Goal: Transaction & Acquisition: Book appointment/travel/reservation

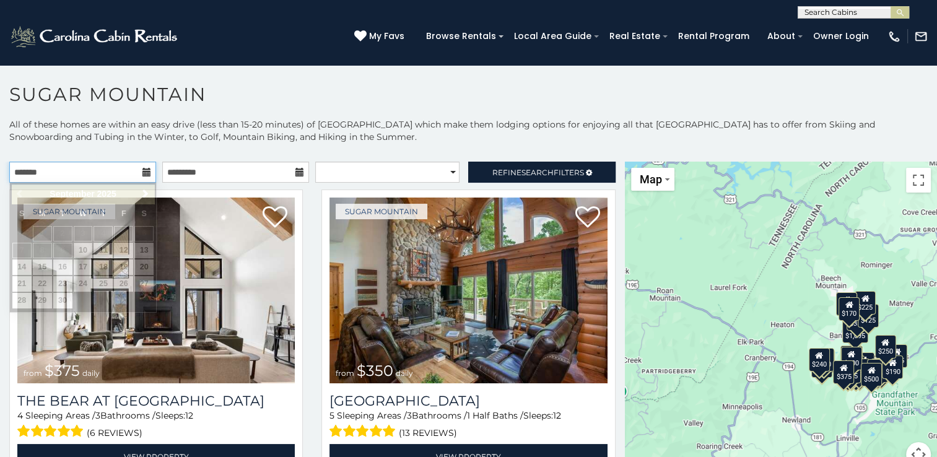
click at [138, 173] on input "text" at bounding box center [82, 172] width 147 height 21
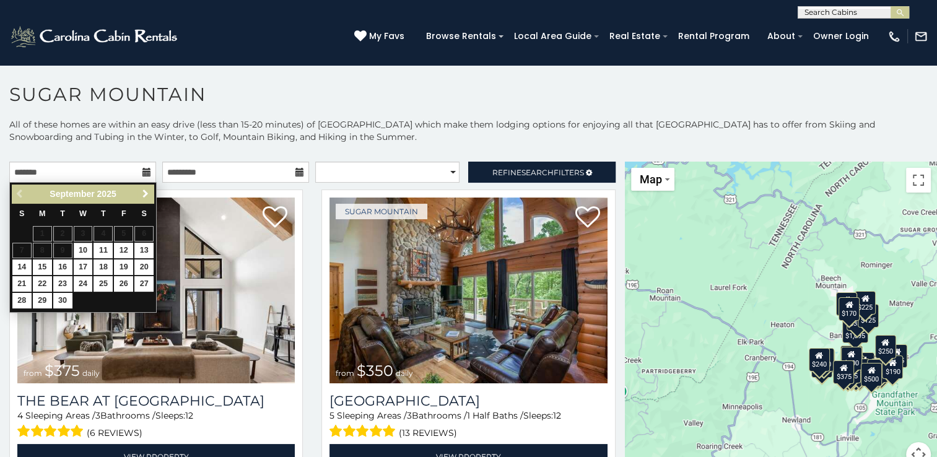
click at [141, 190] on span "Next" at bounding box center [146, 194] width 10 height 10
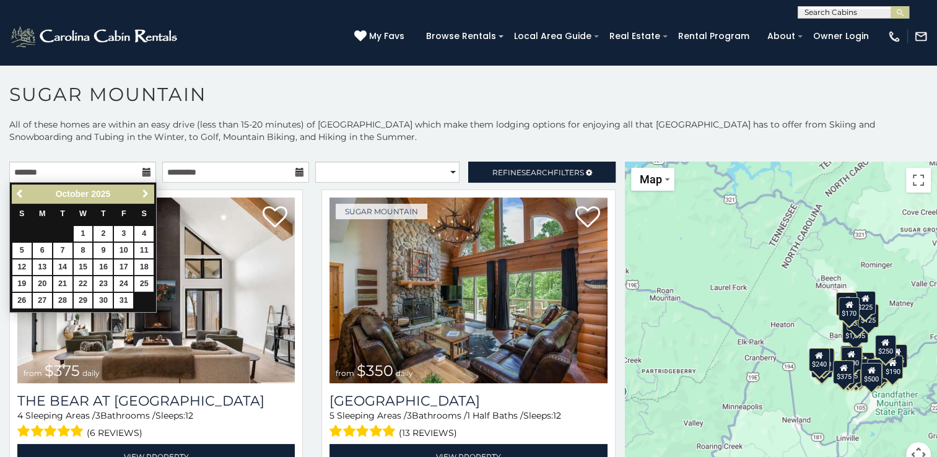
click at [141, 190] on span "Next" at bounding box center [146, 194] width 10 height 10
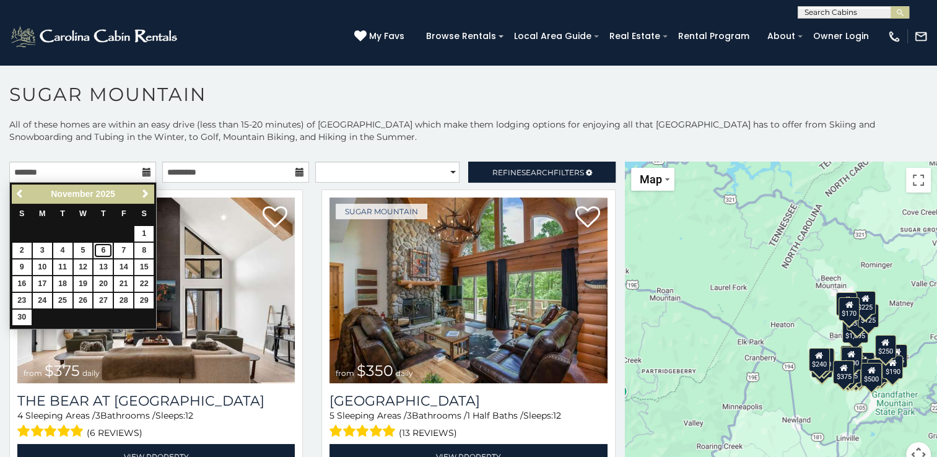
click at [98, 250] on link "6" at bounding box center [103, 250] width 19 height 15
type input "**********"
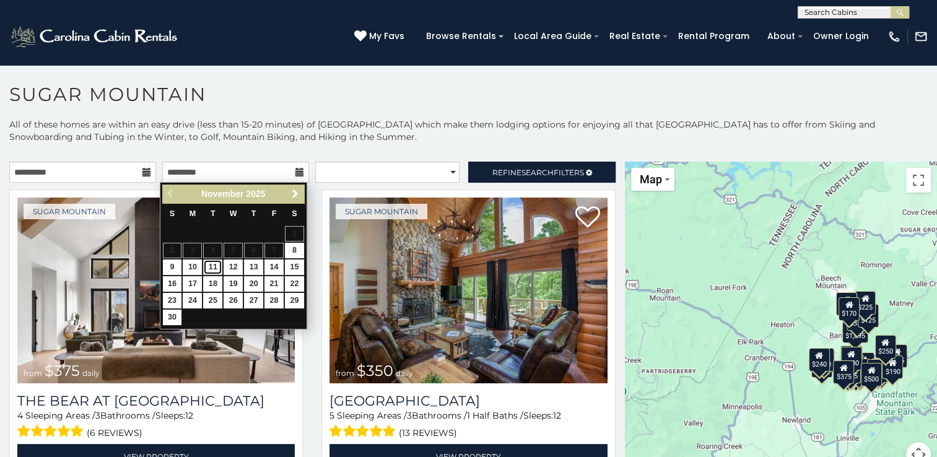
click at [211, 268] on link "11" at bounding box center [212, 267] width 19 height 15
type input "**********"
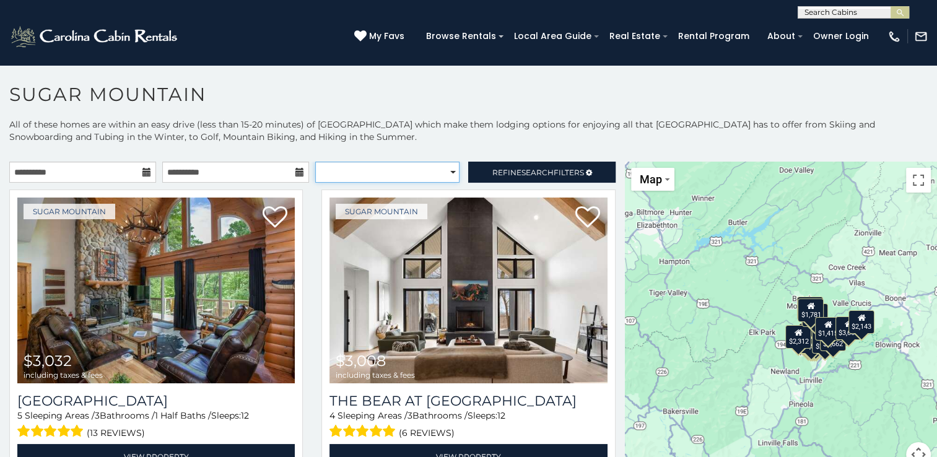
click at [444, 169] on select "**********" at bounding box center [387, 172] width 144 height 21
select select "**********"
click at [315, 162] on select "**********" at bounding box center [387, 172] width 144 height 21
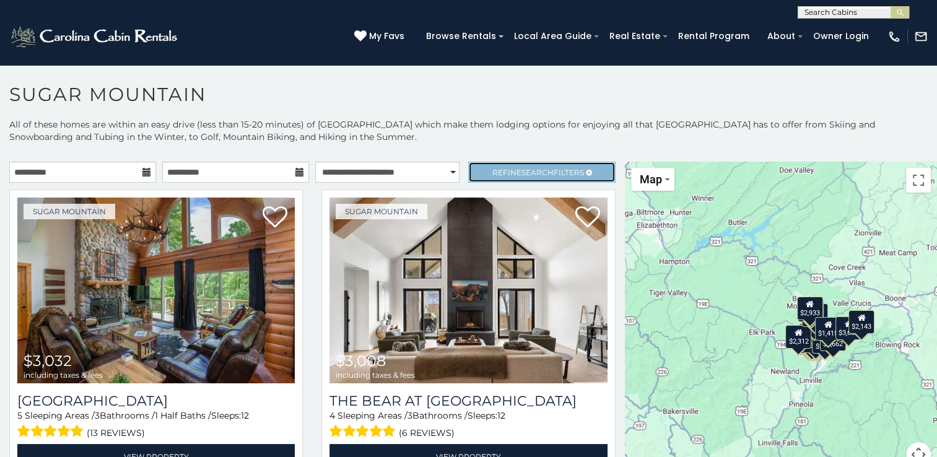
click span "Refine Search Filters"
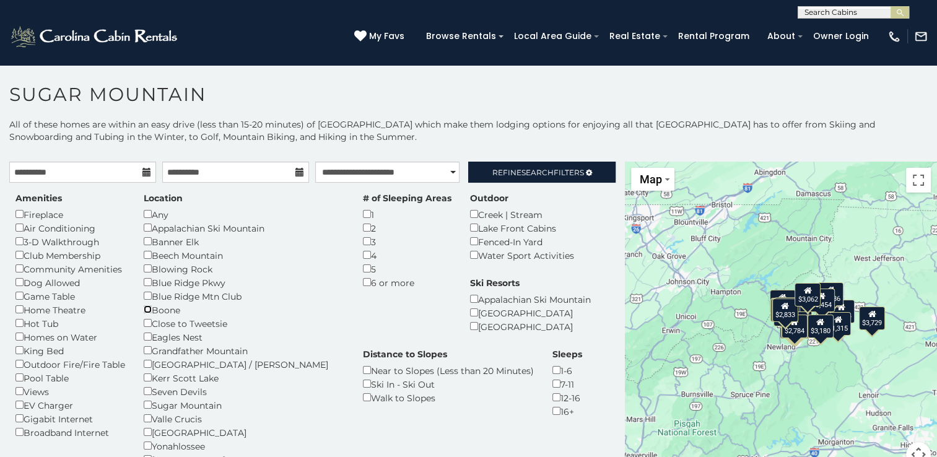
scroll to position [62, 0]
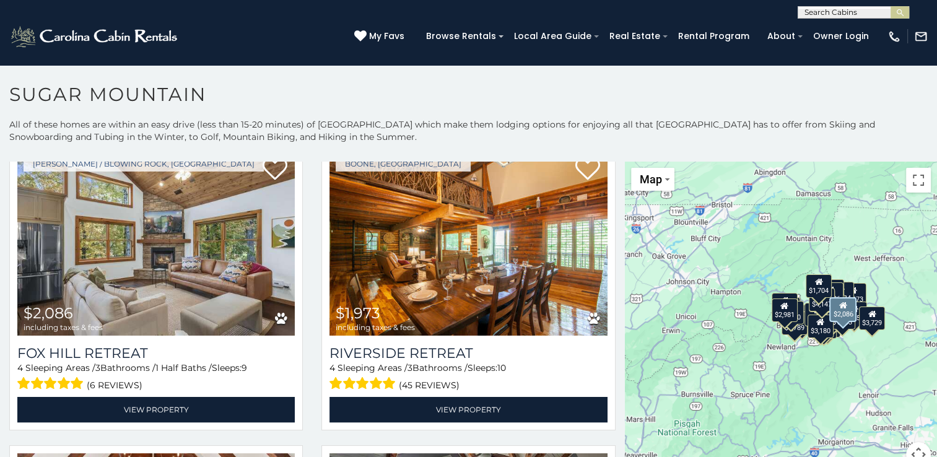
scroll to position [2230, 0]
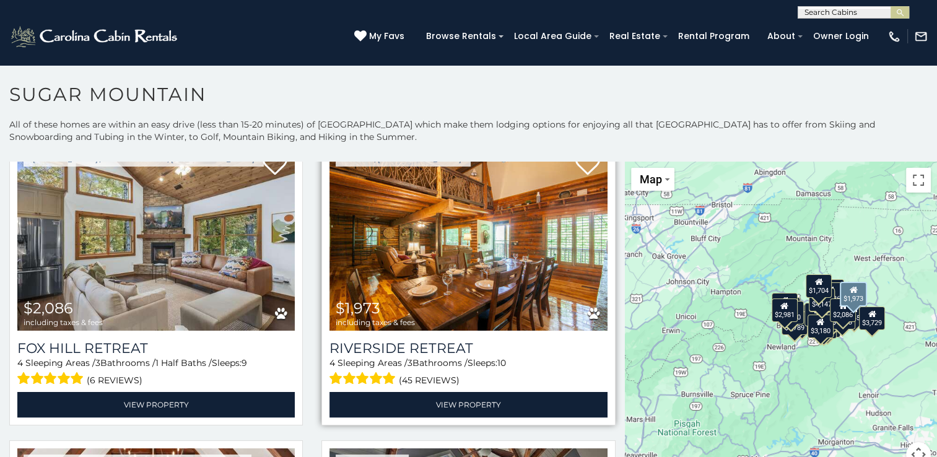
click img
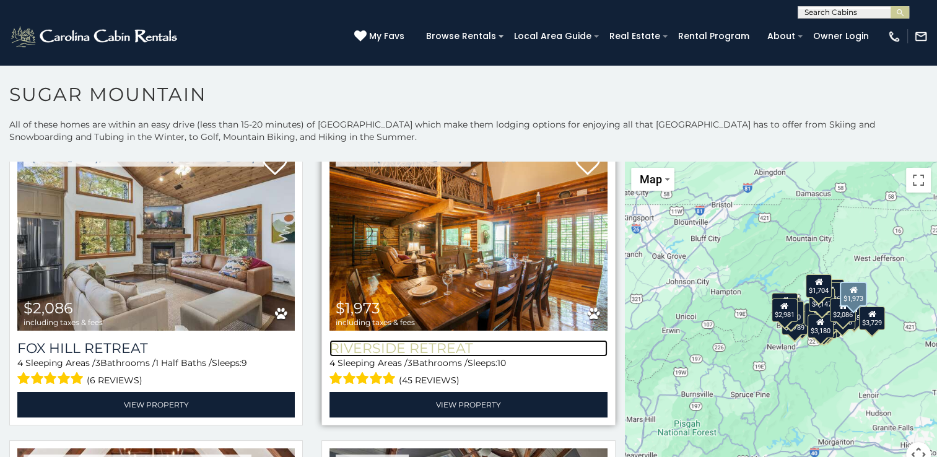
click h3 "Riverside Retreat"
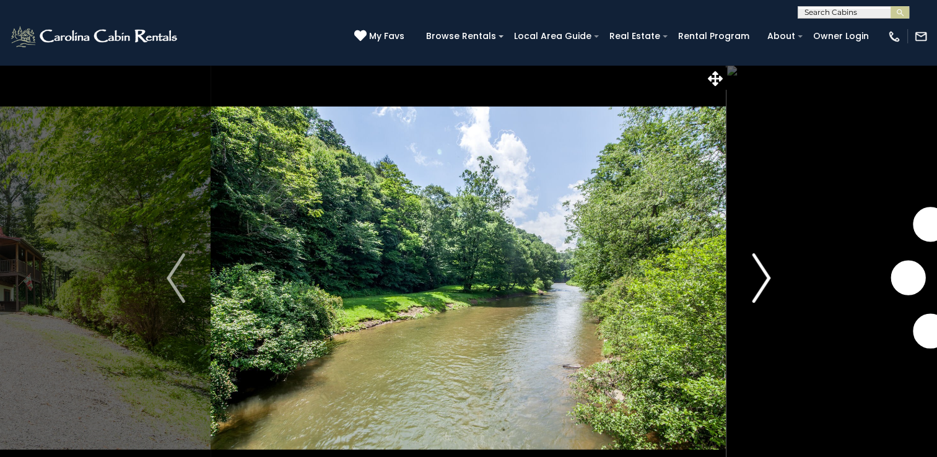
click at [766, 278] on img "Next" at bounding box center [761, 278] width 19 height 50
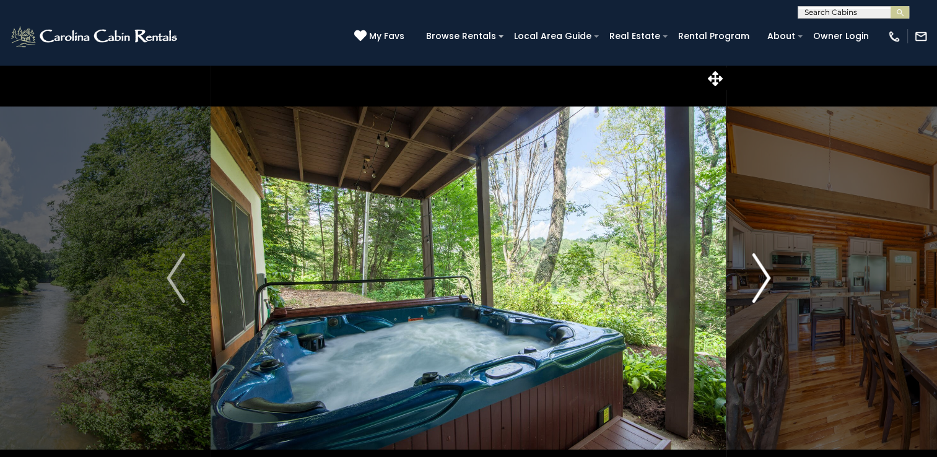
click at [766, 278] on img "Next" at bounding box center [761, 278] width 19 height 50
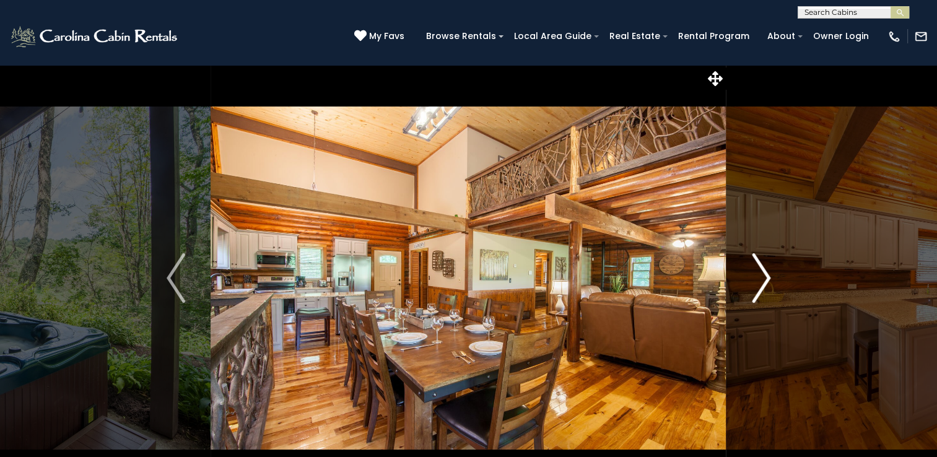
click at [766, 278] on img "Next" at bounding box center [761, 278] width 19 height 50
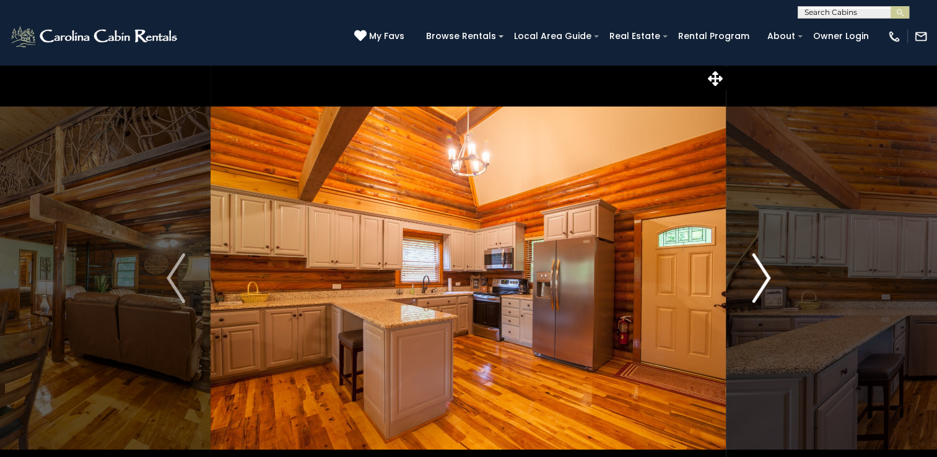
click at [766, 278] on img "Next" at bounding box center [761, 278] width 19 height 50
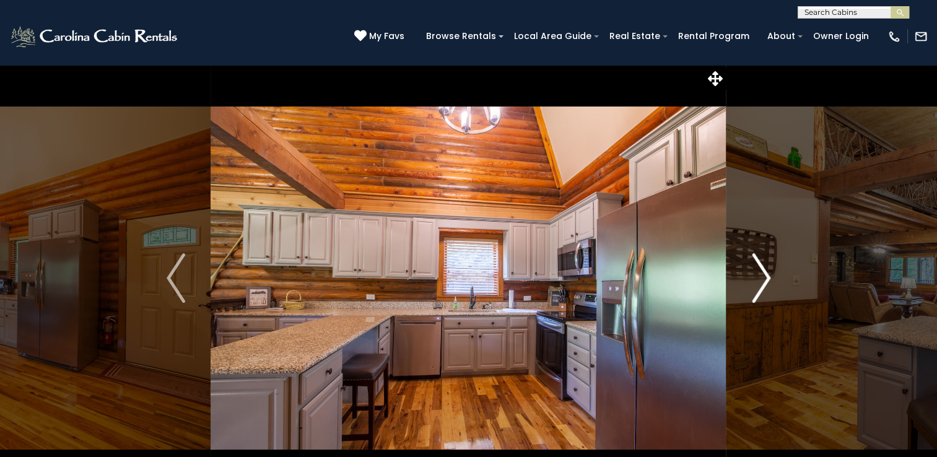
click at [766, 278] on img "Next" at bounding box center [761, 278] width 19 height 50
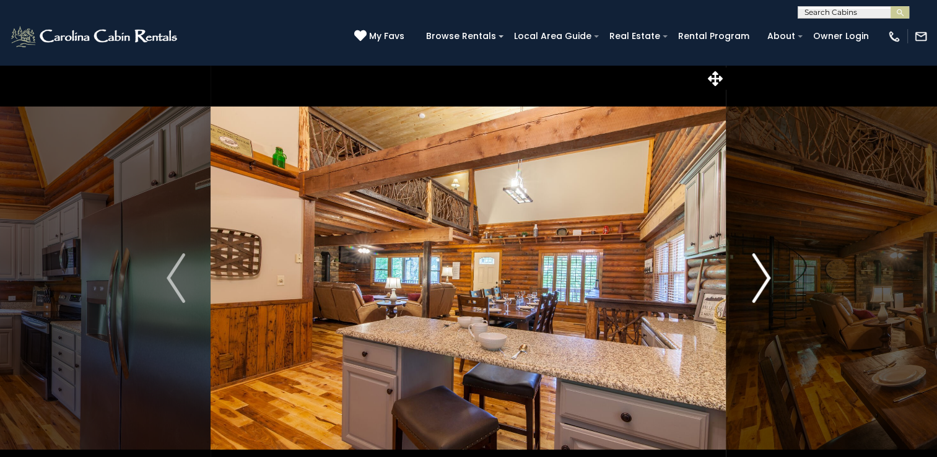
click at [766, 278] on img "Next" at bounding box center [761, 278] width 19 height 50
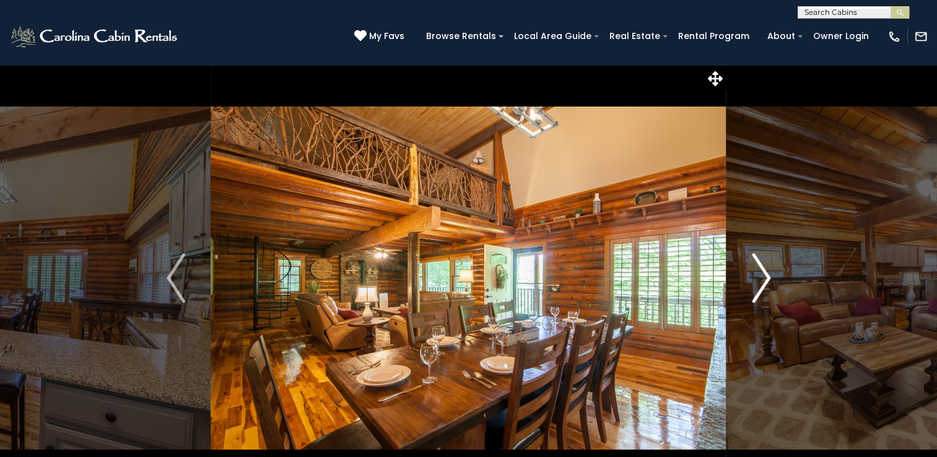
click at [766, 278] on img "Next" at bounding box center [761, 278] width 19 height 50
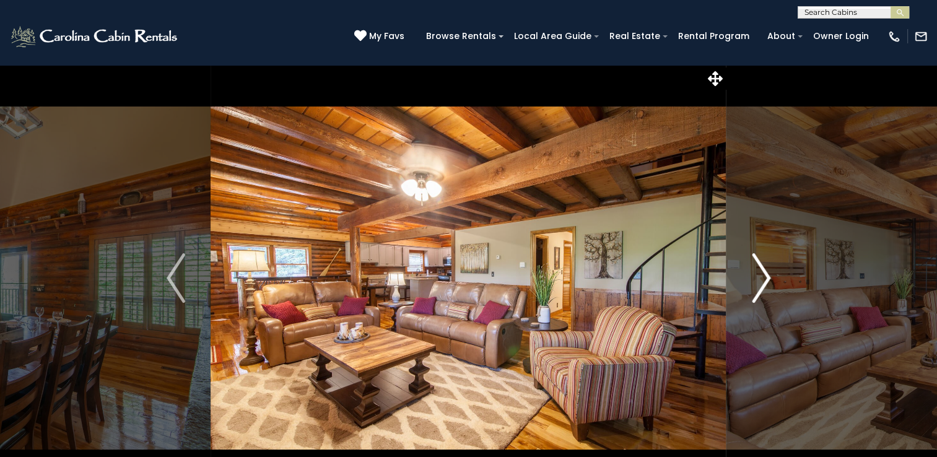
click at [766, 278] on img "Next" at bounding box center [761, 278] width 19 height 50
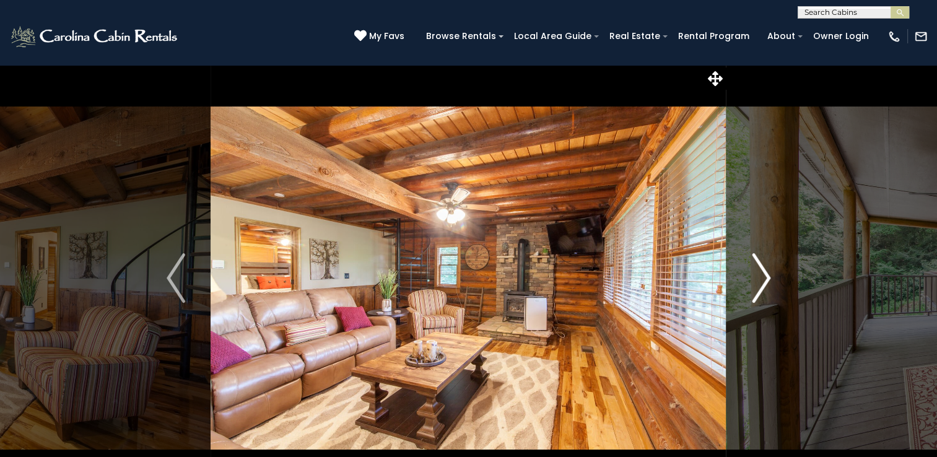
click at [766, 278] on img "Next" at bounding box center [761, 278] width 19 height 50
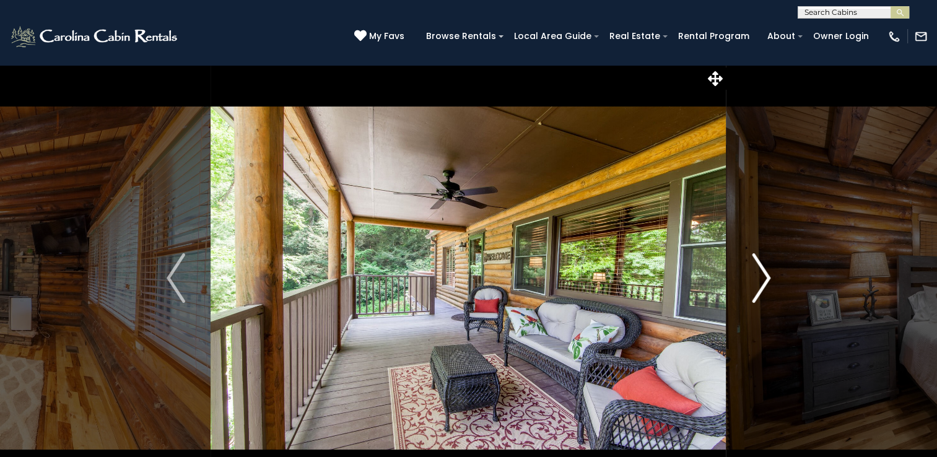
click at [766, 278] on img "Next" at bounding box center [761, 278] width 19 height 50
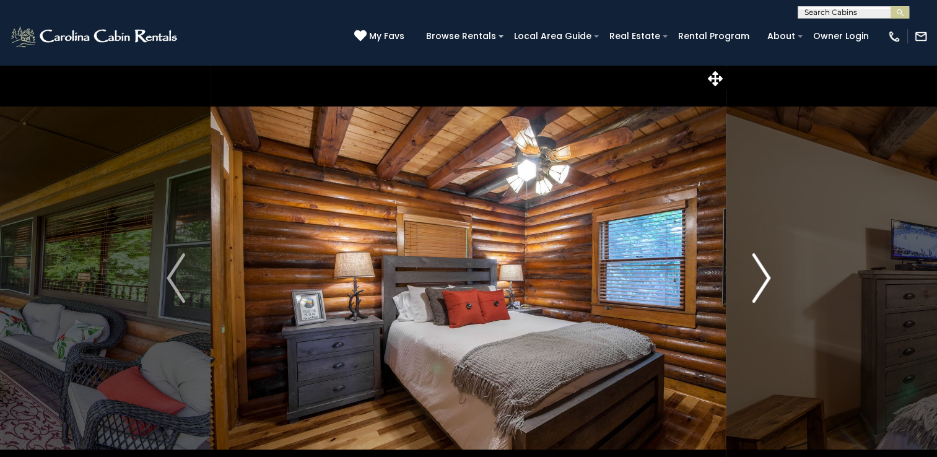
click at [766, 278] on img "Next" at bounding box center [761, 278] width 19 height 50
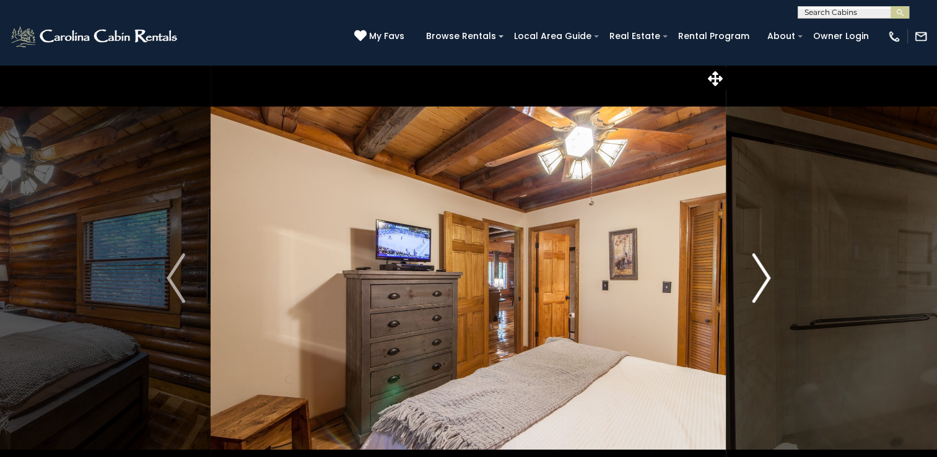
click at [766, 278] on img "Next" at bounding box center [761, 278] width 19 height 50
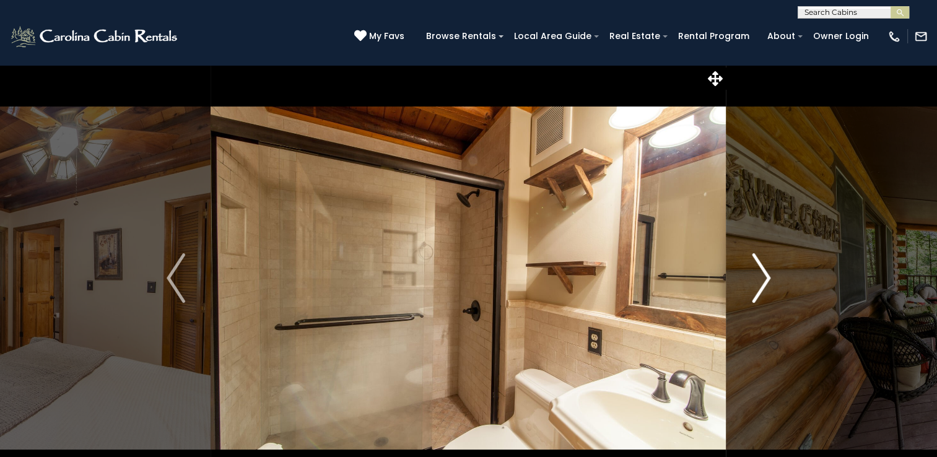
click at [766, 278] on img "Next" at bounding box center [761, 278] width 19 height 50
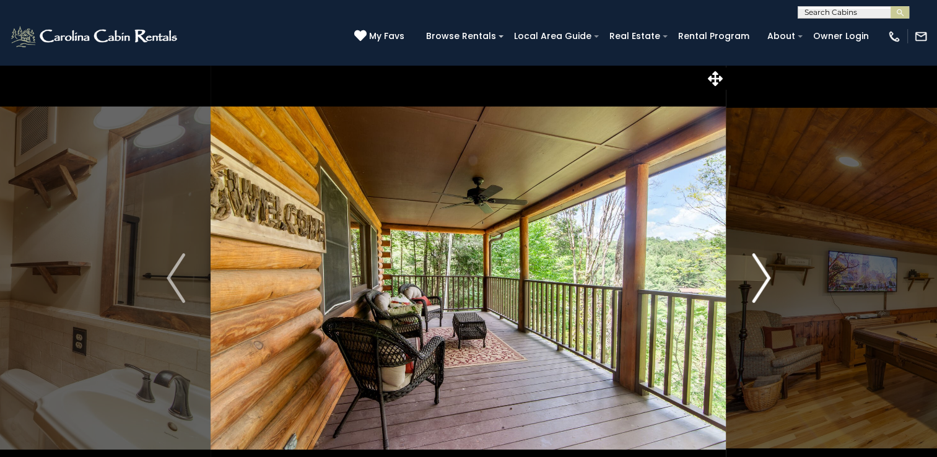
click at [766, 278] on img "Next" at bounding box center [761, 278] width 19 height 50
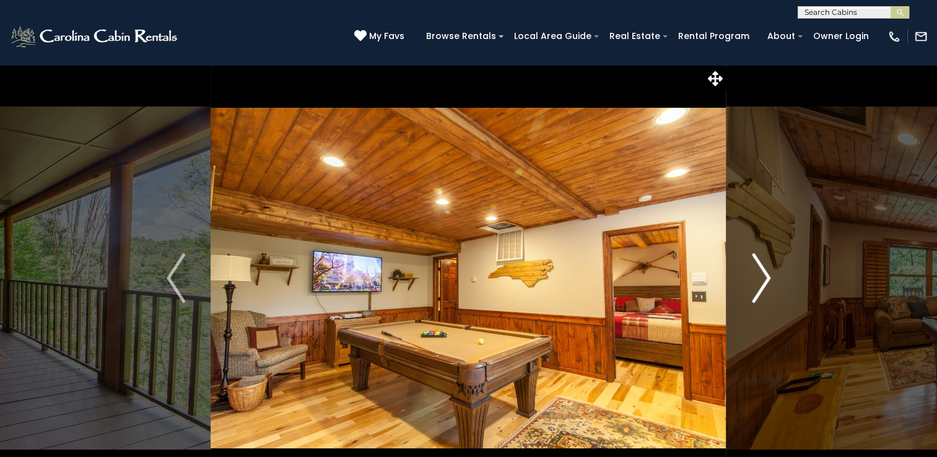
click at [766, 278] on img "Next" at bounding box center [761, 278] width 19 height 50
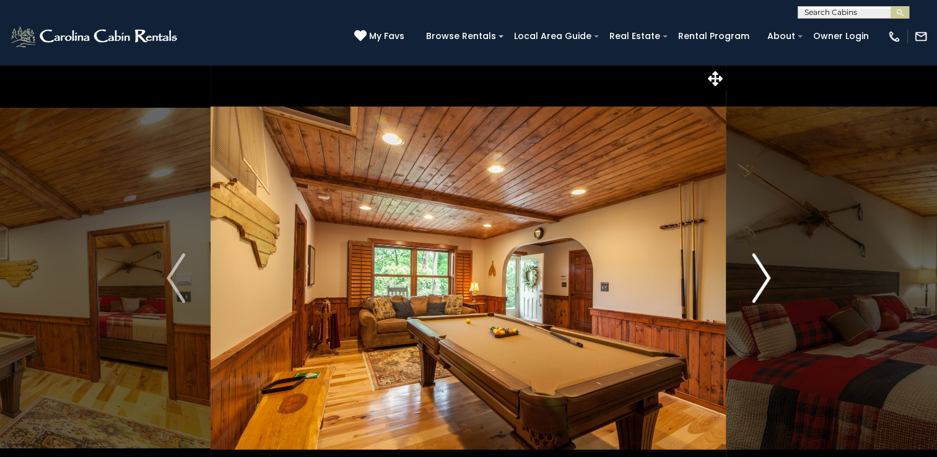
click at [766, 278] on img "Next" at bounding box center [761, 278] width 19 height 50
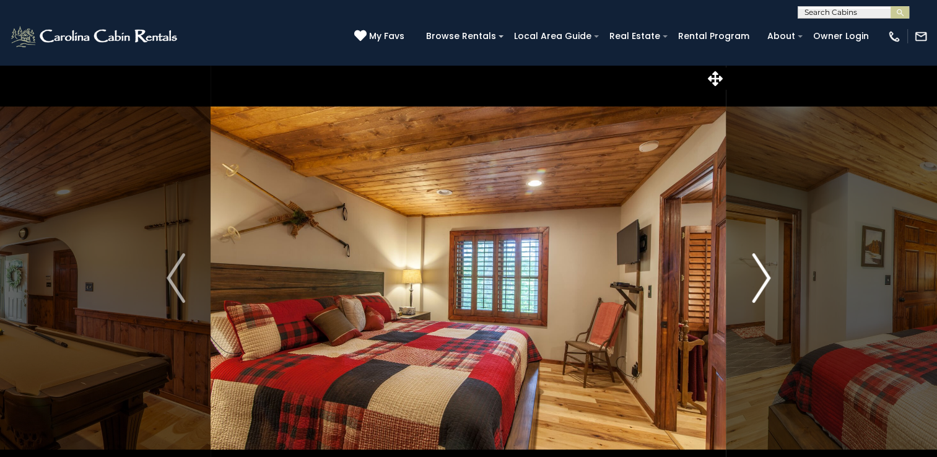
click at [766, 278] on img "Next" at bounding box center [761, 278] width 19 height 50
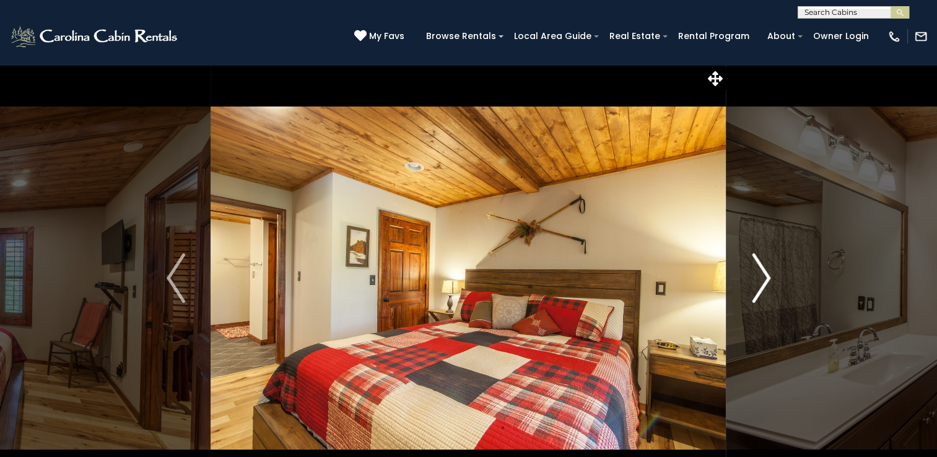
click at [766, 278] on img "Next" at bounding box center [761, 278] width 19 height 50
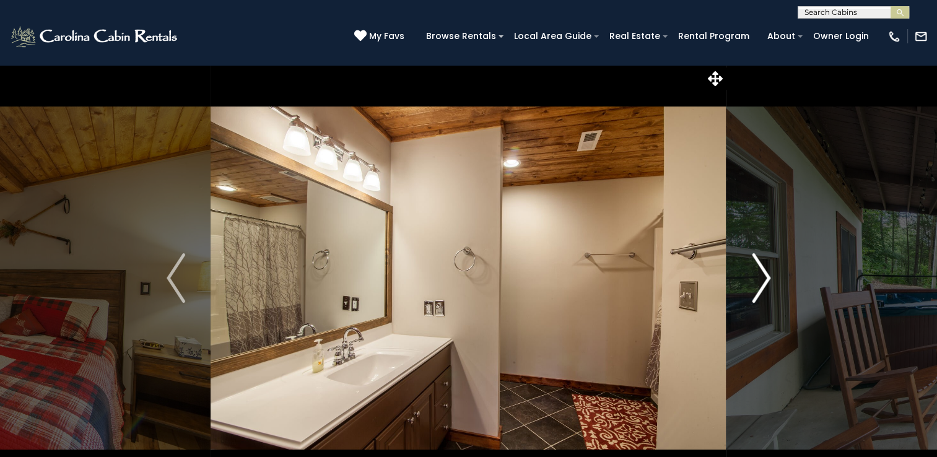
click at [766, 278] on img "Next" at bounding box center [761, 278] width 19 height 50
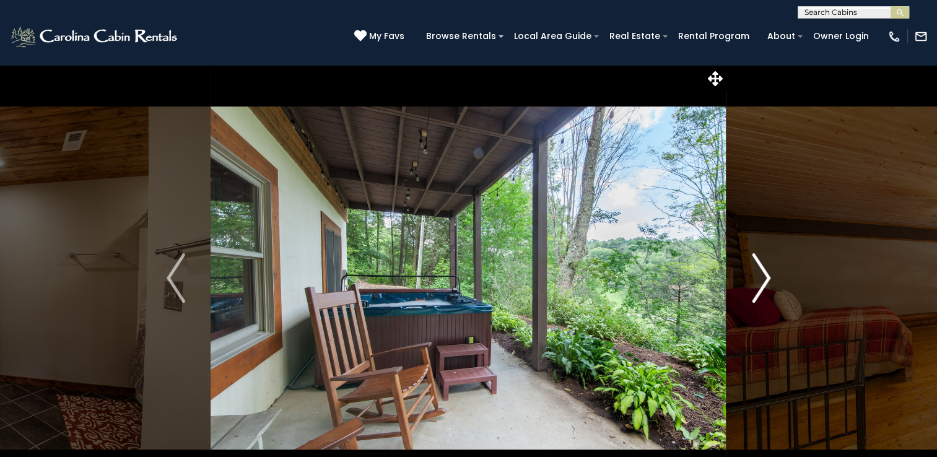
click at [766, 278] on img "Next" at bounding box center [761, 278] width 19 height 50
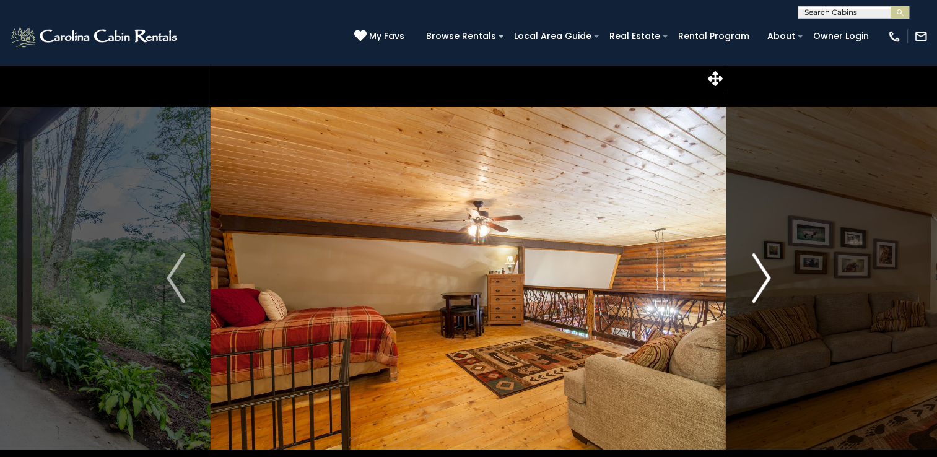
click at [766, 278] on img "Next" at bounding box center [761, 278] width 19 height 50
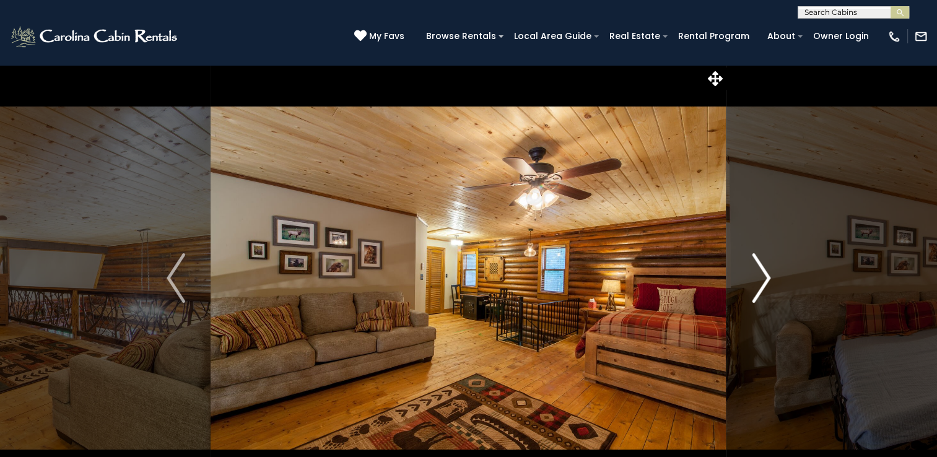
click at [766, 278] on img "Next" at bounding box center [761, 278] width 19 height 50
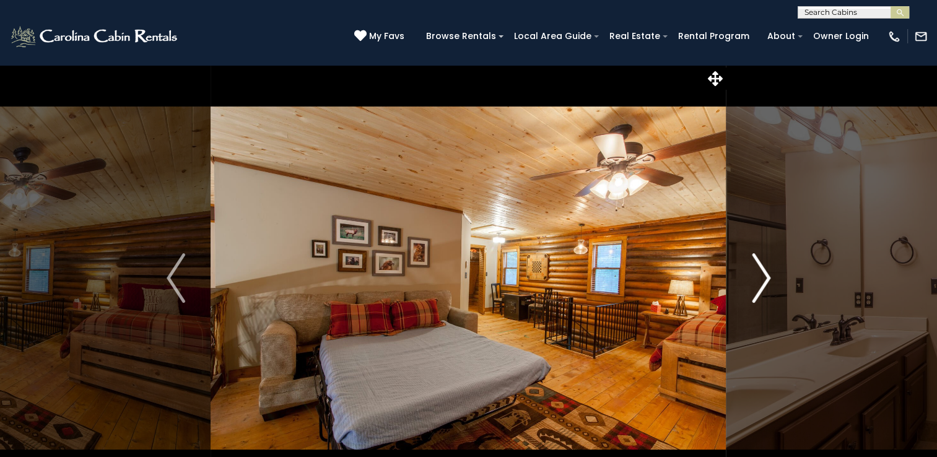
click at [767, 280] on img "Next" at bounding box center [761, 278] width 19 height 50
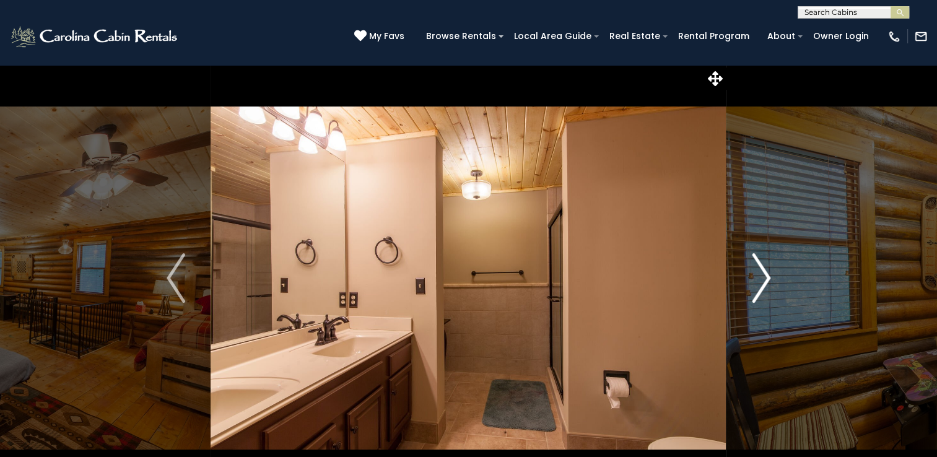
click at [767, 280] on img "Next" at bounding box center [761, 278] width 19 height 50
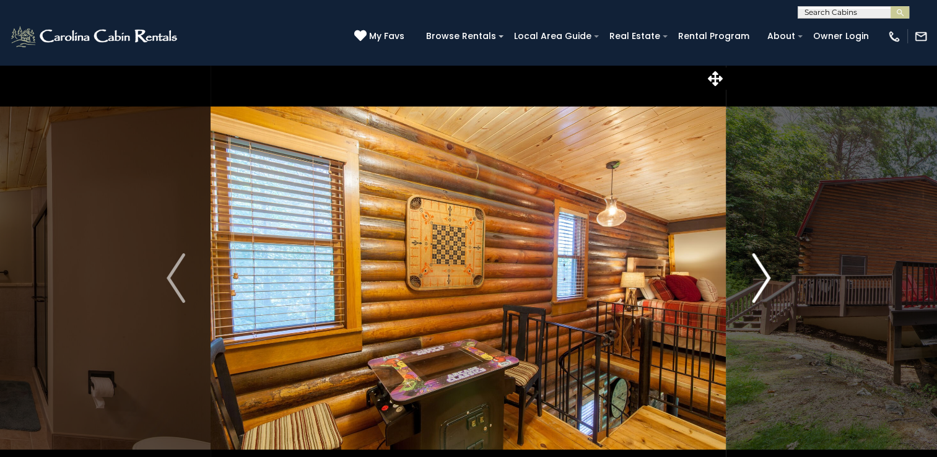
click at [767, 280] on img "Next" at bounding box center [761, 278] width 19 height 50
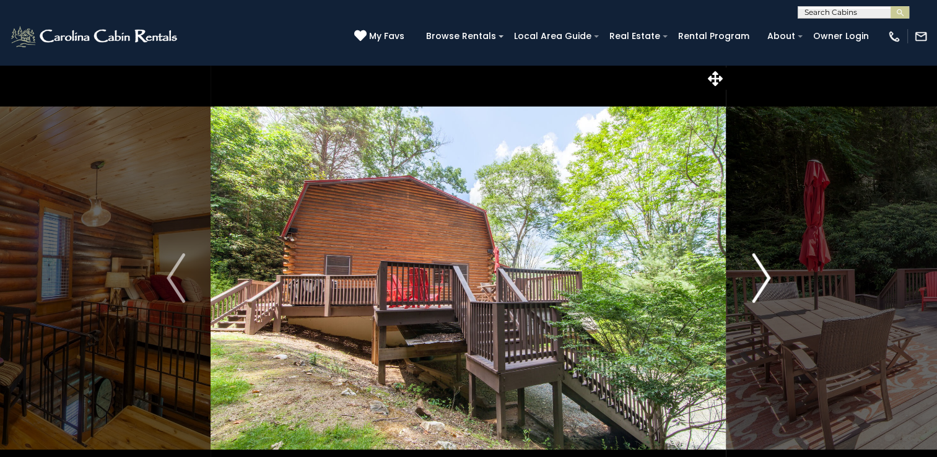
click at [767, 280] on img "Next" at bounding box center [761, 278] width 19 height 50
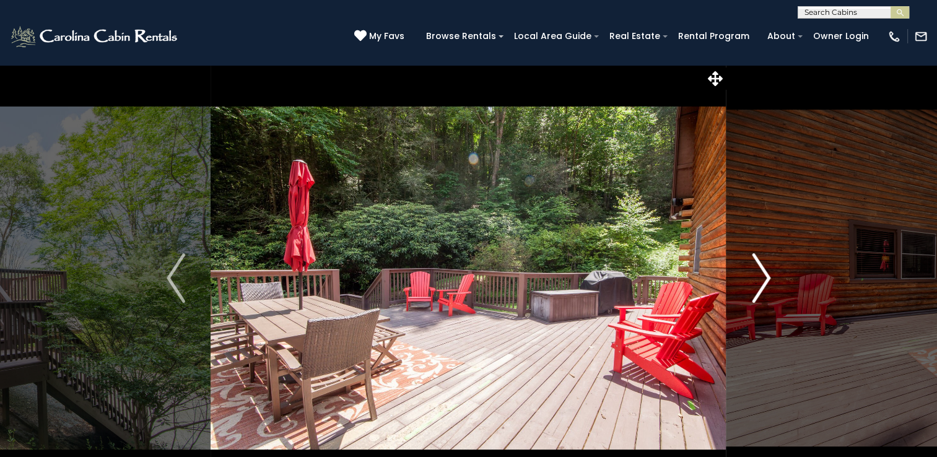
click at [767, 280] on img "Next" at bounding box center [761, 278] width 19 height 50
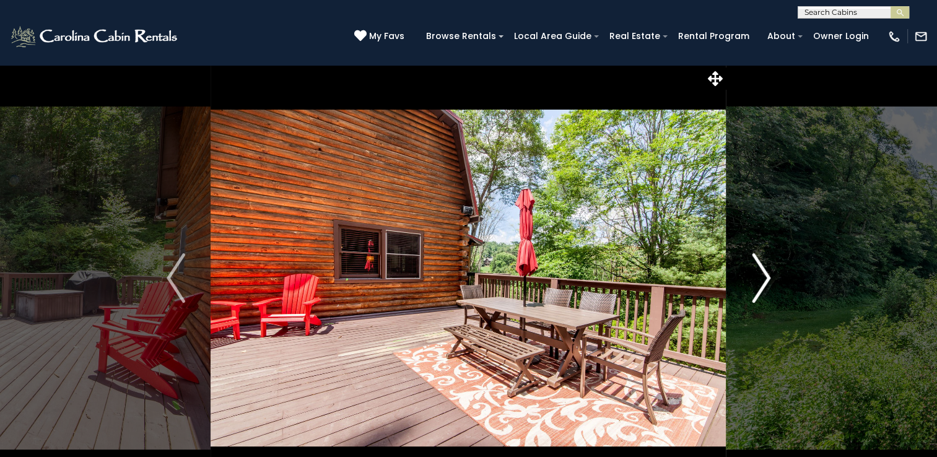
click at [767, 280] on img "Next" at bounding box center [761, 278] width 19 height 50
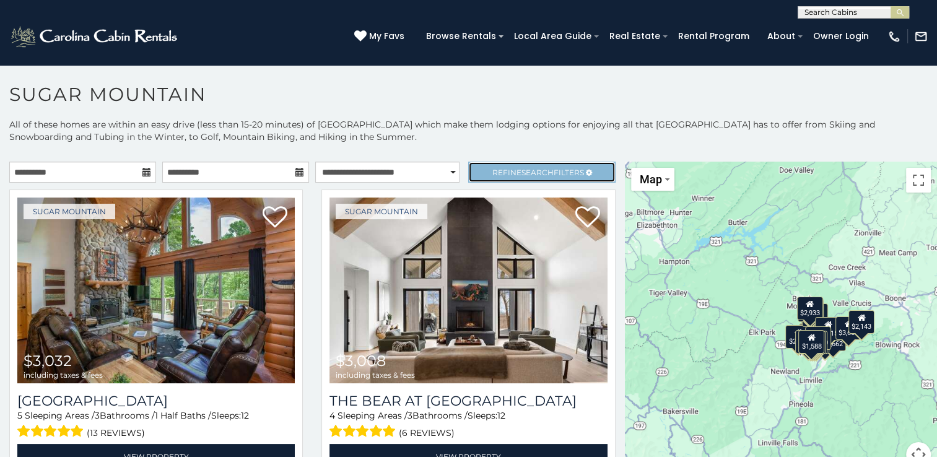
click at [522, 168] on span "Search" at bounding box center [538, 172] width 32 height 9
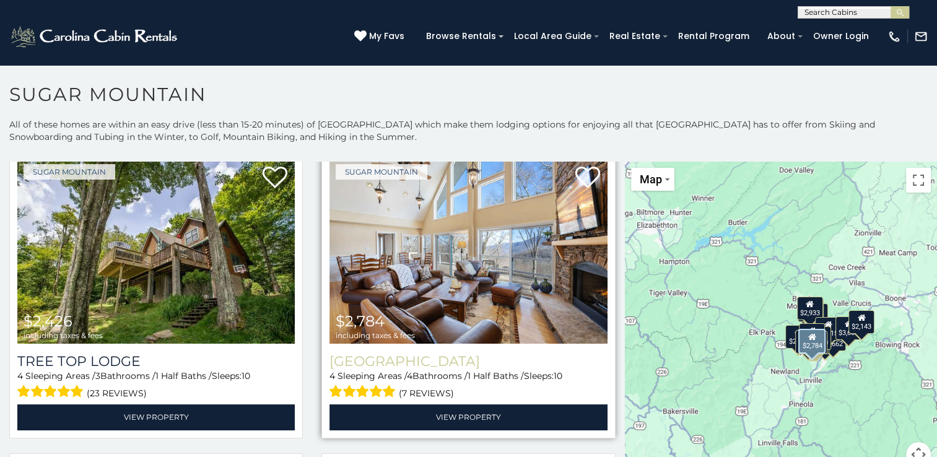
scroll to position [1549, 0]
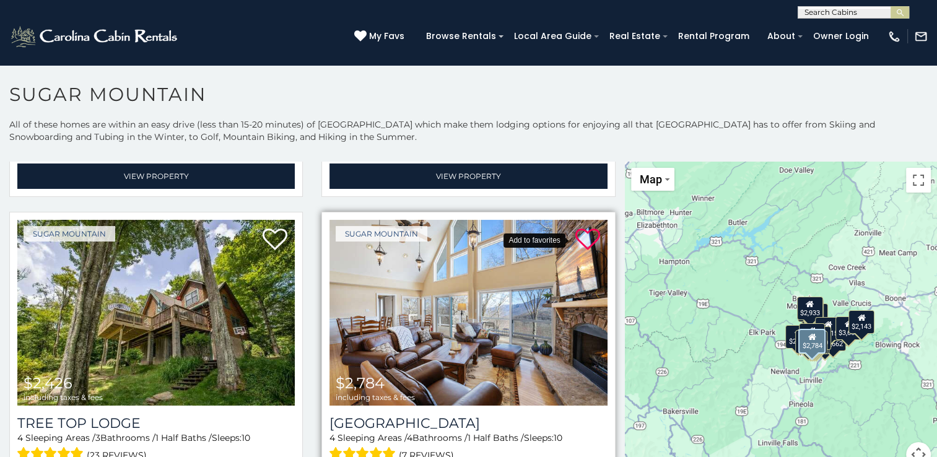
click at [575, 227] on icon at bounding box center [587, 239] width 25 height 25
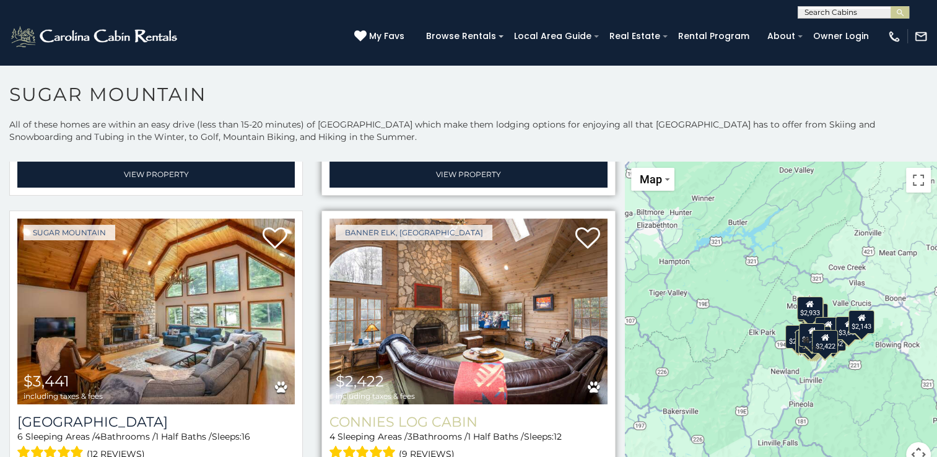
scroll to position [1858, 0]
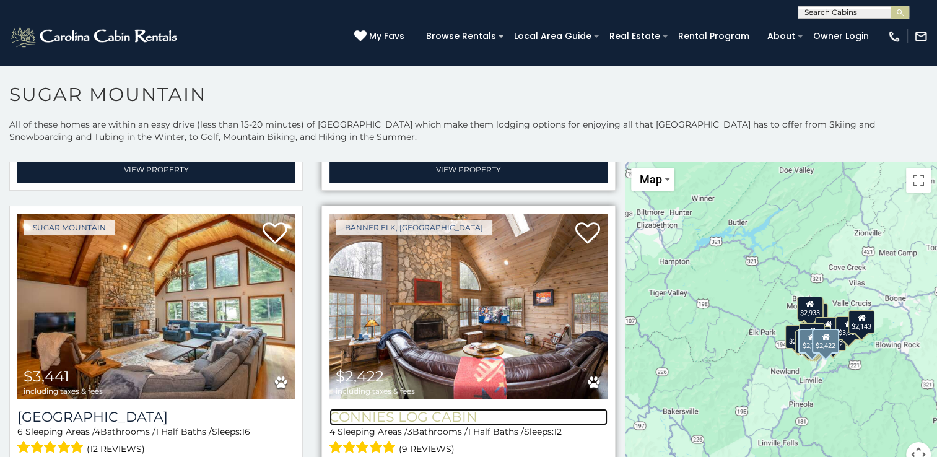
click at [443, 409] on h3 "Connies Log Cabin" at bounding box center [468, 417] width 277 height 17
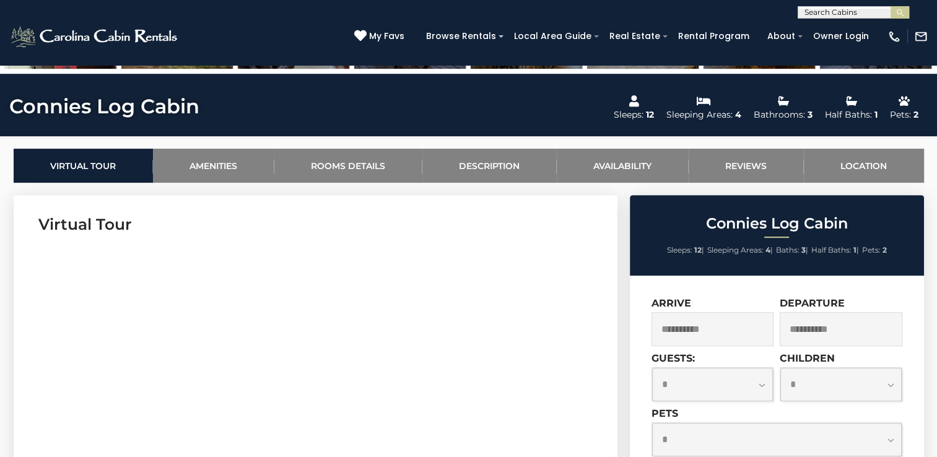
scroll to position [496, 0]
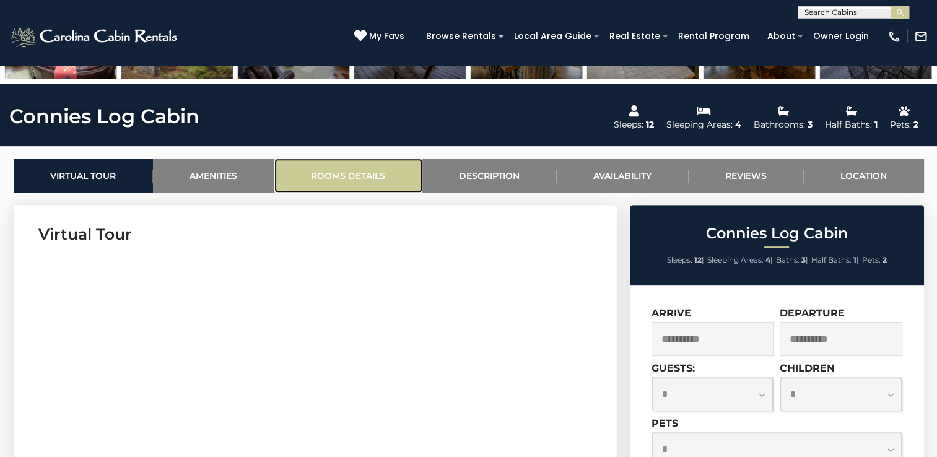
click at [345, 169] on link "Rooms Details" at bounding box center [348, 176] width 148 height 34
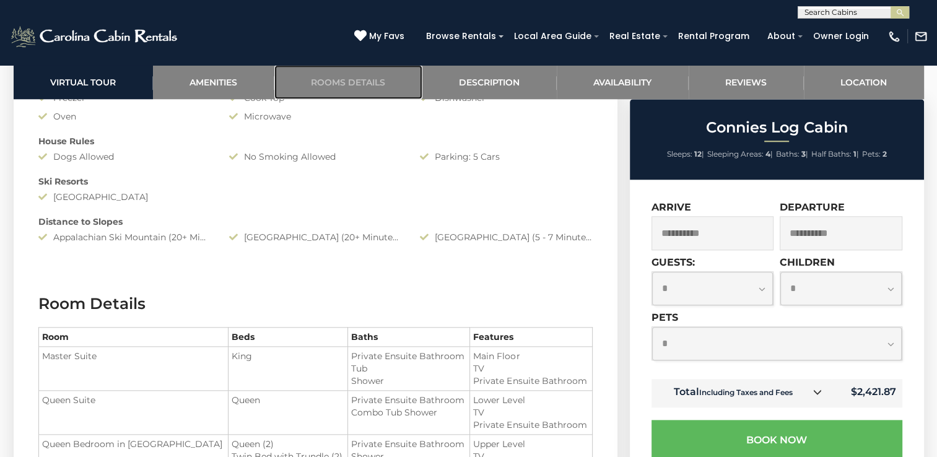
scroll to position [1251, 0]
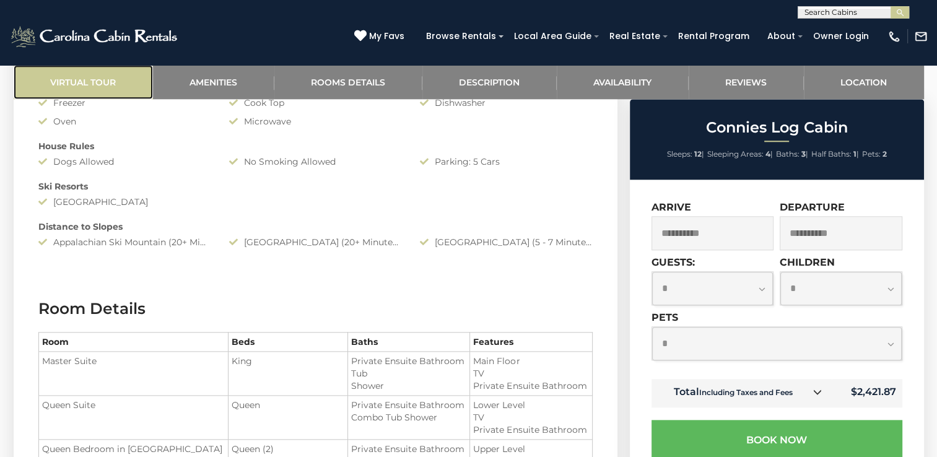
click at [81, 77] on link "Virtual Tour" at bounding box center [83, 82] width 139 height 34
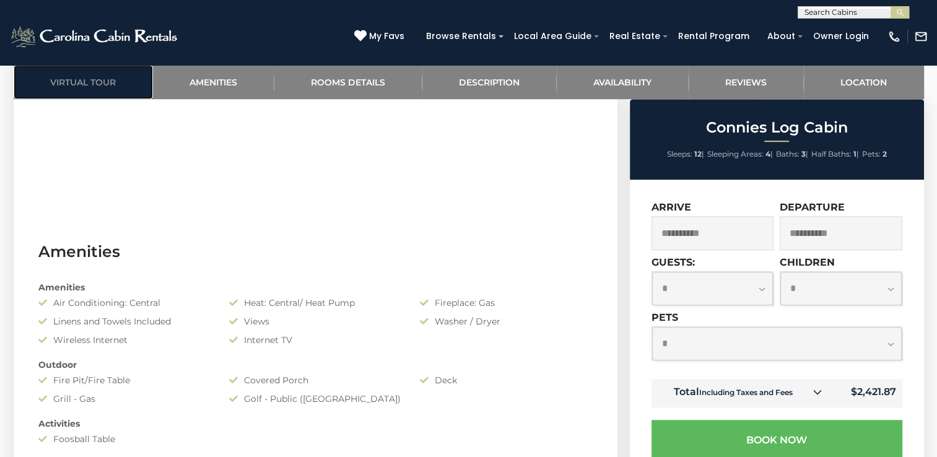
scroll to position [632, 0]
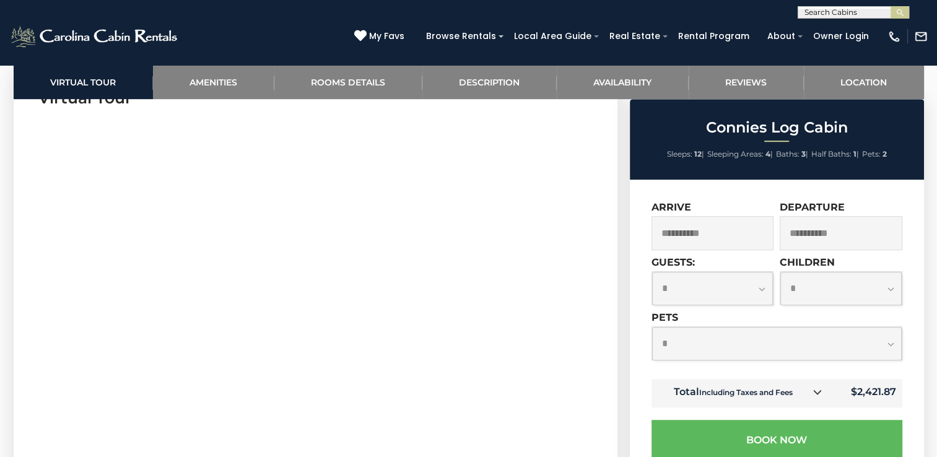
click at [752, 291] on select "**********" at bounding box center [712, 288] width 121 height 33
click at [759, 285] on select "**********" at bounding box center [712, 288] width 121 height 33
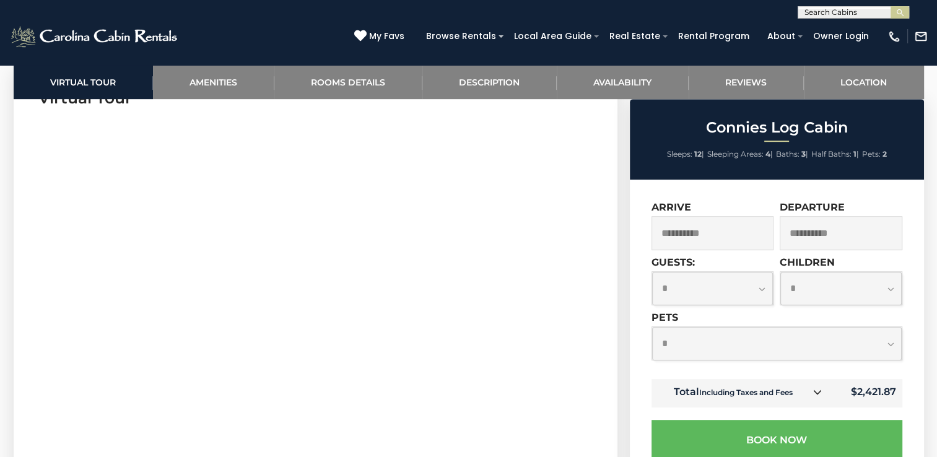
select select "*"
click at [652, 273] on select "**********" at bounding box center [712, 288] width 121 height 33
click at [893, 289] on select "**********" at bounding box center [840, 288] width 121 height 33
select select "*"
click at [780, 273] on select "**********" at bounding box center [840, 288] width 121 height 33
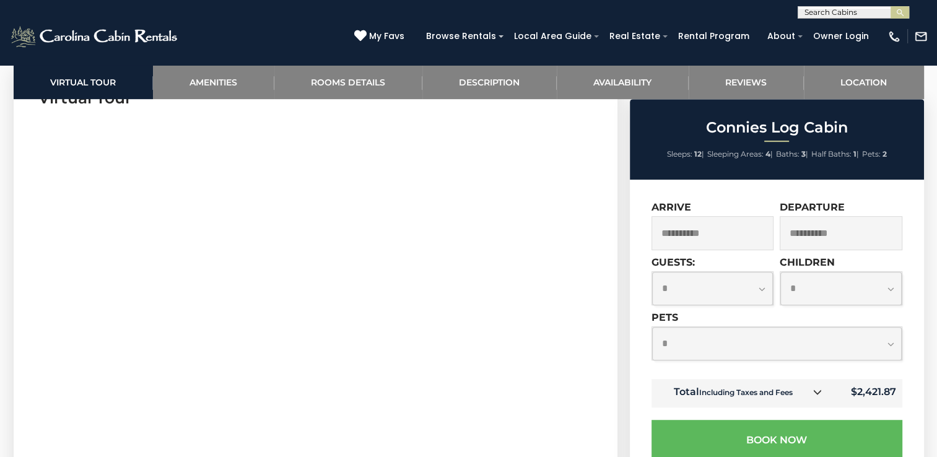
click at [892, 347] on select "**********" at bounding box center [777, 343] width 250 height 33
click at [652, 328] on select "**********" at bounding box center [777, 343] width 250 height 33
click at [891, 348] on select "**********" at bounding box center [777, 343] width 250 height 33
select select "*"
click at [652, 328] on select "**********" at bounding box center [777, 343] width 250 height 33
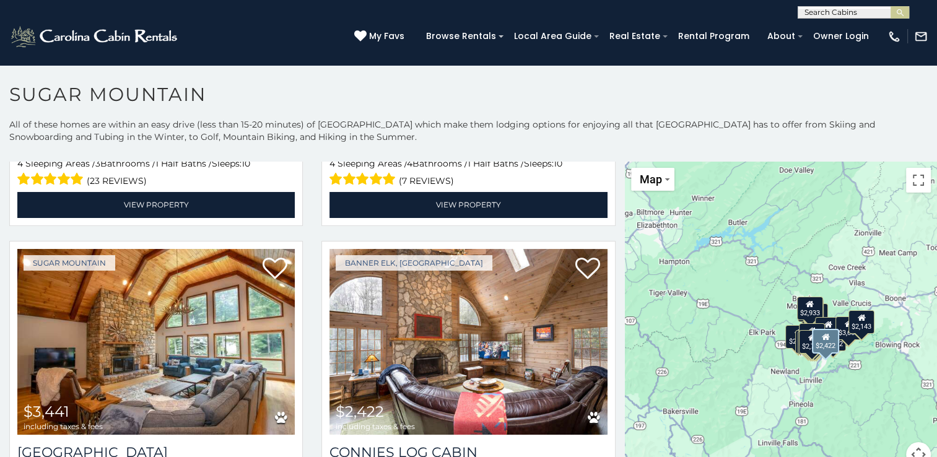
scroll to position [1487, 0]
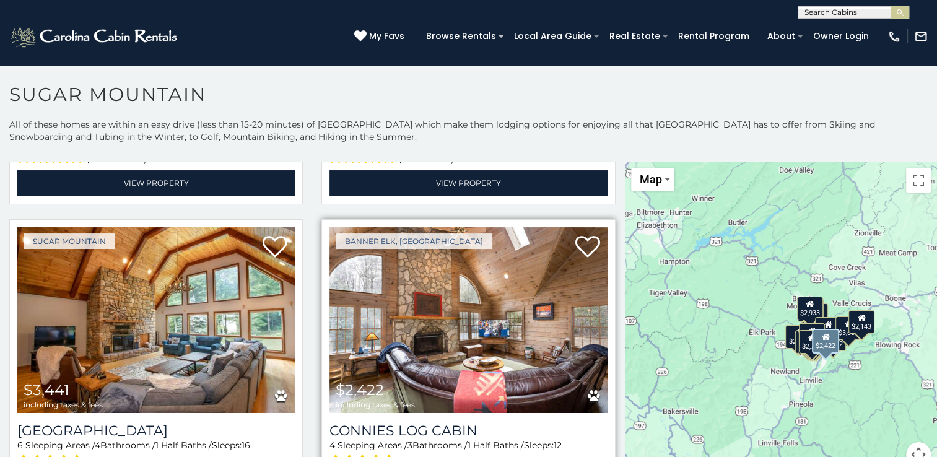
click at [482, 311] on img at bounding box center [468, 320] width 277 height 186
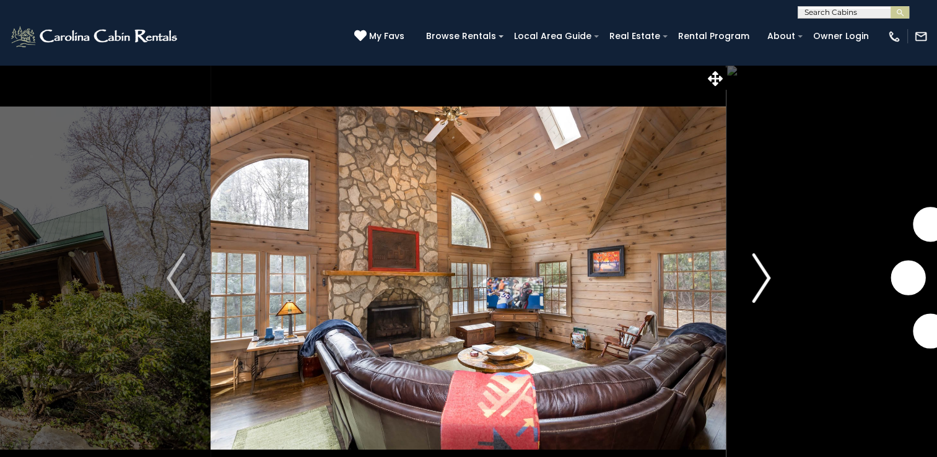
click at [757, 274] on img "Next" at bounding box center [761, 278] width 19 height 50
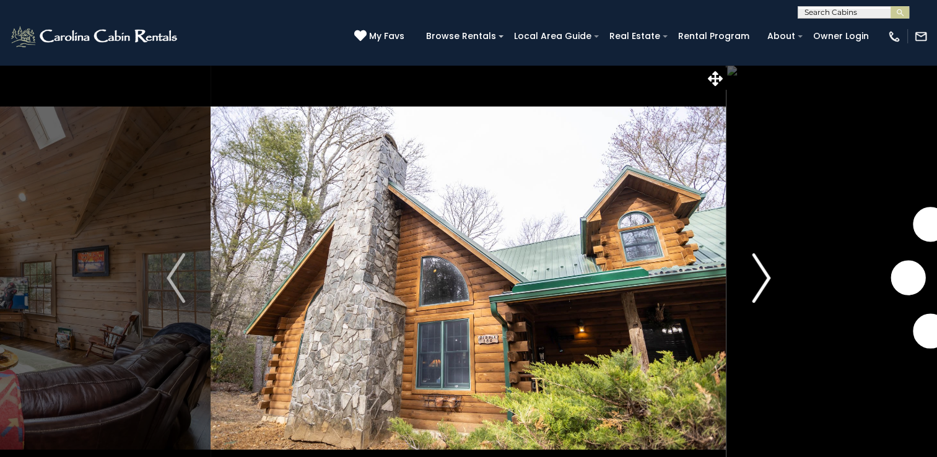
click at [757, 274] on img "Next" at bounding box center [761, 278] width 19 height 50
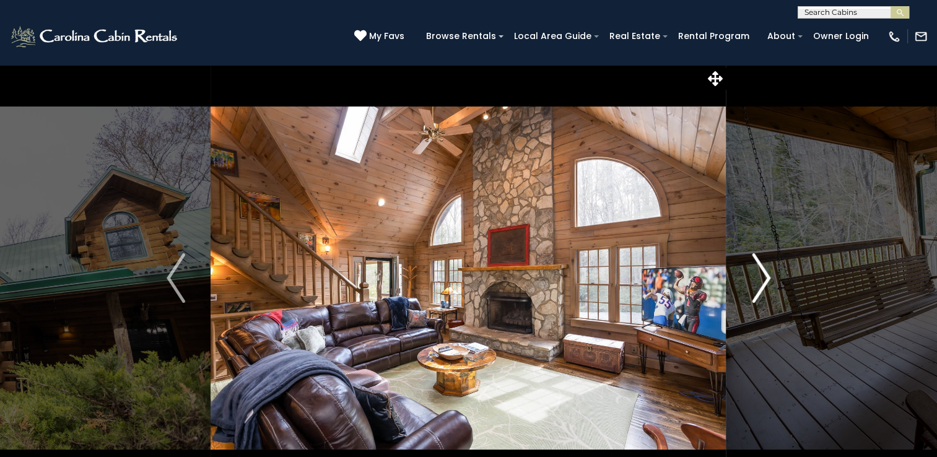
click at [762, 277] on img "Next" at bounding box center [761, 278] width 19 height 50
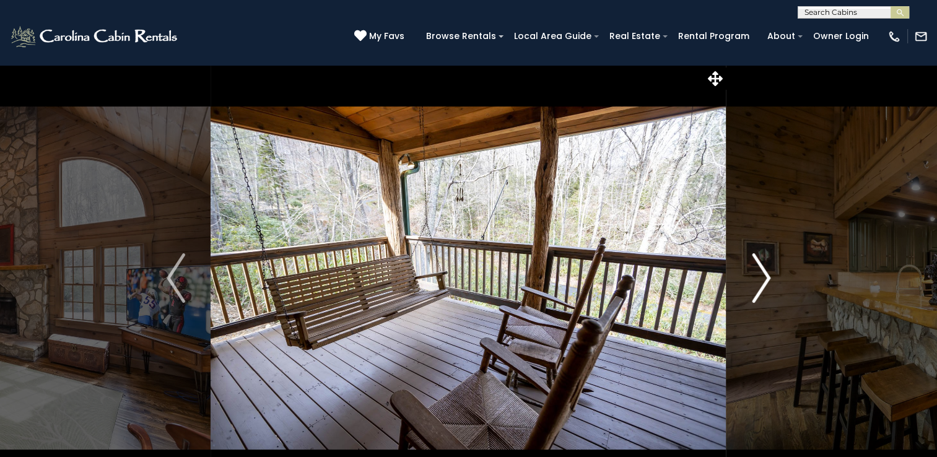
click at [764, 275] on img "Next" at bounding box center [761, 278] width 19 height 50
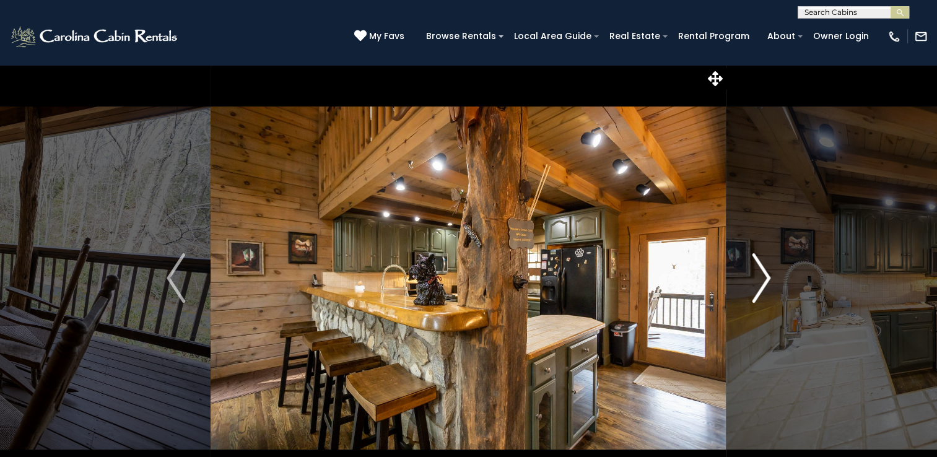
click at [767, 277] on img "Next" at bounding box center [761, 278] width 19 height 50
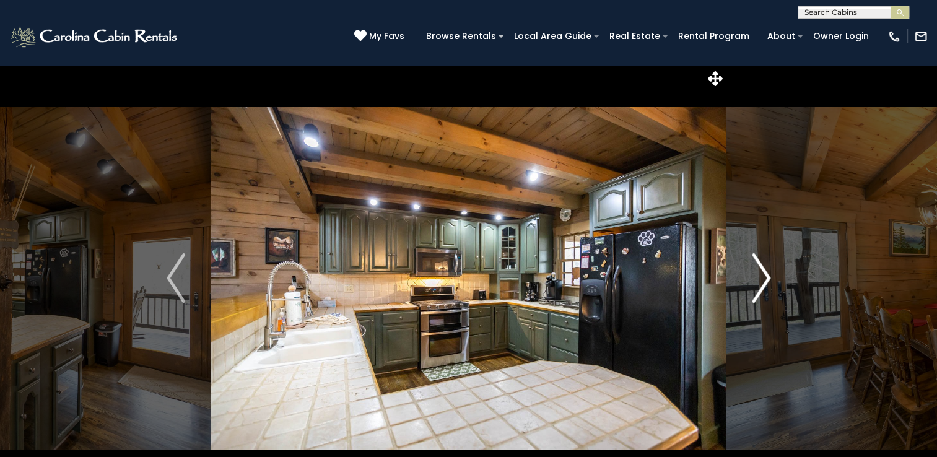
click at [767, 277] on img "Next" at bounding box center [761, 278] width 19 height 50
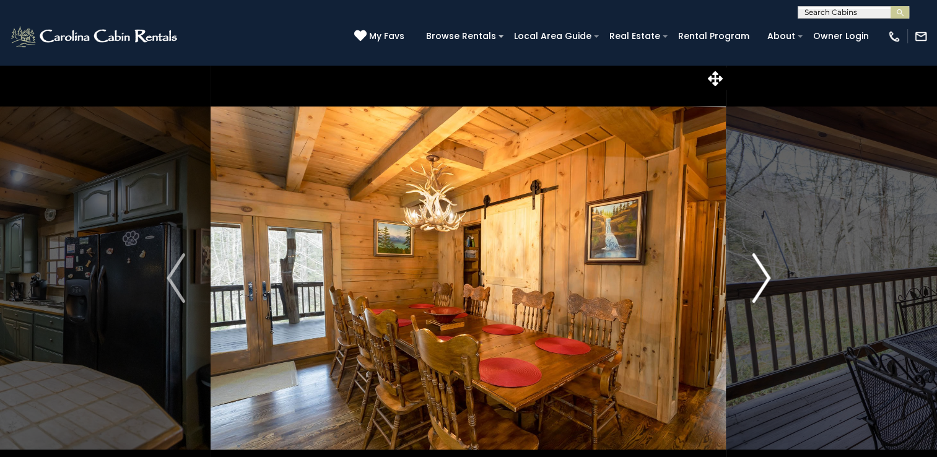
click at [767, 277] on img "Next" at bounding box center [761, 278] width 19 height 50
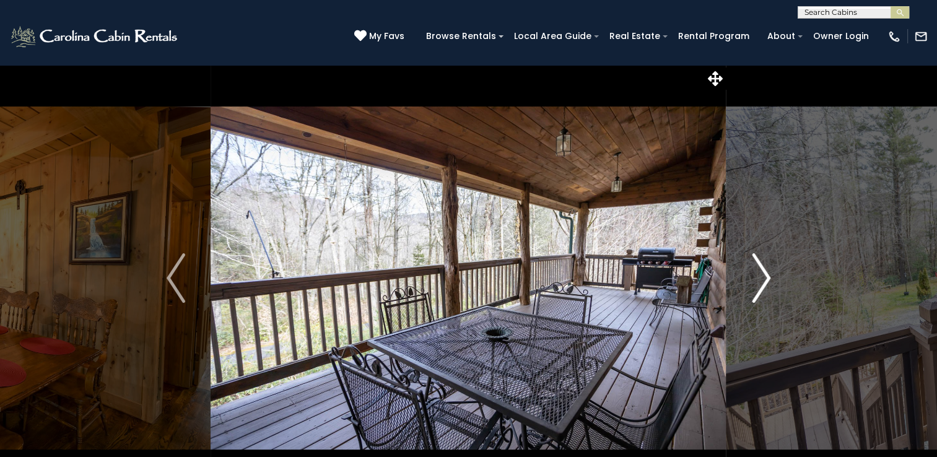
click at [767, 277] on img "Next" at bounding box center [761, 278] width 19 height 50
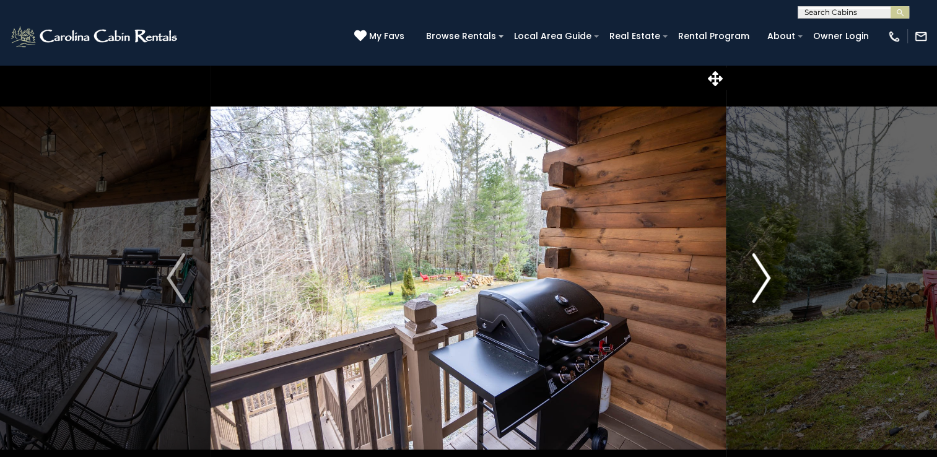
click at [767, 277] on img "Next" at bounding box center [761, 278] width 19 height 50
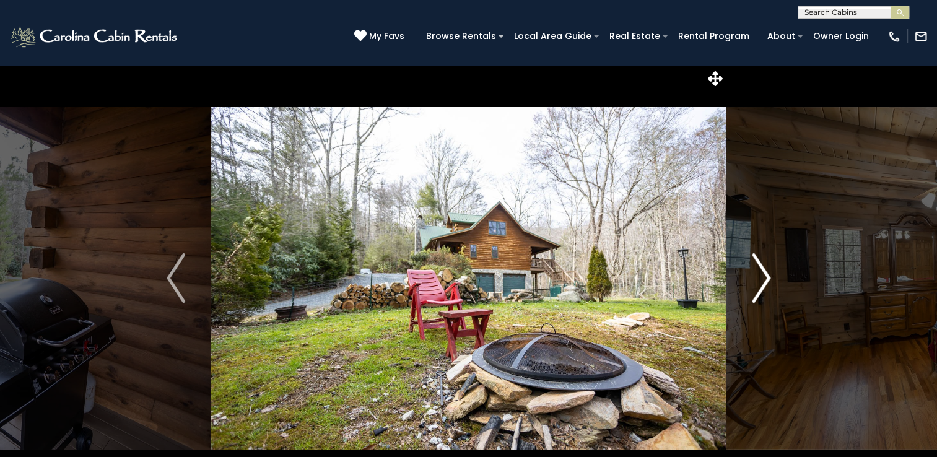
click at [767, 277] on img "Next" at bounding box center [761, 278] width 19 height 50
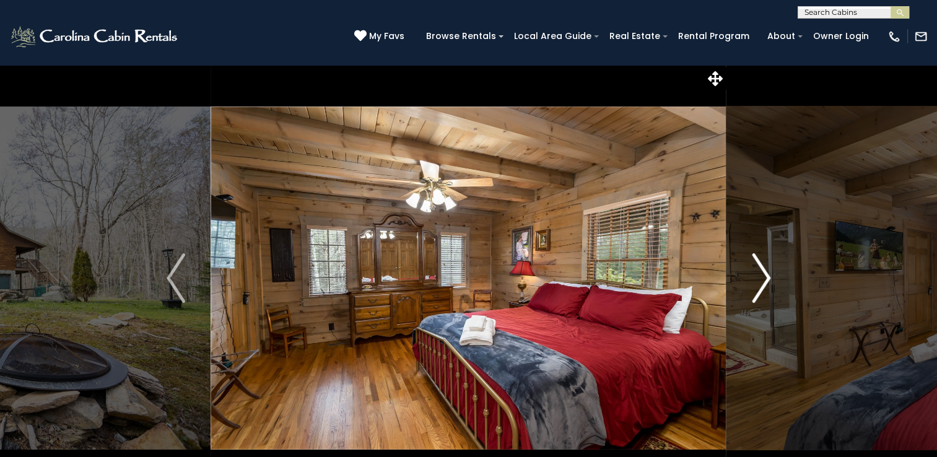
click at [767, 277] on img "Next" at bounding box center [761, 278] width 19 height 50
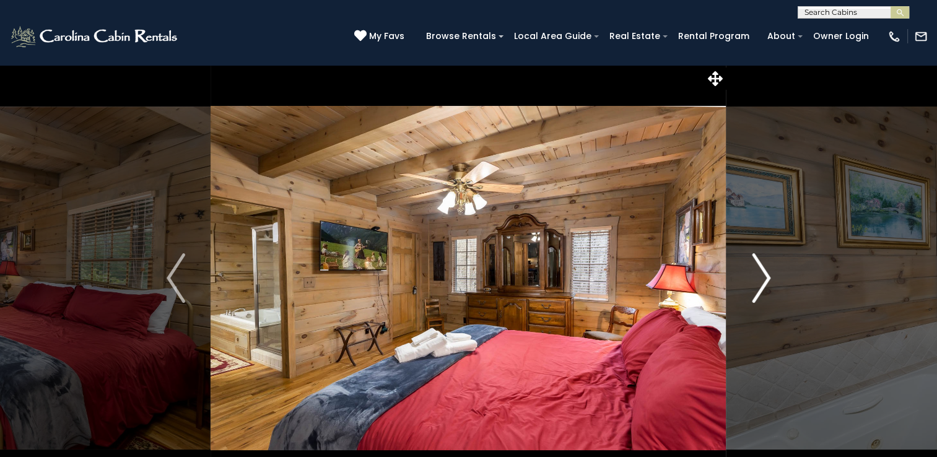
click at [767, 277] on img "Next" at bounding box center [761, 278] width 19 height 50
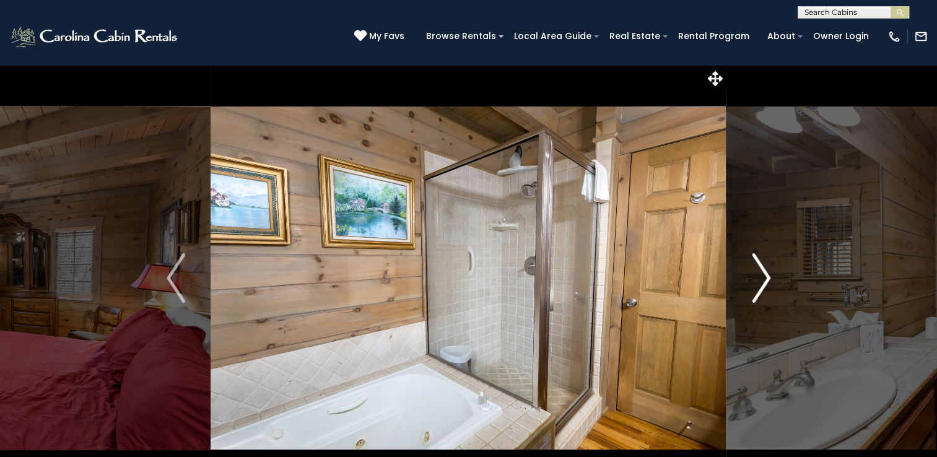
click at [767, 277] on img "Next" at bounding box center [761, 278] width 19 height 50
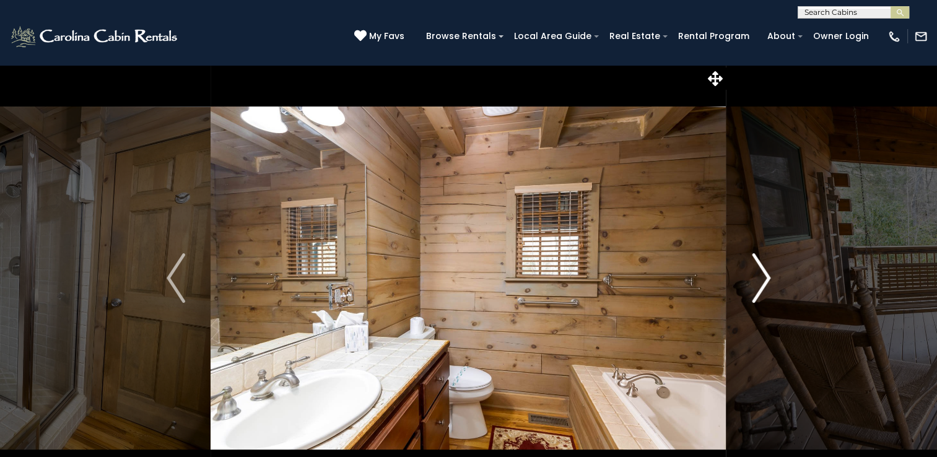
click at [767, 277] on img "Next" at bounding box center [761, 278] width 19 height 50
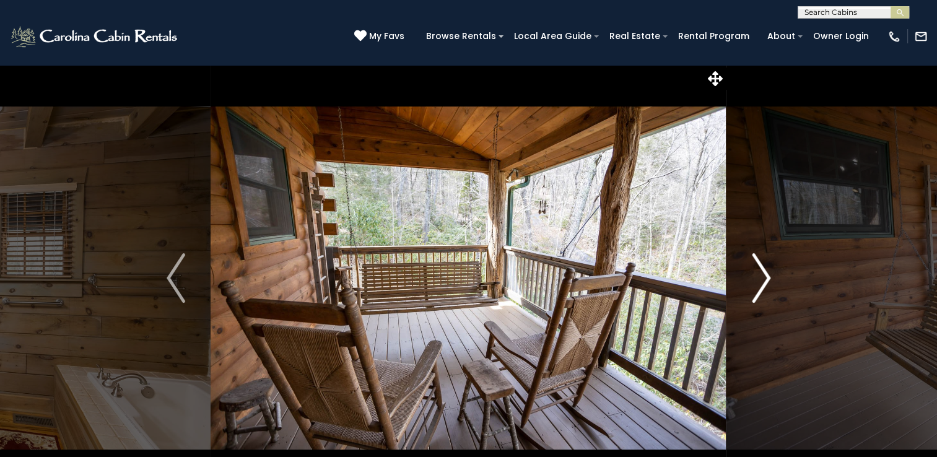
click at [767, 277] on img "Next" at bounding box center [761, 278] width 19 height 50
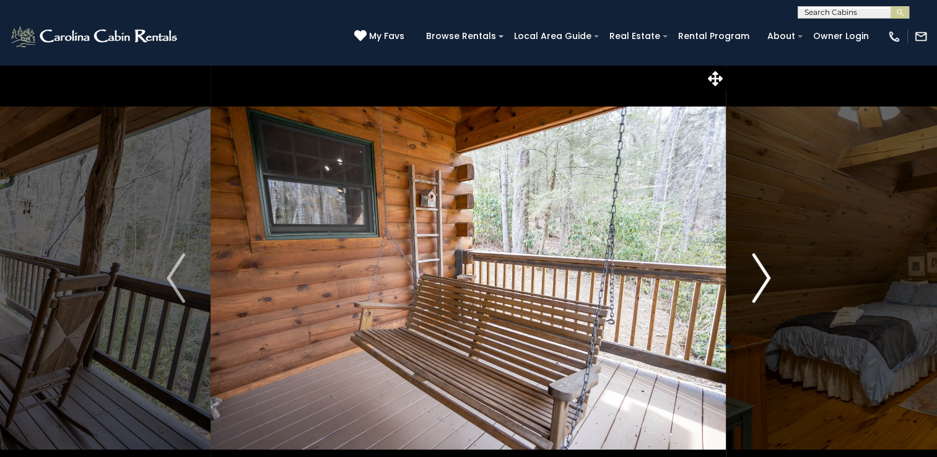
click at [767, 277] on img "Next" at bounding box center [761, 278] width 19 height 50
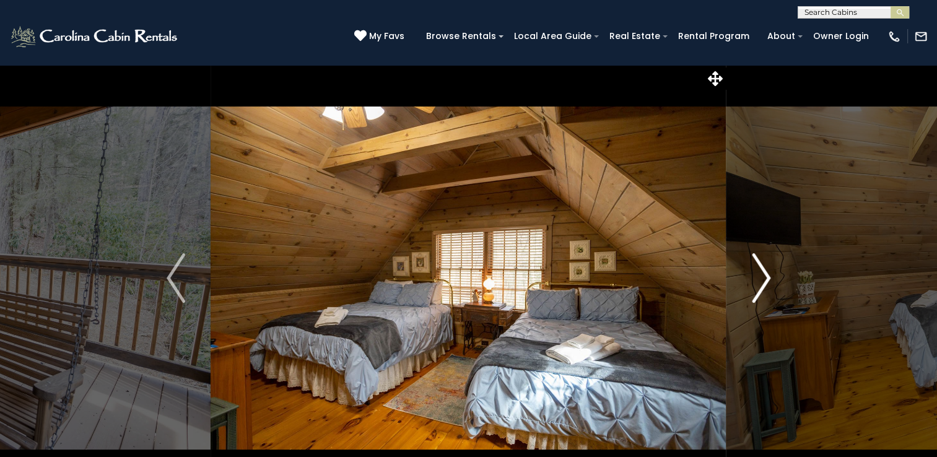
click at [767, 277] on img "Next" at bounding box center [761, 278] width 19 height 50
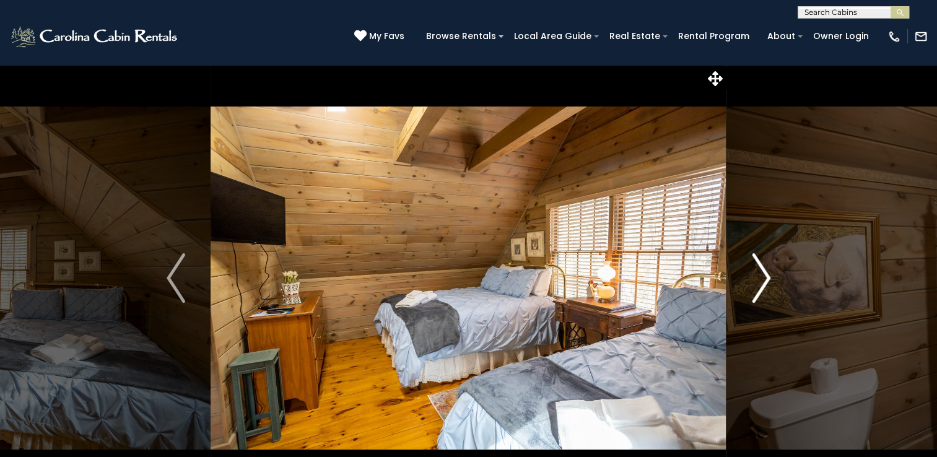
click at [767, 277] on img "Next" at bounding box center [761, 278] width 19 height 50
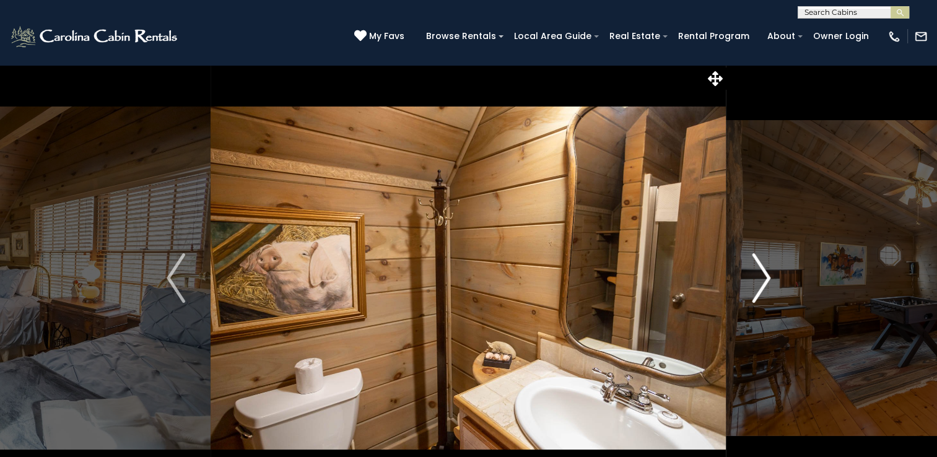
click at [767, 277] on img "Next" at bounding box center [761, 278] width 19 height 50
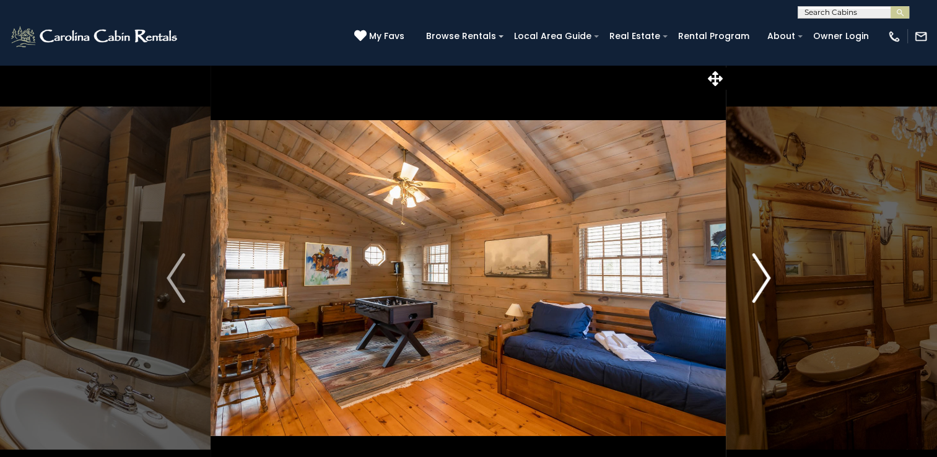
click at [767, 277] on img "Next" at bounding box center [761, 278] width 19 height 50
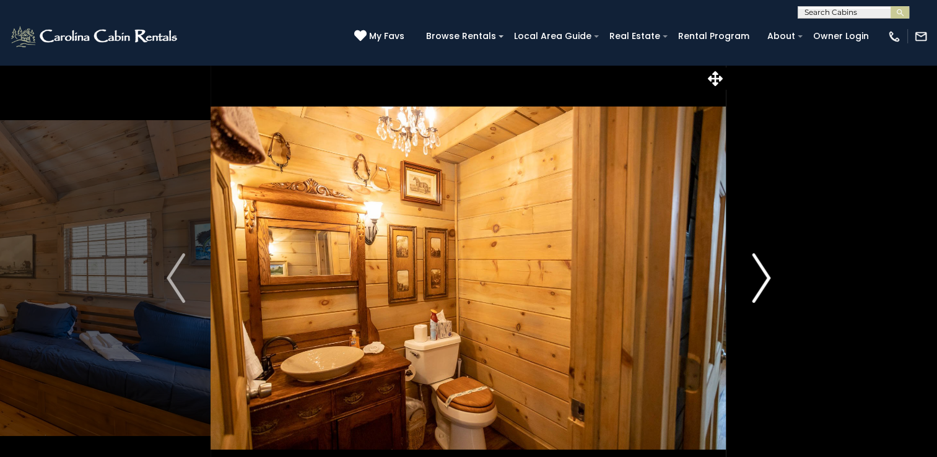
click at [767, 277] on img "Next" at bounding box center [761, 278] width 19 height 50
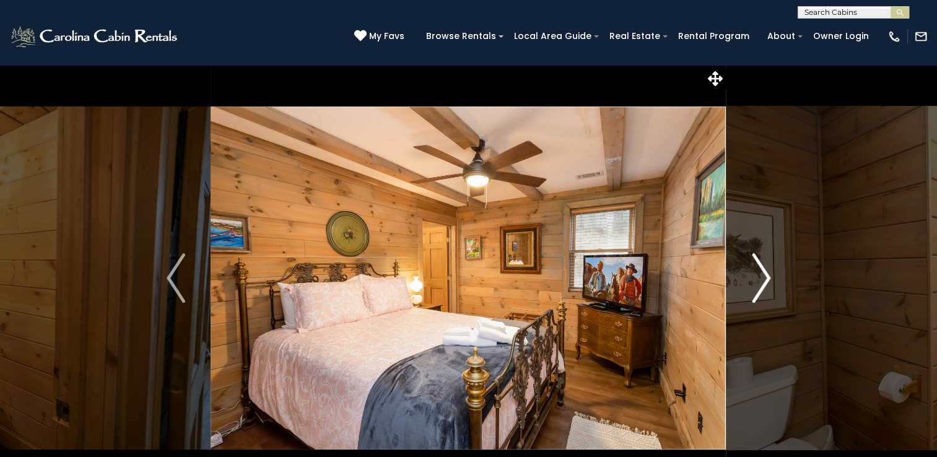
click at [767, 277] on img "Next" at bounding box center [761, 278] width 19 height 50
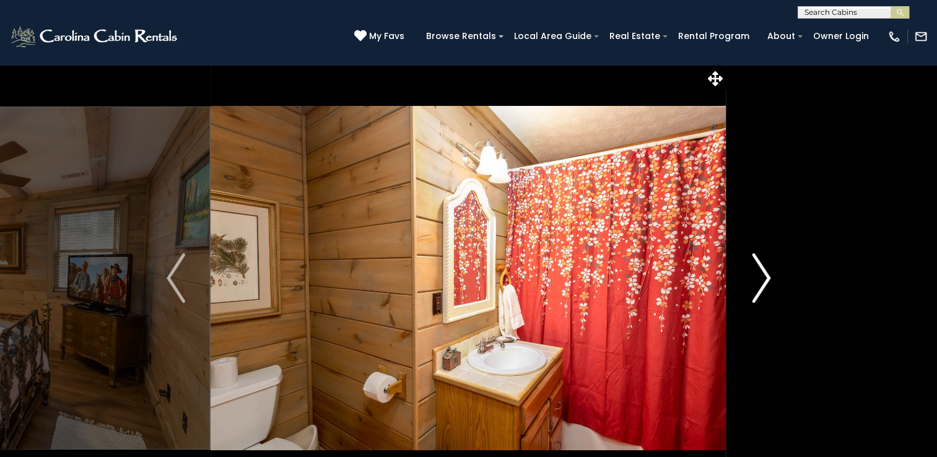
click at [767, 277] on img "Next" at bounding box center [761, 278] width 19 height 50
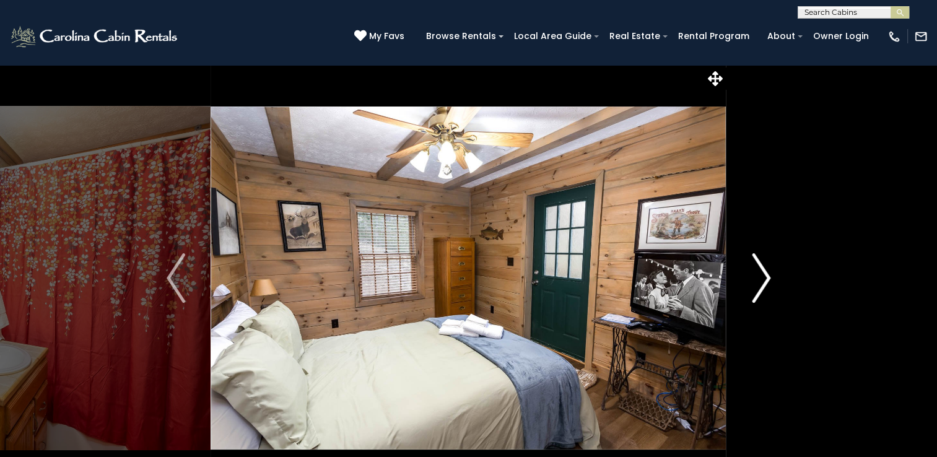
click at [767, 277] on img "Next" at bounding box center [761, 278] width 19 height 50
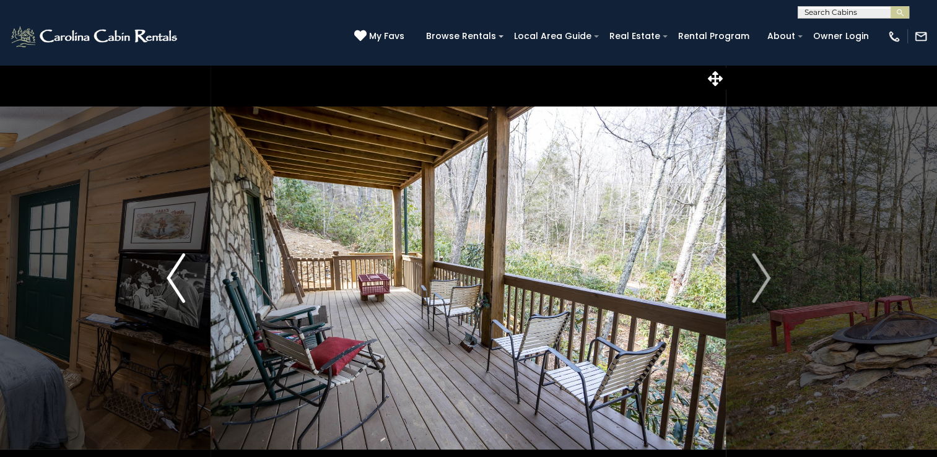
click at [172, 281] on img "Previous" at bounding box center [176, 278] width 19 height 50
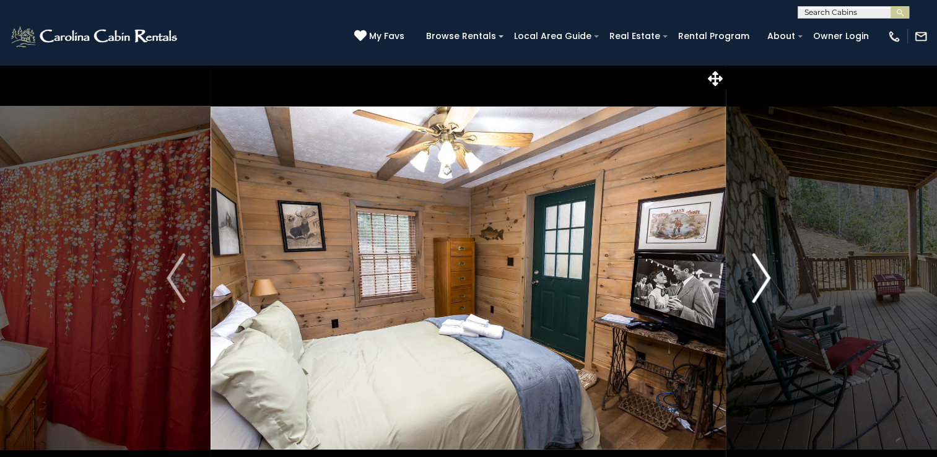
click at [761, 279] on img "Next" at bounding box center [761, 278] width 19 height 50
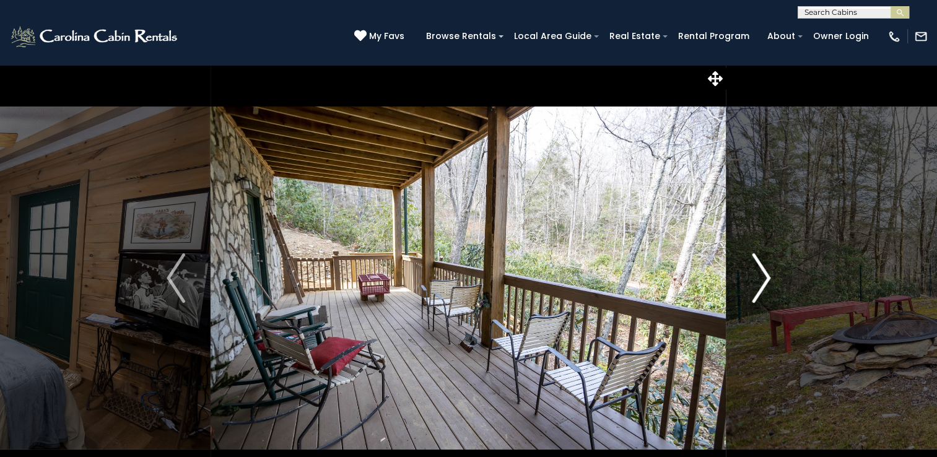
click at [761, 279] on img "Next" at bounding box center [761, 278] width 19 height 50
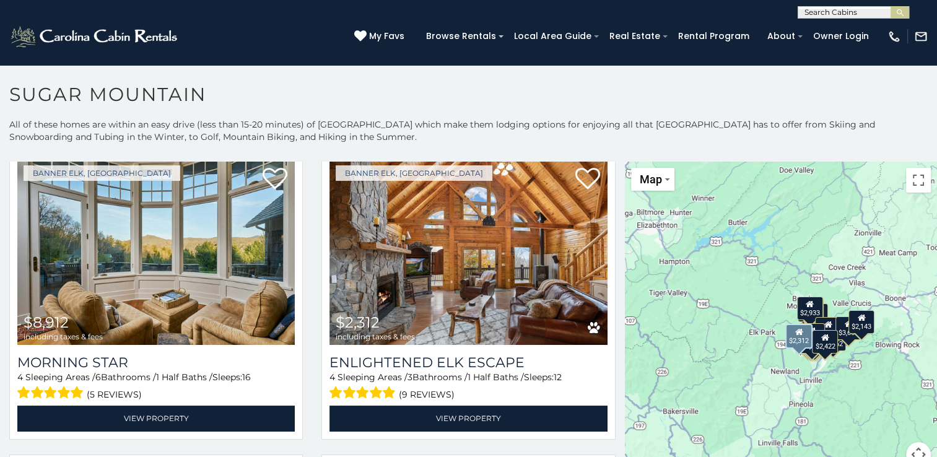
scroll to position [1858, 0]
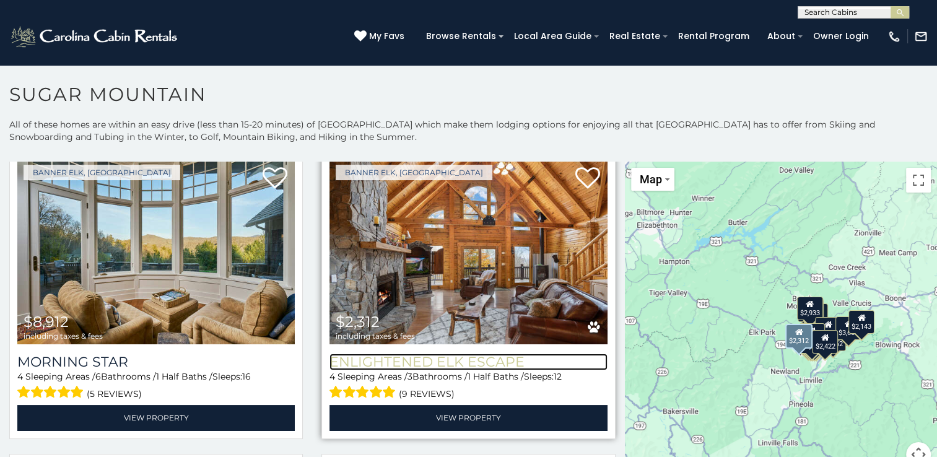
click at [439, 354] on h3 "Enlightened Elk Escape" at bounding box center [468, 362] width 277 height 17
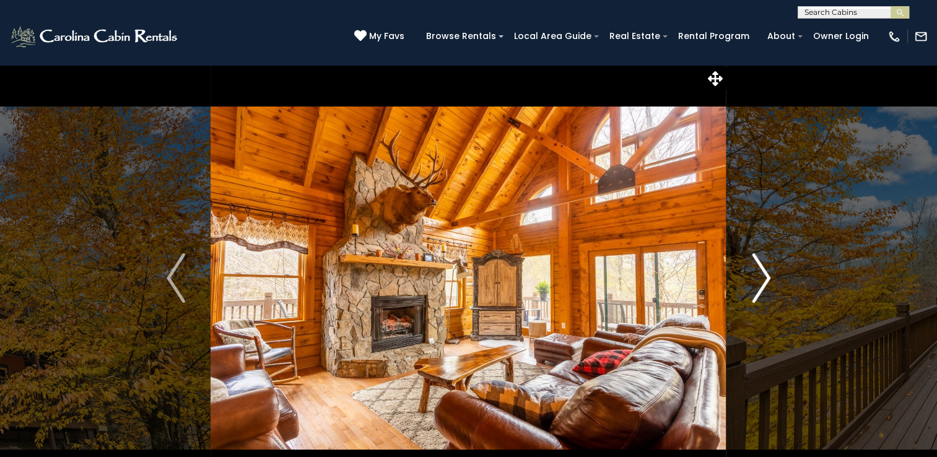
click at [768, 280] on img "Next" at bounding box center [761, 278] width 19 height 50
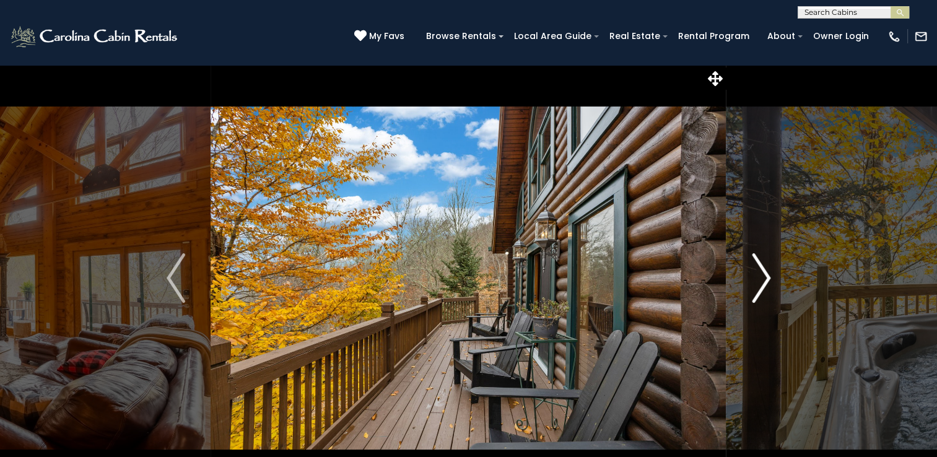
click at [768, 280] on img "Next" at bounding box center [761, 278] width 19 height 50
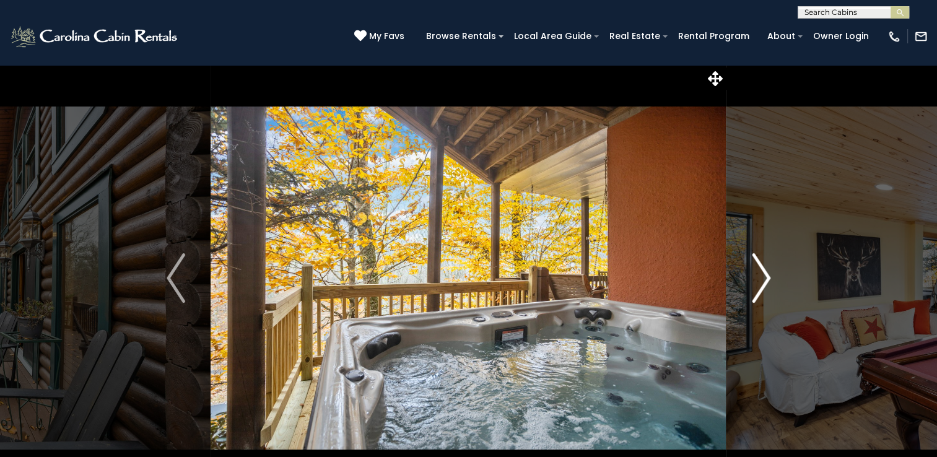
click at [768, 280] on img "Next" at bounding box center [761, 278] width 19 height 50
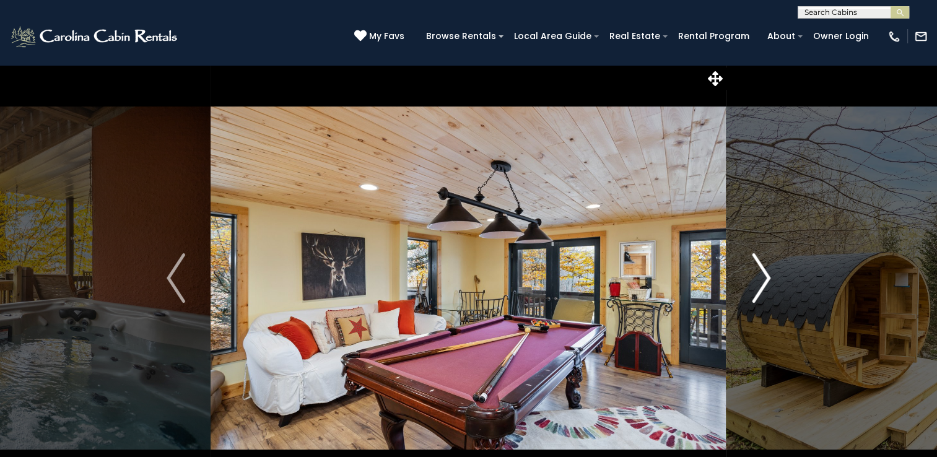
click at [768, 280] on img "Next" at bounding box center [761, 278] width 19 height 50
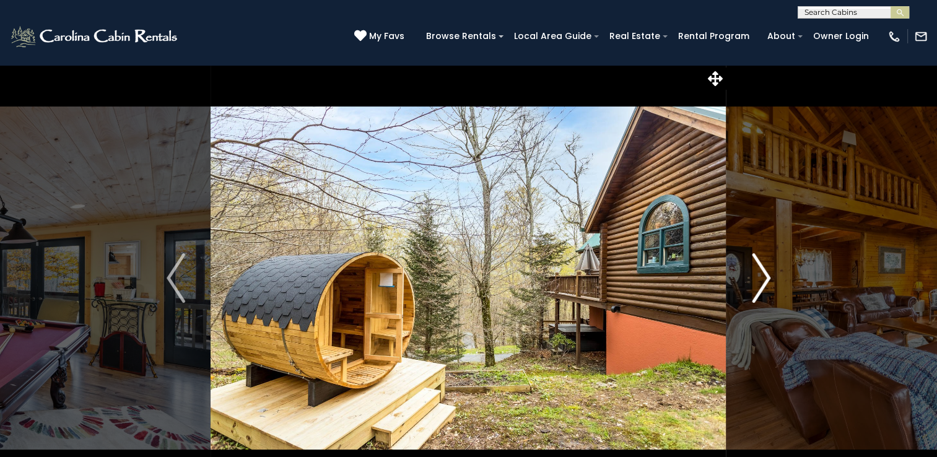
click at [768, 280] on img "Next" at bounding box center [761, 278] width 19 height 50
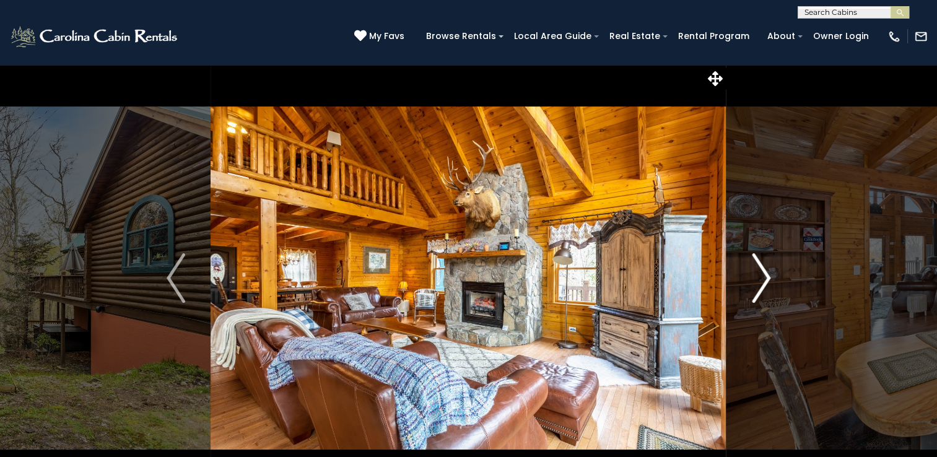
click at [768, 280] on img "Next" at bounding box center [761, 278] width 19 height 50
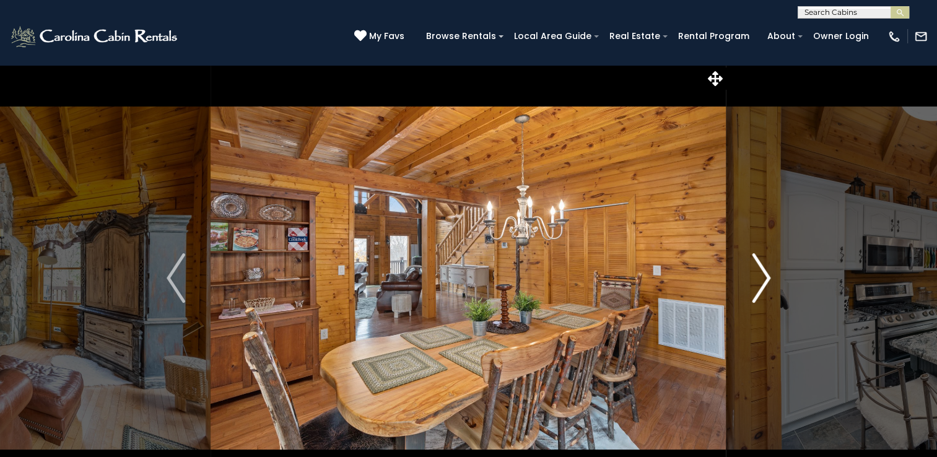
click at [768, 280] on img "Next" at bounding box center [761, 278] width 19 height 50
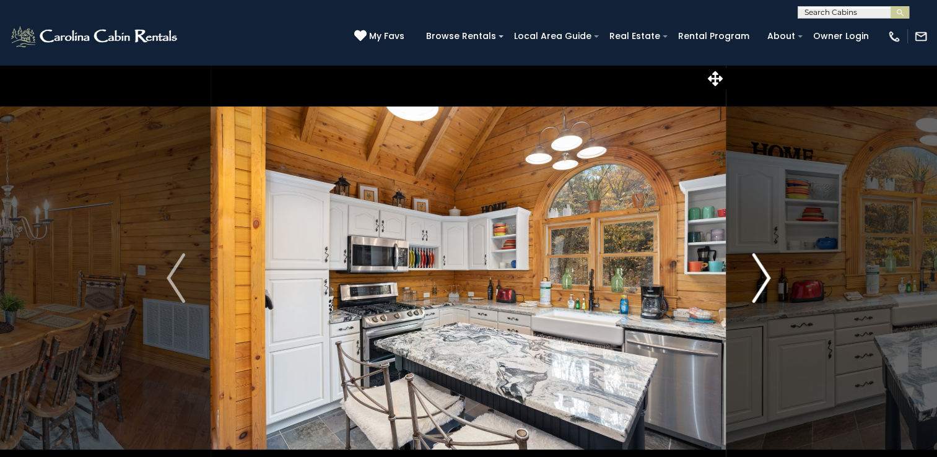
click at [768, 280] on img "Next" at bounding box center [761, 278] width 19 height 50
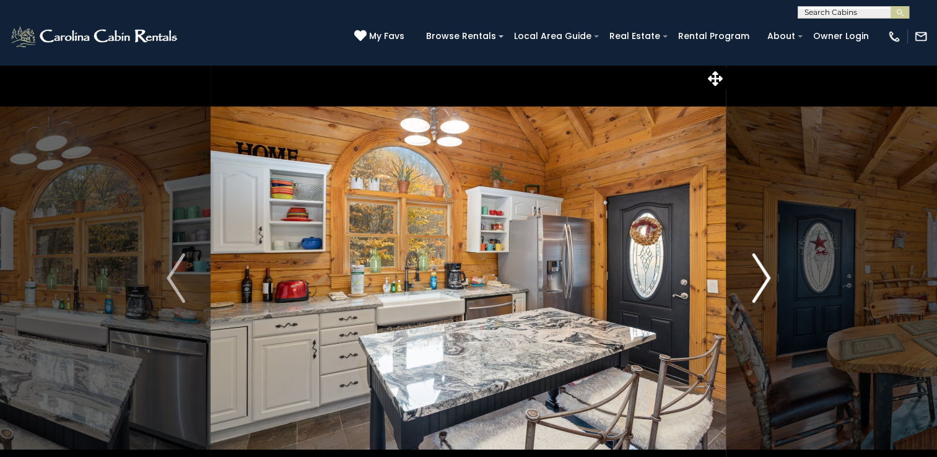
click at [768, 280] on img "Next" at bounding box center [761, 278] width 19 height 50
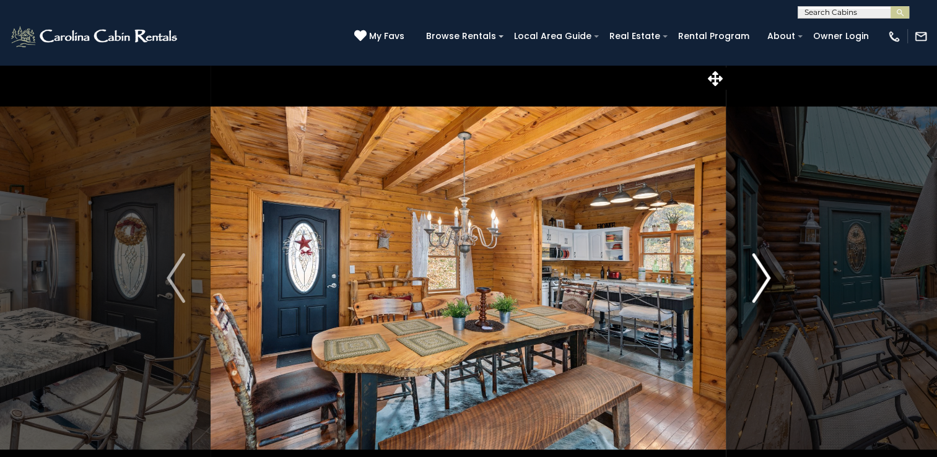
click at [768, 280] on img "Next" at bounding box center [761, 278] width 19 height 50
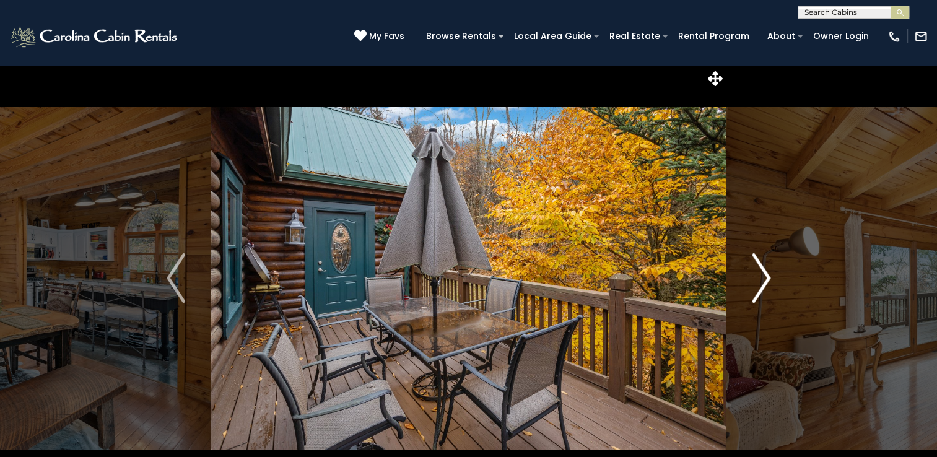
click at [768, 280] on img "Next" at bounding box center [761, 278] width 19 height 50
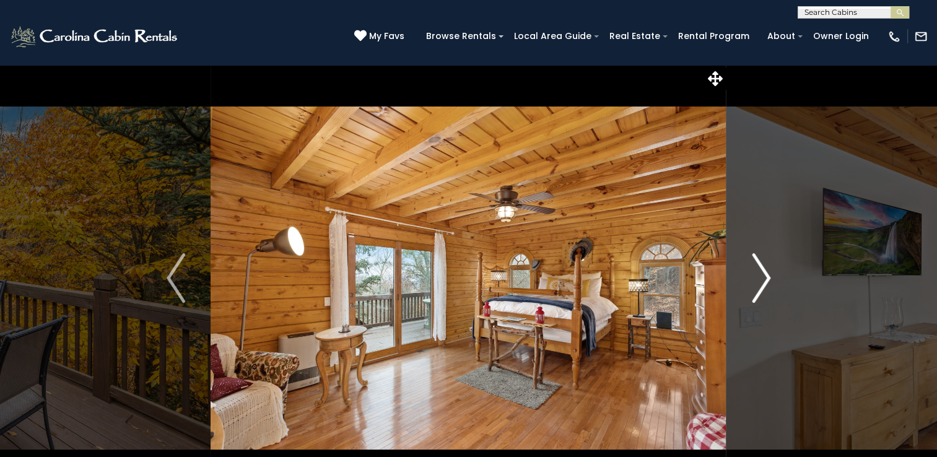
click at [768, 280] on img "Next" at bounding box center [761, 278] width 19 height 50
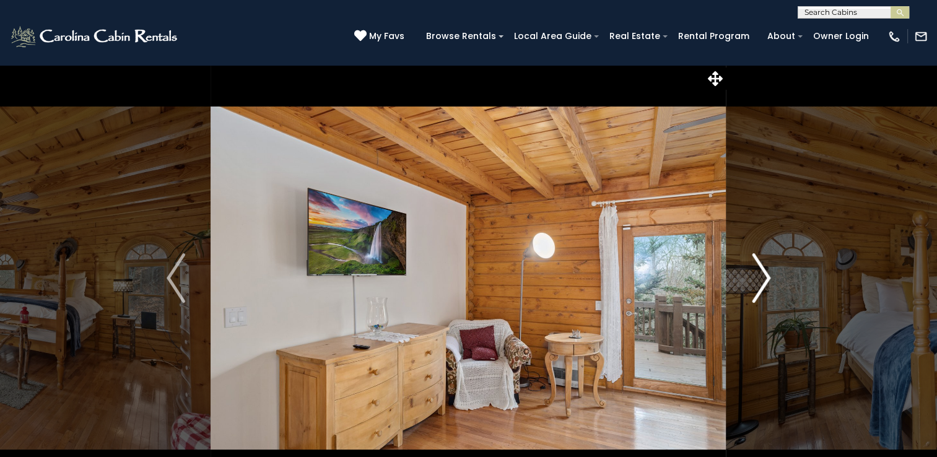
click at [768, 280] on img "Next" at bounding box center [761, 278] width 19 height 50
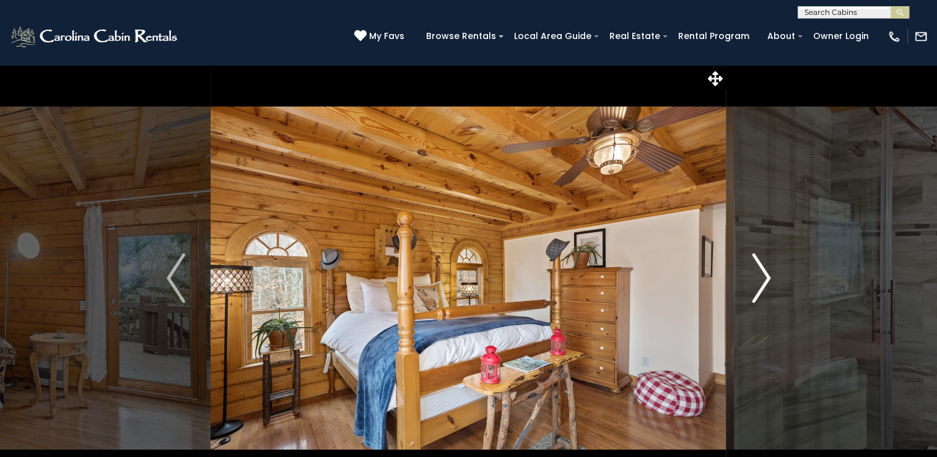
click at [768, 280] on img "Next" at bounding box center [761, 278] width 19 height 50
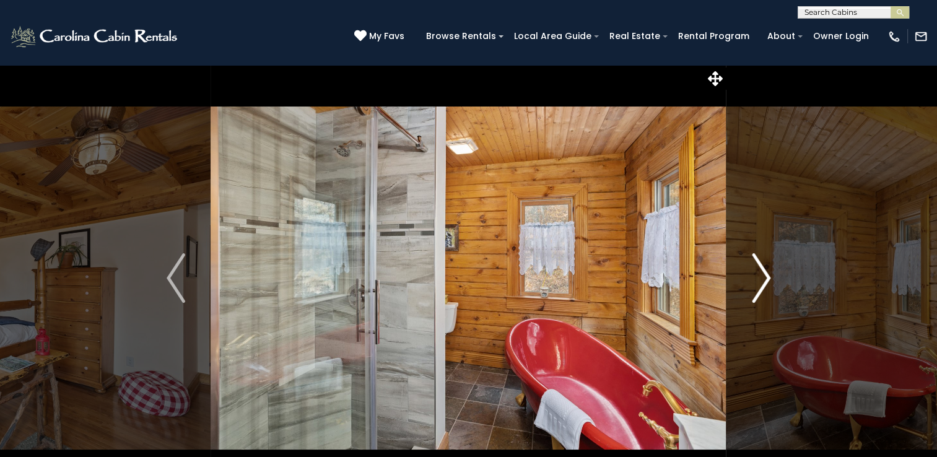
click at [768, 280] on img "Next" at bounding box center [761, 278] width 19 height 50
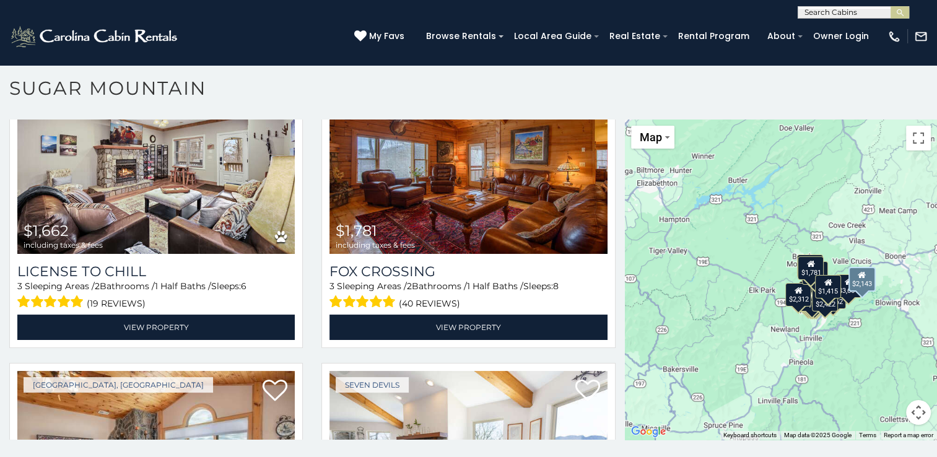
scroll to position [2507, 0]
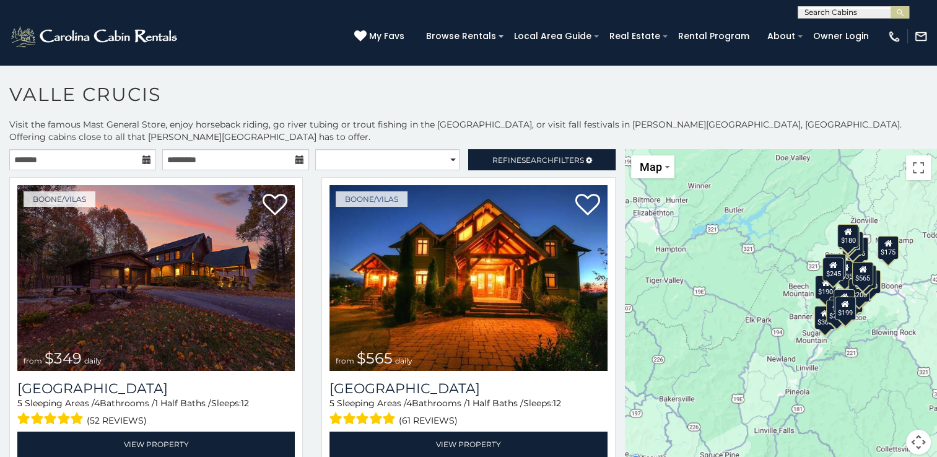
click at [142, 155] on icon at bounding box center [146, 159] width 9 height 9
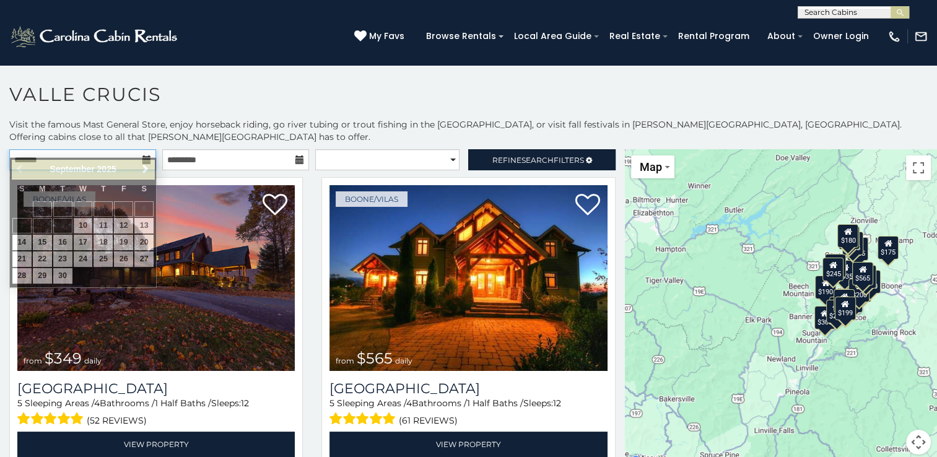
click at [100, 149] on input "text" at bounding box center [82, 159] width 147 height 21
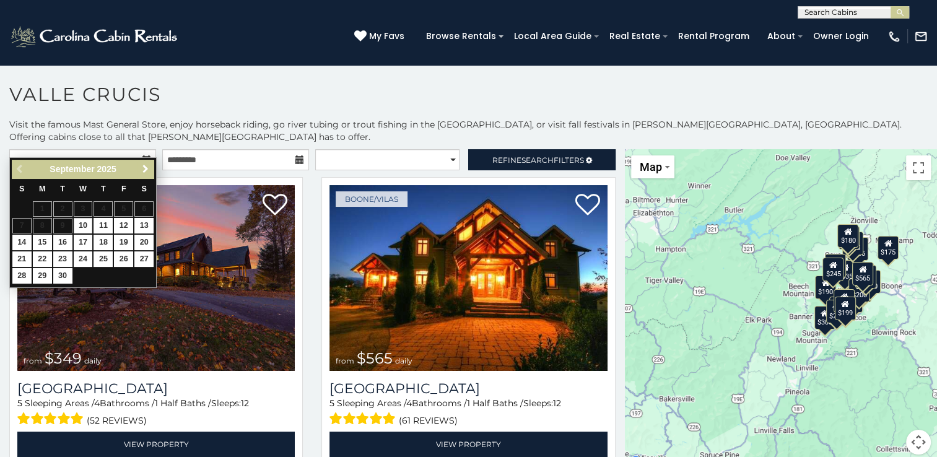
click at [147, 167] on span "Next" at bounding box center [146, 169] width 10 height 10
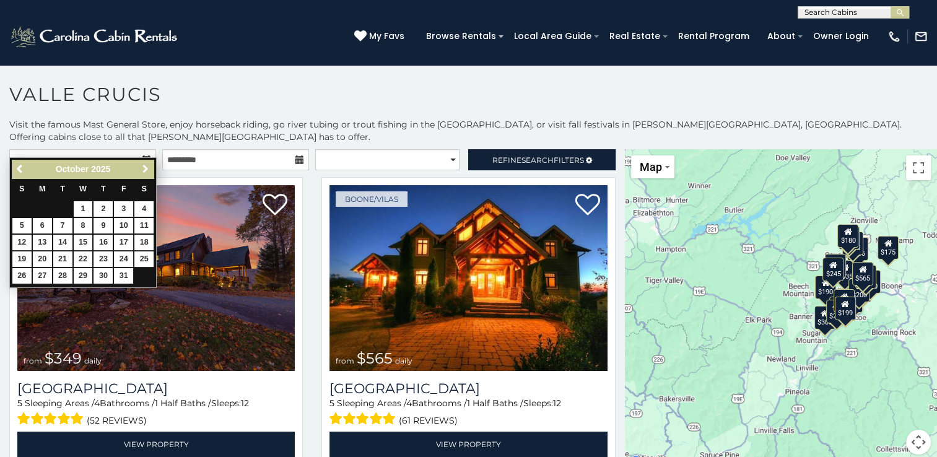
click at [147, 167] on span "Next" at bounding box center [146, 169] width 10 height 10
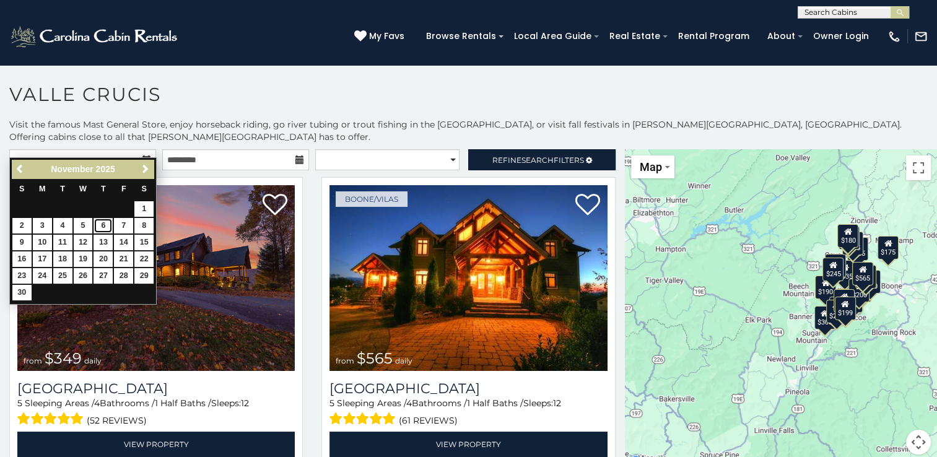
click at [102, 225] on link "6" at bounding box center [103, 225] width 19 height 15
type input "**********"
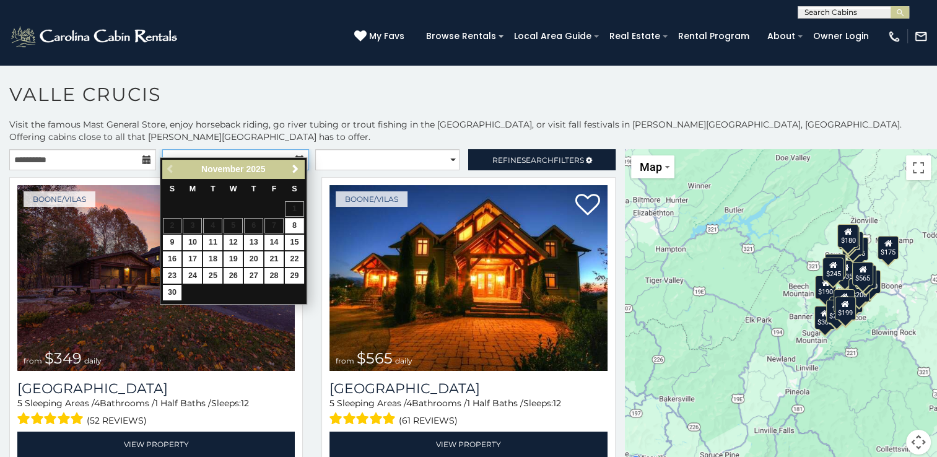
click at [240, 150] on input "text" at bounding box center [235, 159] width 147 height 21
click at [212, 241] on link "11" at bounding box center [212, 242] width 19 height 15
type input "**********"
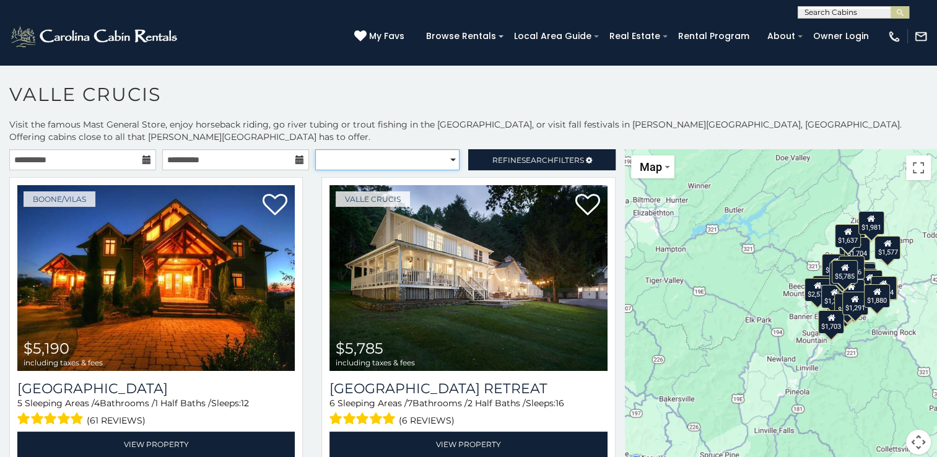
click at [446, 149] on select "**********" at bounding box center [387, 159] width 144 height 21
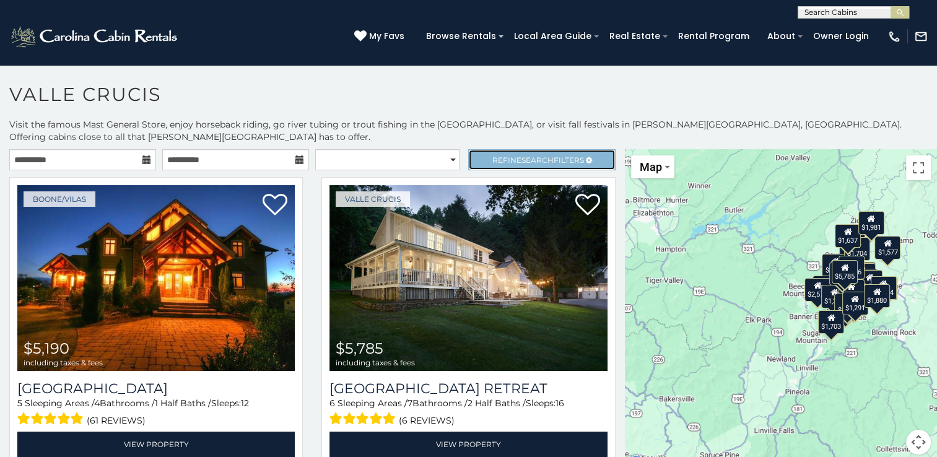
click at [522, 155] on span "Search" at bounding box center [538, 159] width 32 height 9
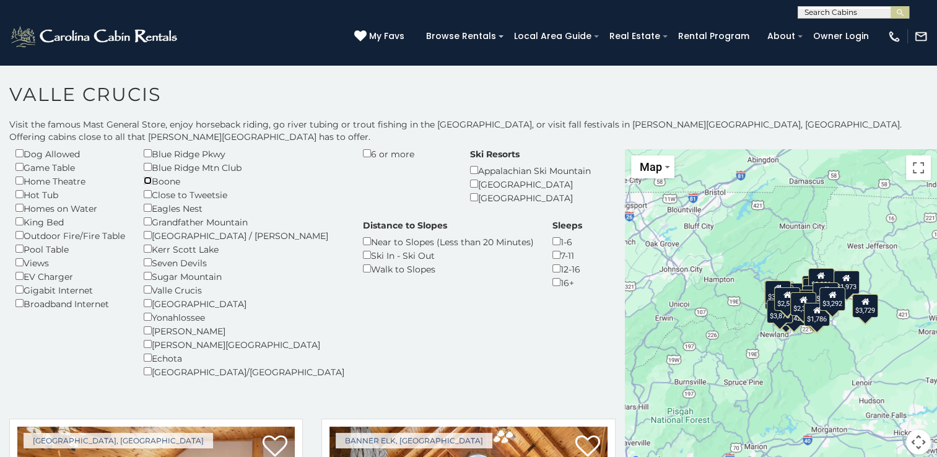
scroll to position [124, 0]
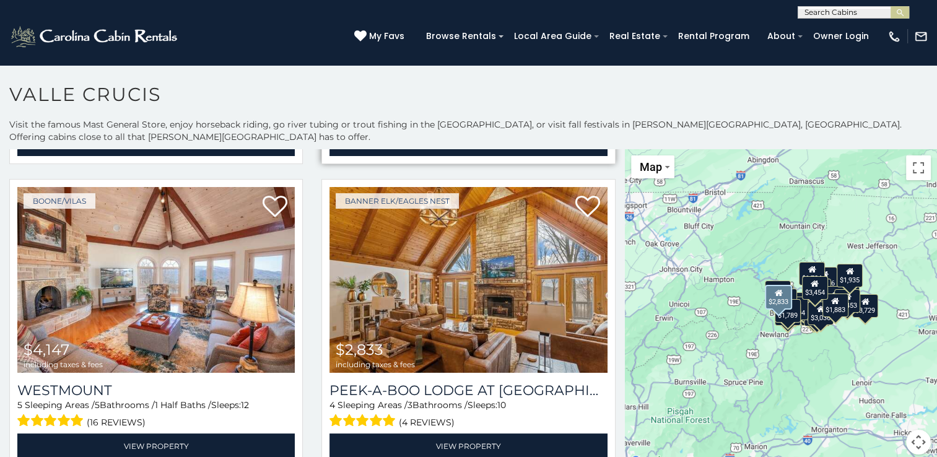
scroll to position [681, 0]
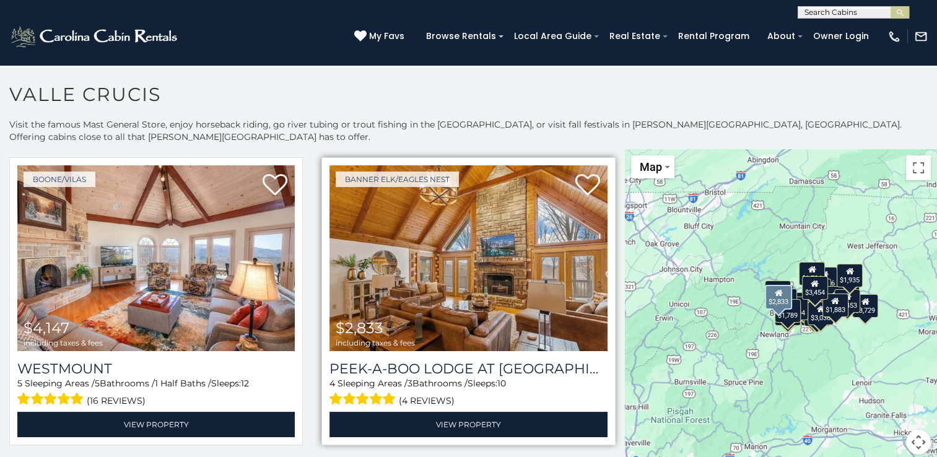
click at [463, 274] on img at bounding box center [468, 258] width 277 height 186
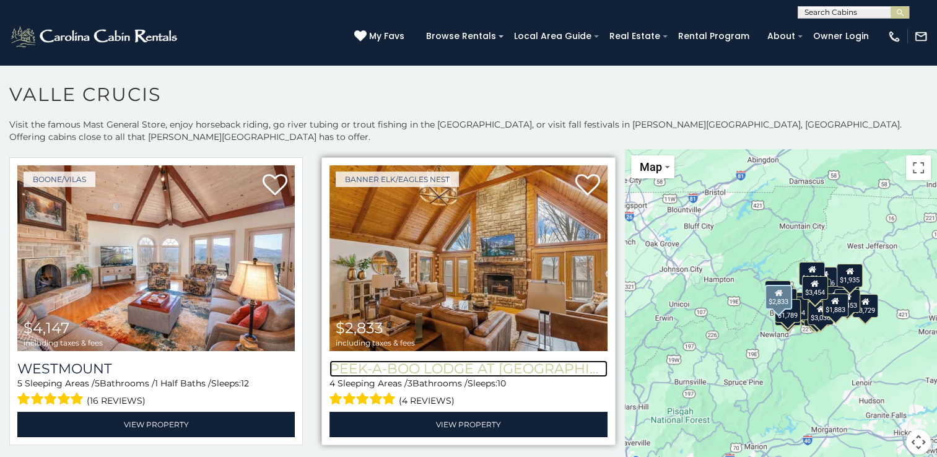
click at [413, 360] on h3 "Peek-a-Boo Lodge at [GEOGRAPHIC_DATA]" at bounding box center [468, 368] width 277 height 17
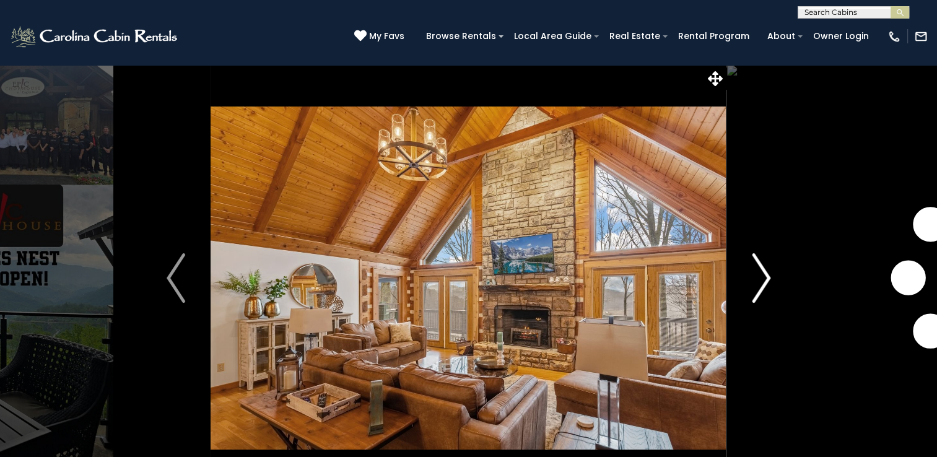
click at [759, 274] on img "Next" at bounding box center [761, 278] width 19 height 50
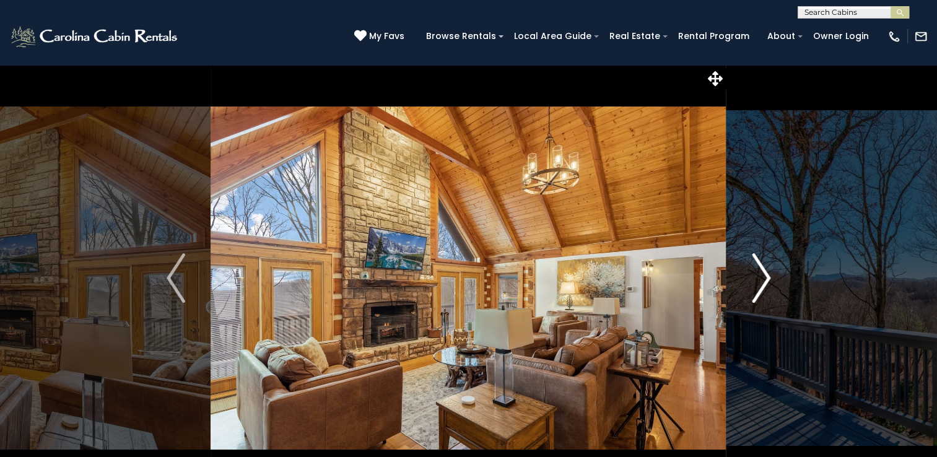
click at [764, 273] on img "Next" at bounding box center [761, 278] width 19 height 50
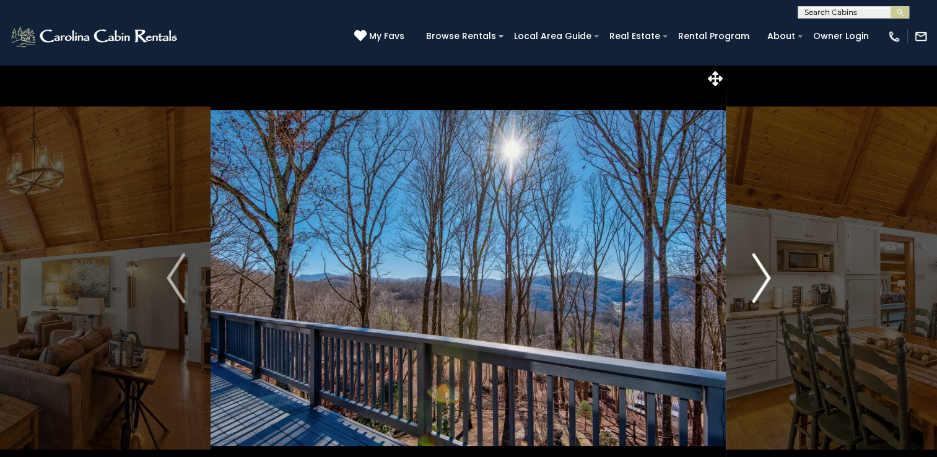
click at [767, 274] on img "Next" at bounding box center [761, 278] width 19 height 50
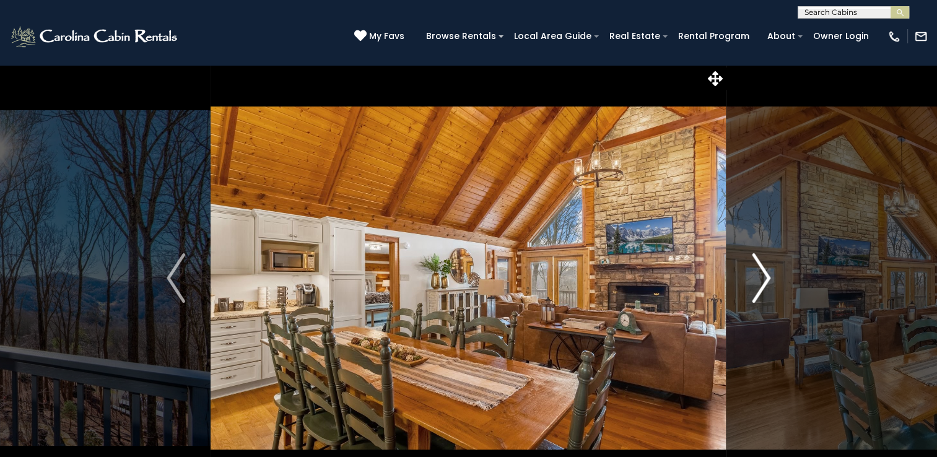
click at [767, 274] on img "Next" at bounding box center [761, 278] width 19 height 50
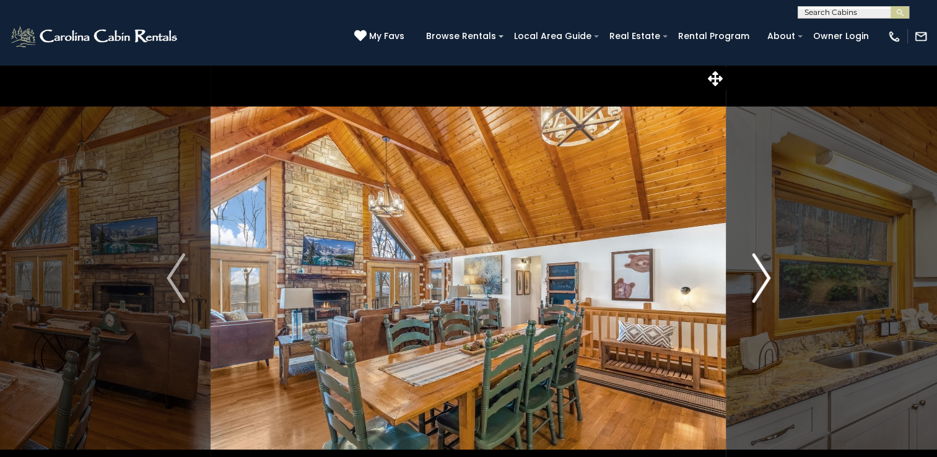
click at [767, 274] on img "Next" at bounding box center [761, 278] width 19 height 50
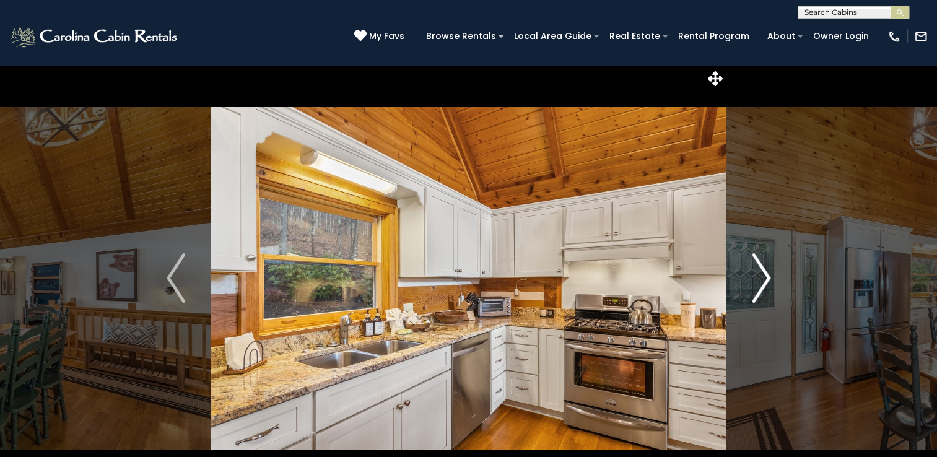
click at [767, 274] on img "Next" at bounding box center [761, 278] width 19 height 50
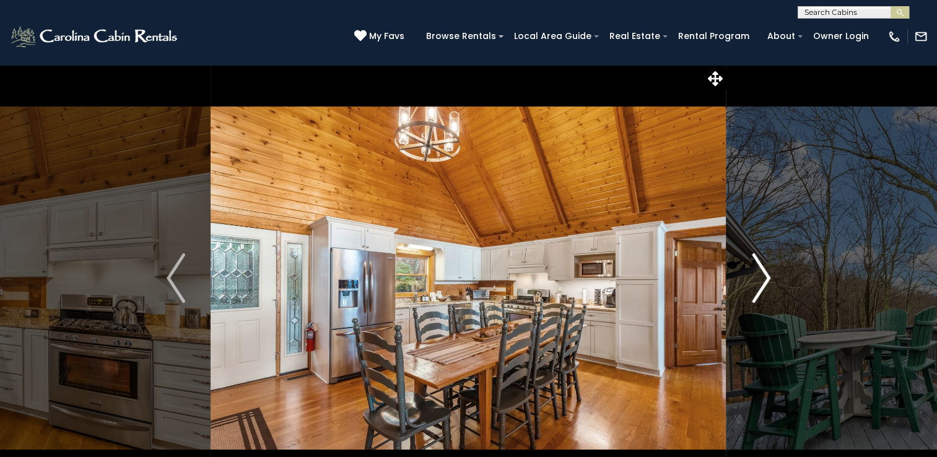
click at [767, 274] on img "Next" at bounding box center [761, 278] width 19 height 50
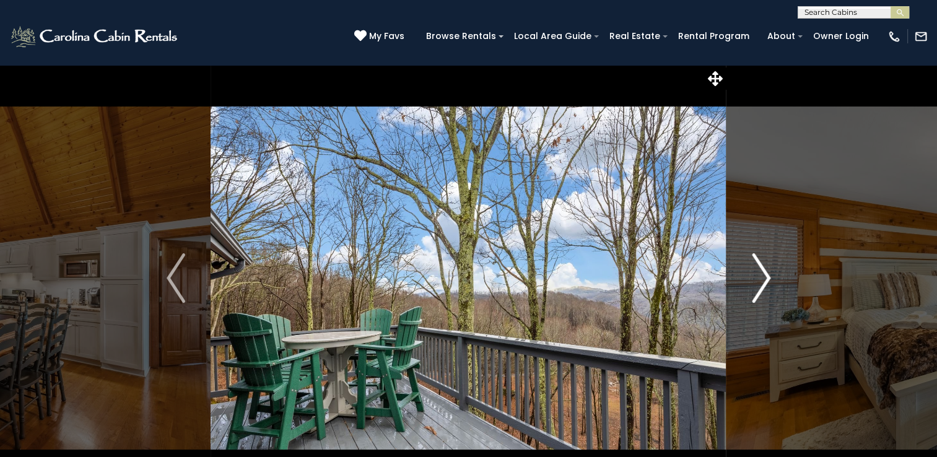
click at [767, 274] on img "Next" at bounding box center [761, 278] width 19 height 50
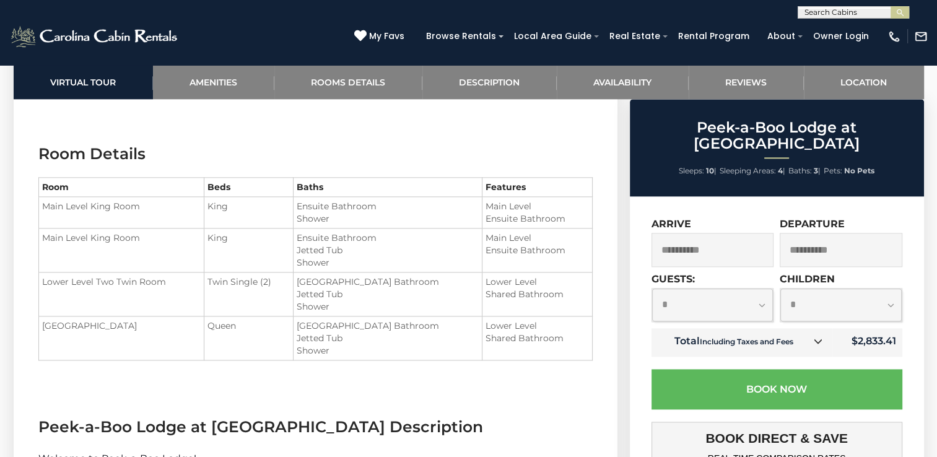
scroll to position [1425, 0]
click at [759, 291] on select "**********" at bounding box center [712, 305] width 121 height 33
select select "*"
click at [652, 289] on select "**********" at bounding box center [712, 305] width 121 height 33
click at [892, 293] on select "**********" at bounding box center [840, 305] width 121 height 33
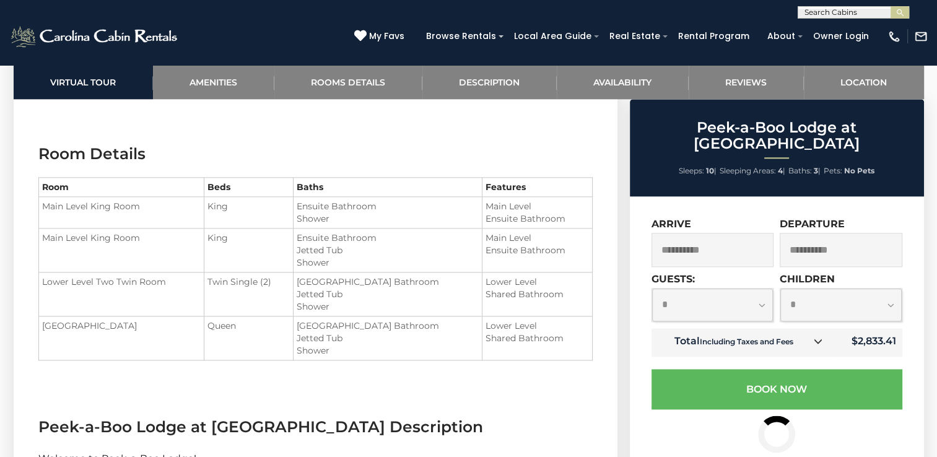
select select "*"
click at [780, 289] on select "**********" at bounding box center [840, 305] width 121 height 33
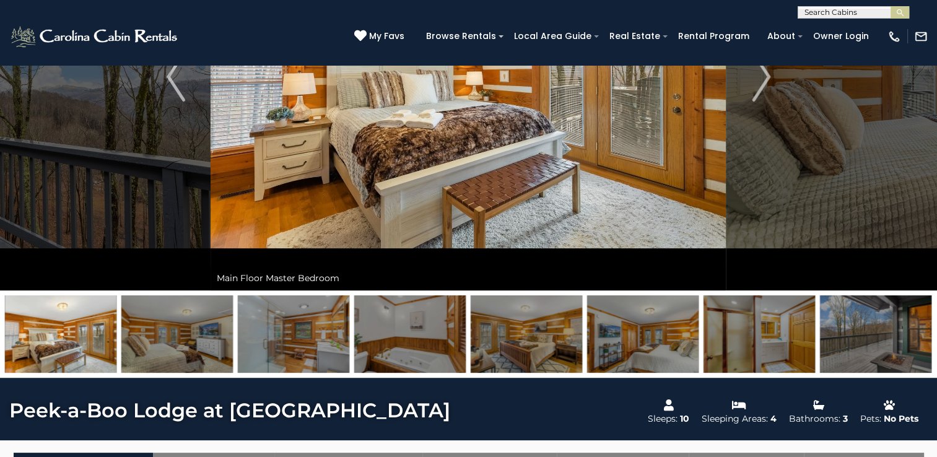
scroll to position [124, 0]
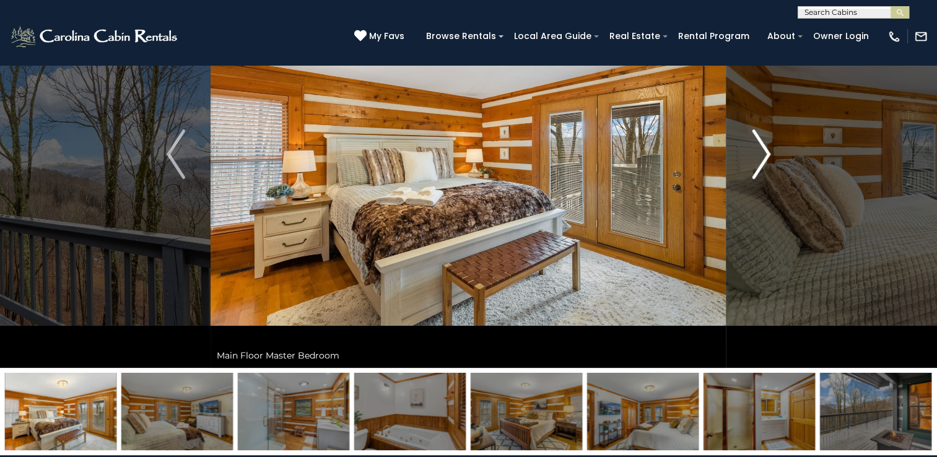
click at [761, 148] on img "Next" at bounding box center [761, 154] width 19 height 50
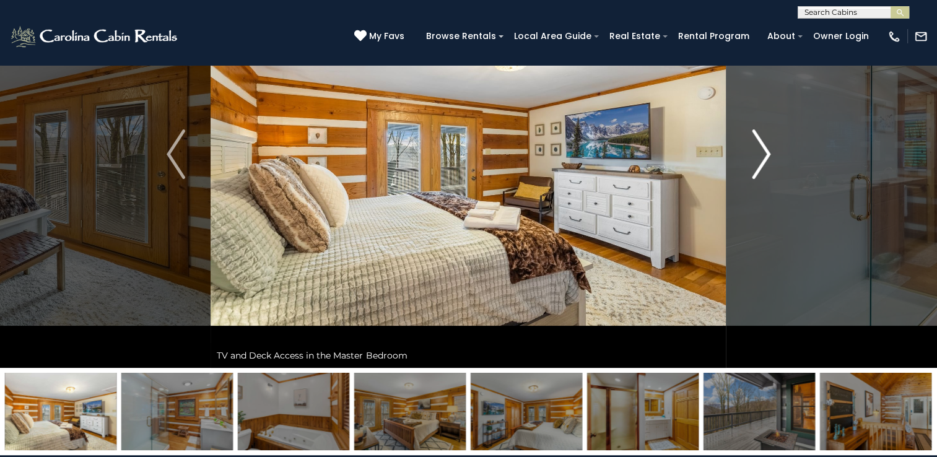
click at [761, 148] on img "Next" at bounding box center [761, 154] width 19 height 50
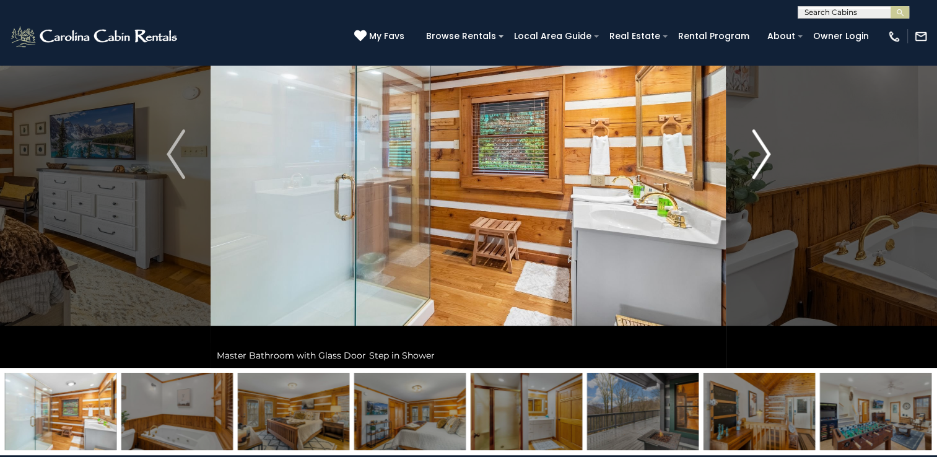
click at [761, 148] on img "Next" at bounding box center [761, 154] width 19 height 50
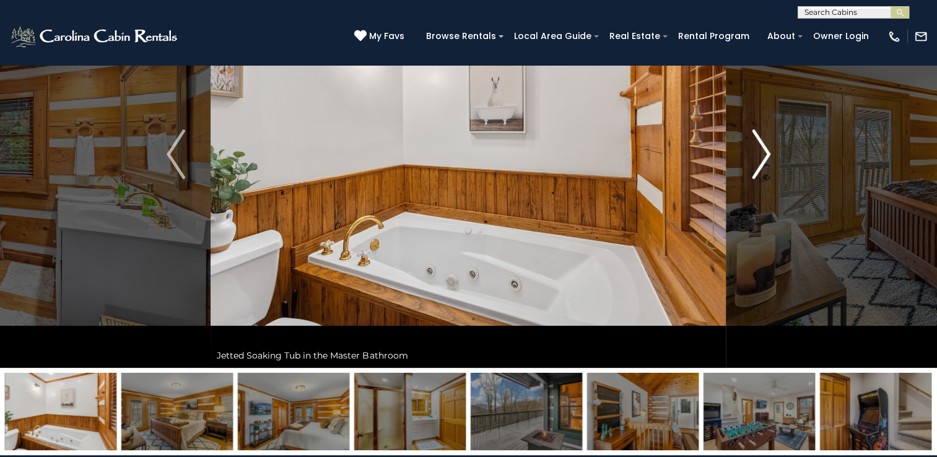
click at [761, 148] on img "Next" at bounding box center [761, 154] width 19 height 50
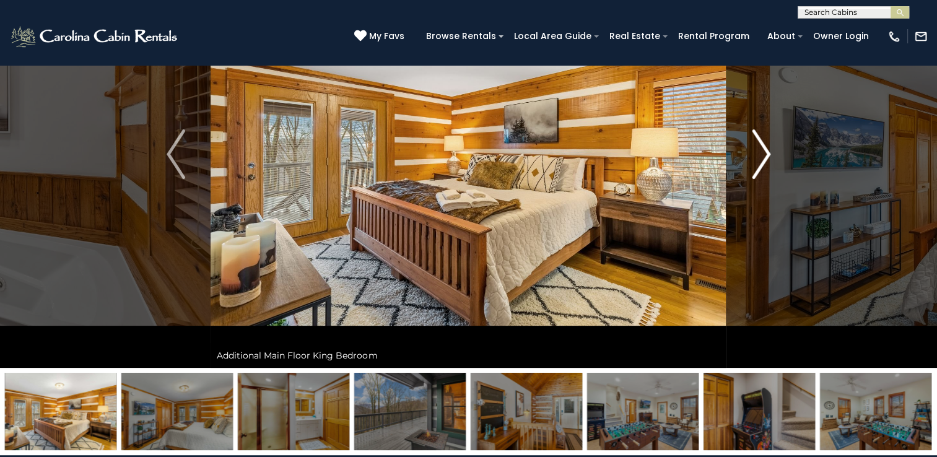
click at [761, 148] on img "Next" at bounding box center [761, 154] width 19 height 50
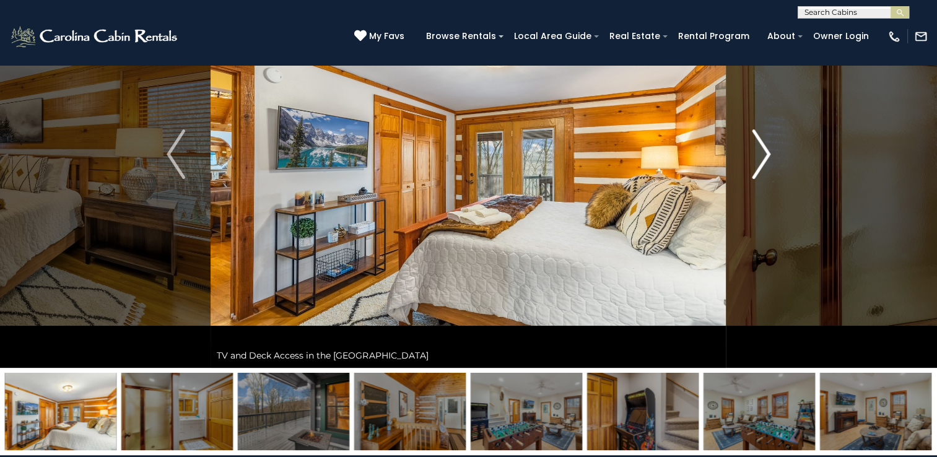
click at [761, 148] on img "Next" at bounding box center [761, 154] width 19 height 50
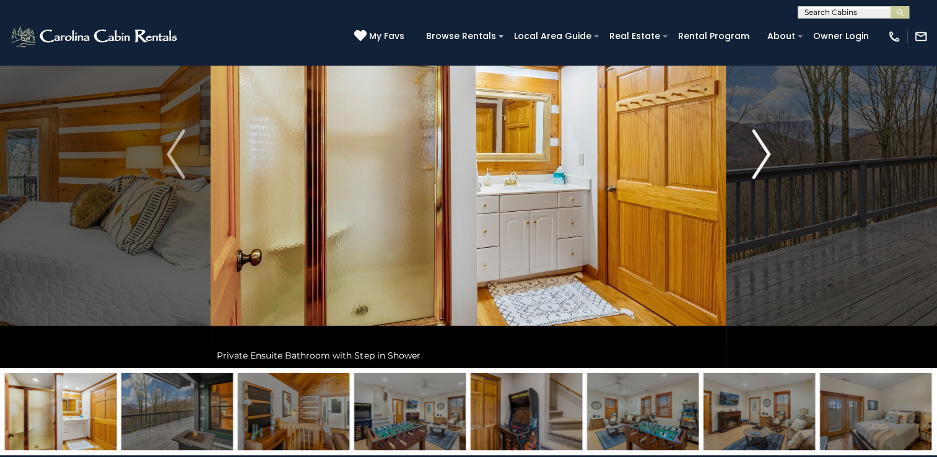
click at [761, 148] on img "Next" at bounding box center [761, 154] width 19 height 50
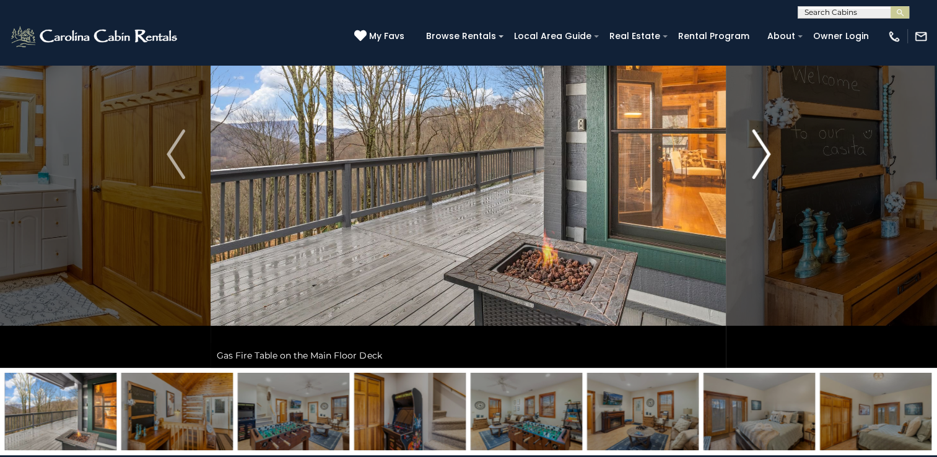
click at [761, 148] on img "Next" at bounding box center [761, 154] width 19 height 50
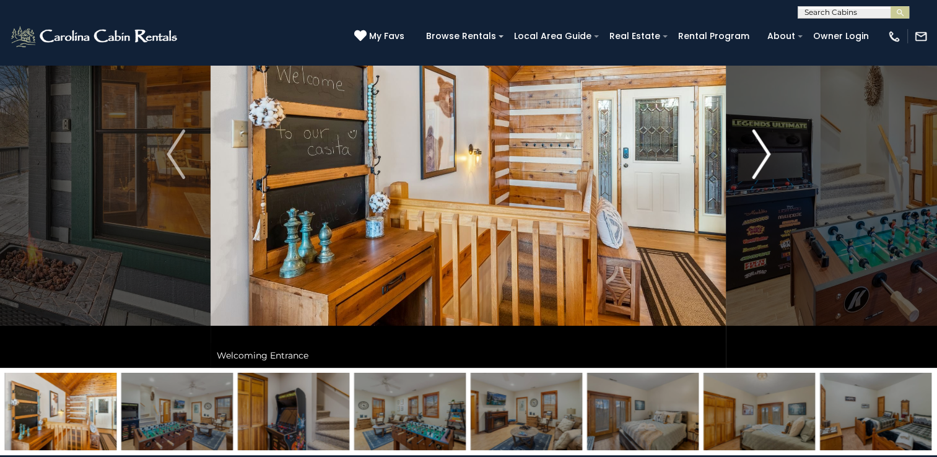
click at [761, 148] on img "Next" at bounding box center [761, 154] width 19 height 50
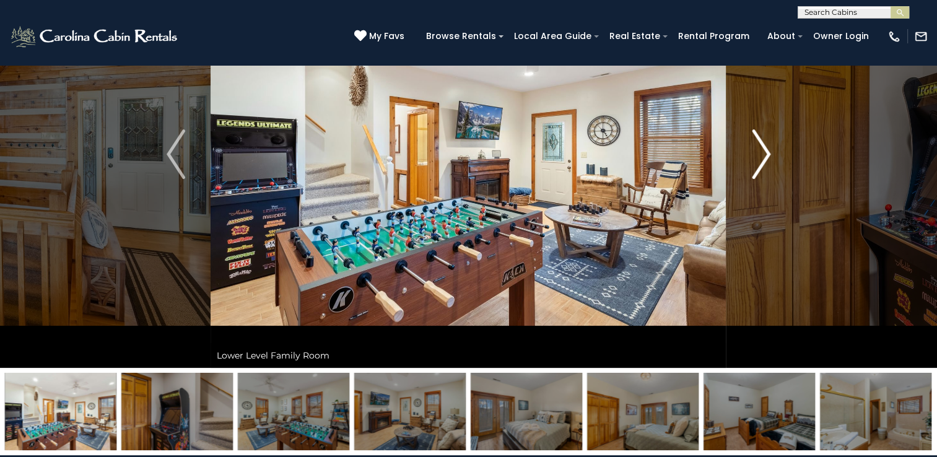
click at [761, 148] on img "Next" at bounding box center [761, 154] width 19 height 50
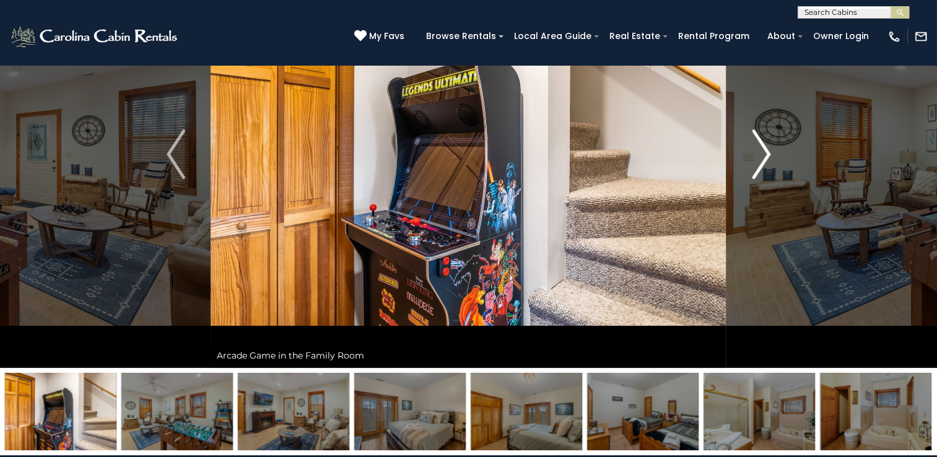
click at [761, 148] on img "Next" at bounding box center [761, 154] width 19 height 50
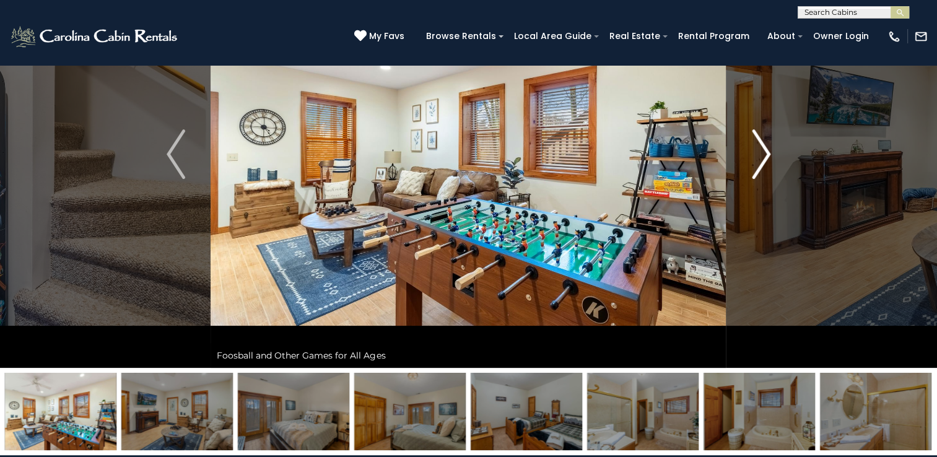
click at [761, 148] on img "Next" at bounding box center [761, 154] width 19 height 50
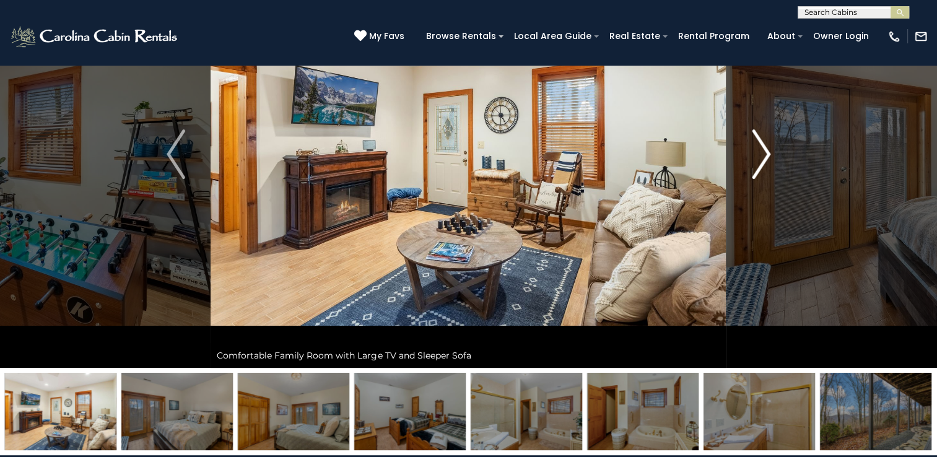
click at [761, 148] on img "Next" at bounding box center [761, 154] width 19 height 50
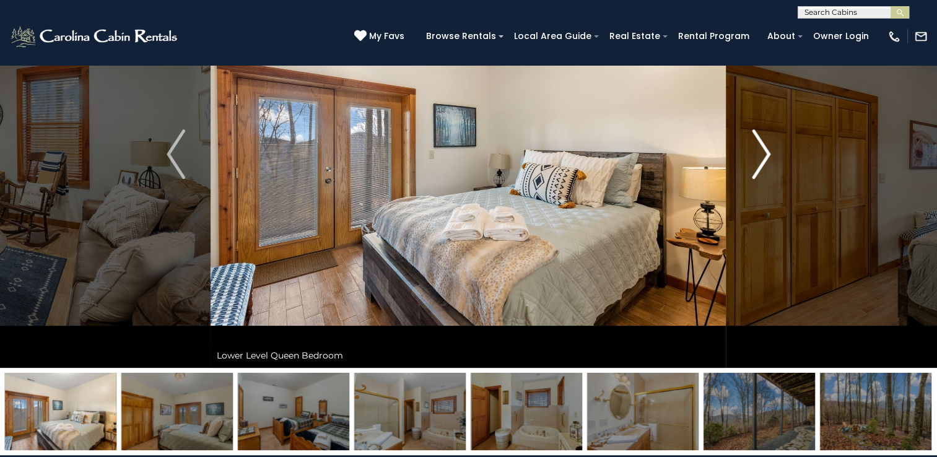
click at [761, 148] on img "Next" at bounding box center [761, 154] width 19 height 50
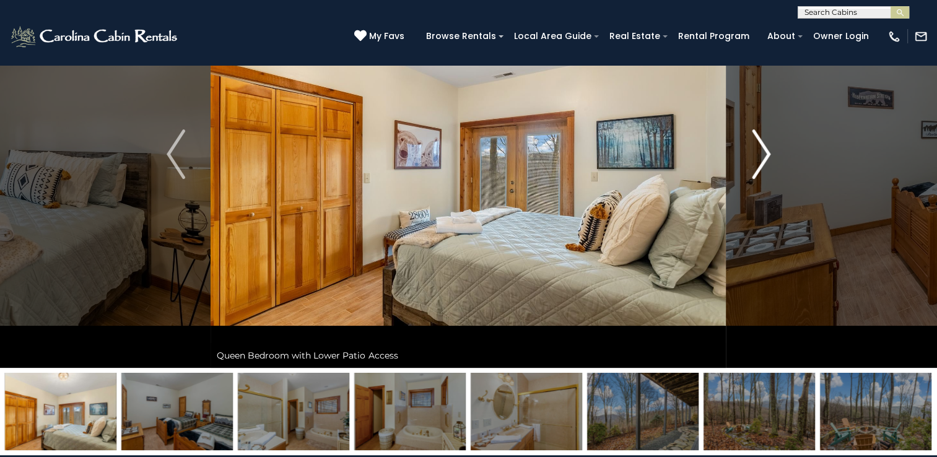
click at [761, 148] on img "Next" at bounding box center [761, 154] width 19 height 50
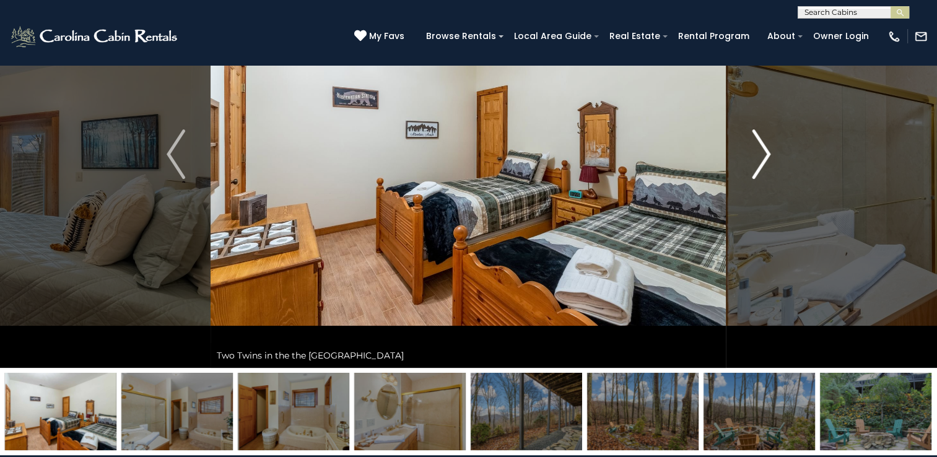
click at [761, 148] on img "Next" at bounding box center [761, 154] width 19 height 50
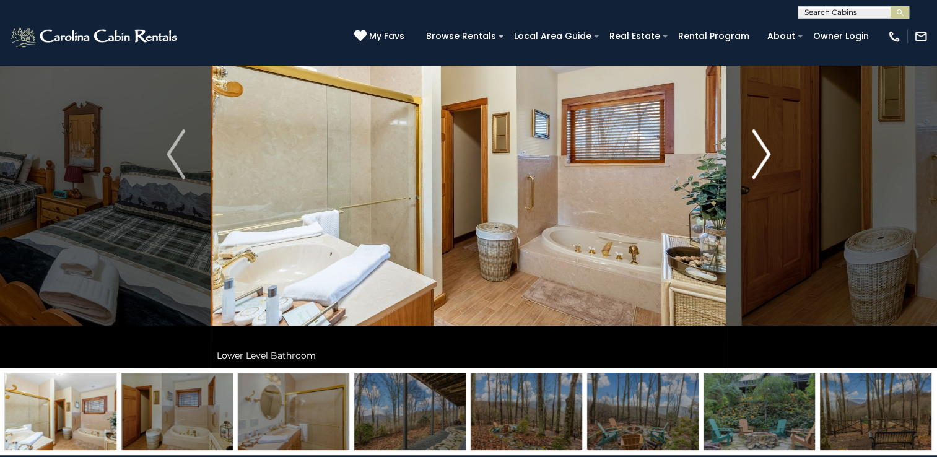
click at [760, 152] on img "Next" at bounding box center [761, 154] width 19 height 50
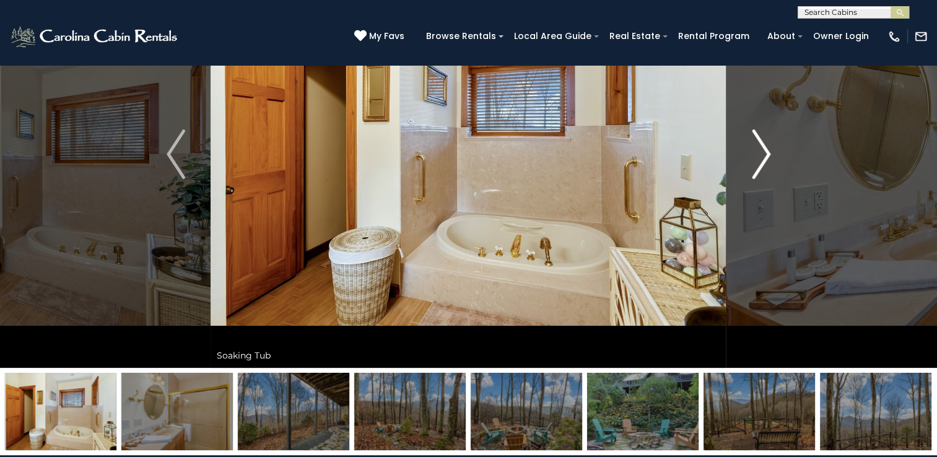
click at [760, 152] on img "Next" at bounding box center [761, 154] width 19 height 50
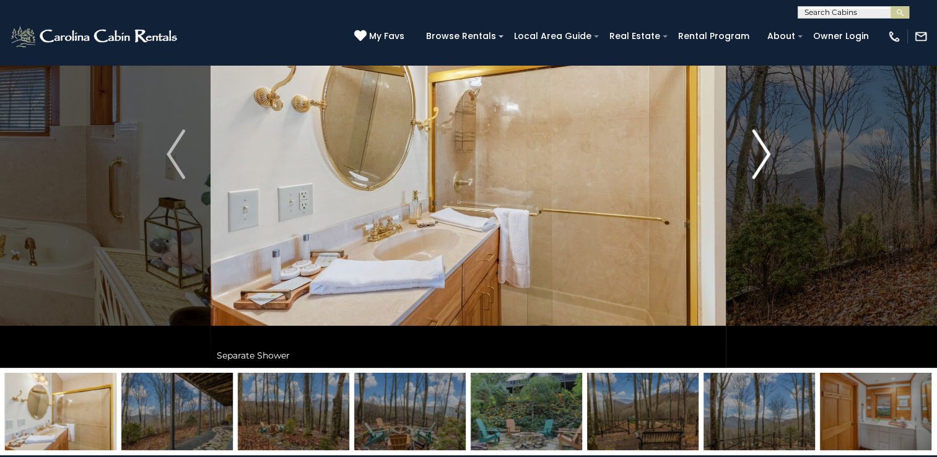
click at [760, 152] on img "Next" at bounding box center [761, 154] width 19 height 50
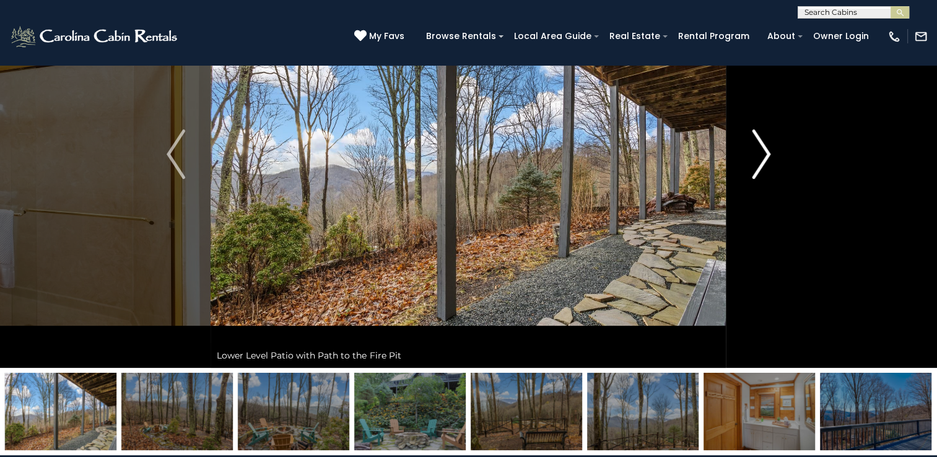
click at [760, 152] on img "Next" at bounding box center [761, 154] width 19 height 50
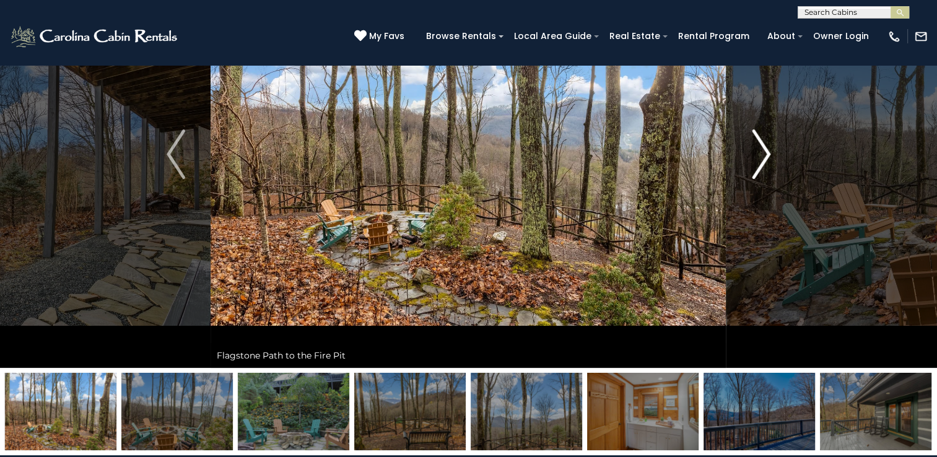
click at [760, 152] on img "Next" at bounding box center [761, 154] width 19 height 50
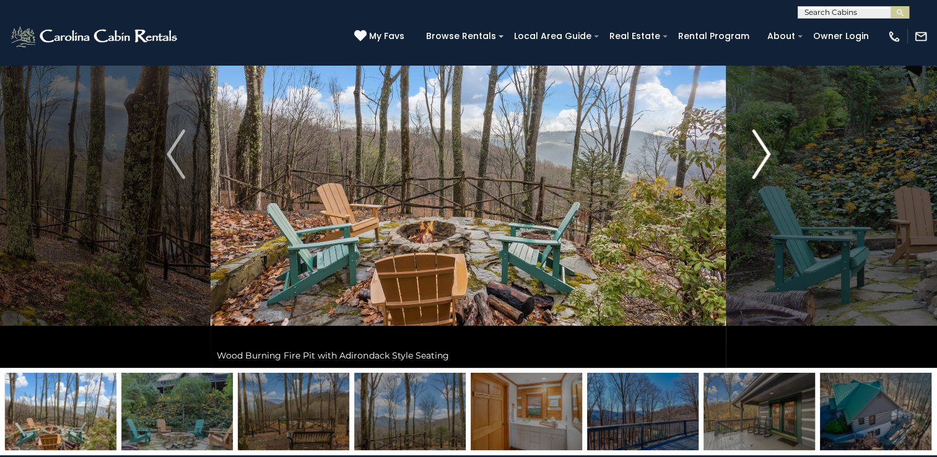
click at [760, 152] on img "Next" at bounding box center [761, 154] width 19 height 50
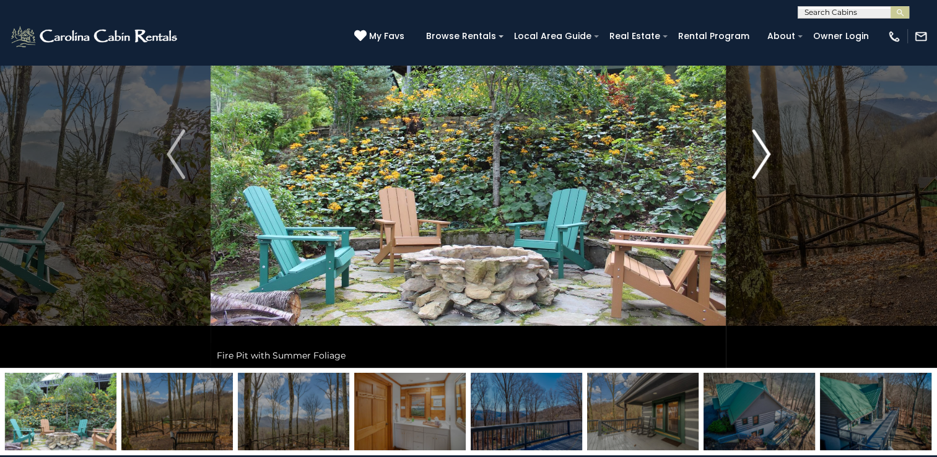
click at [760, 152] on img "Next" at bounding box center [761, 154] width 19 height 50
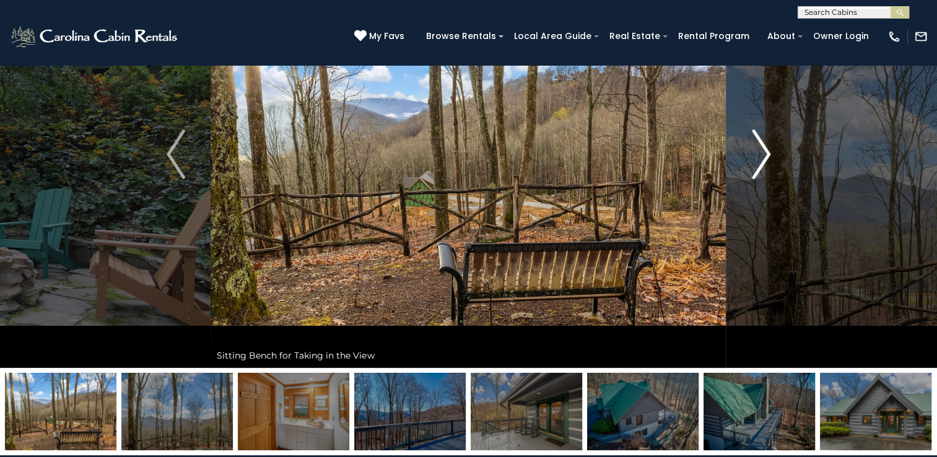
click at [760, 152] on img "Next" at bounding box center [761, 154] width 19 height 50
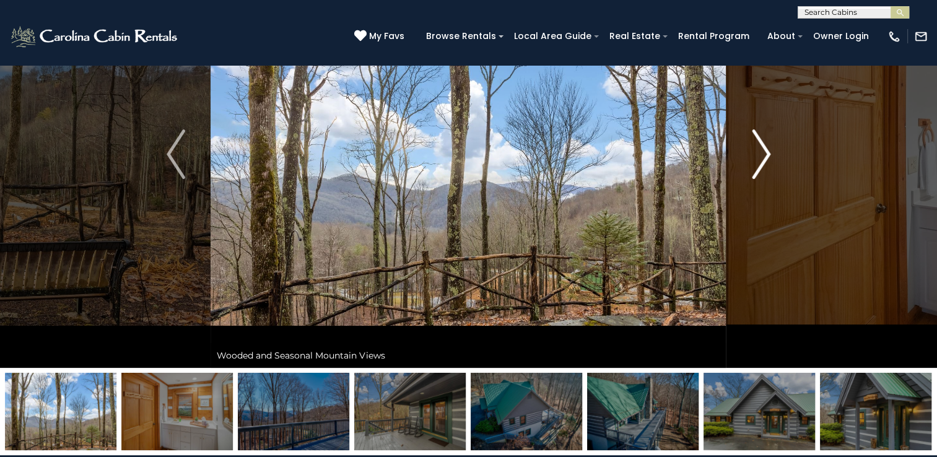
click at [760, 152] on img "Next" at bounding box center [761, 154] width 19 height 50
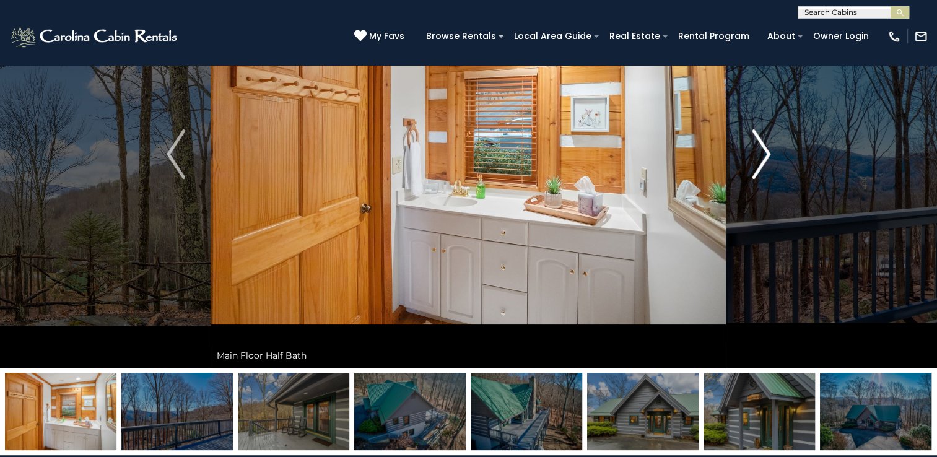
click at [760, 152] on img "Next" at bounding box center [761, 154] width 19 height 50
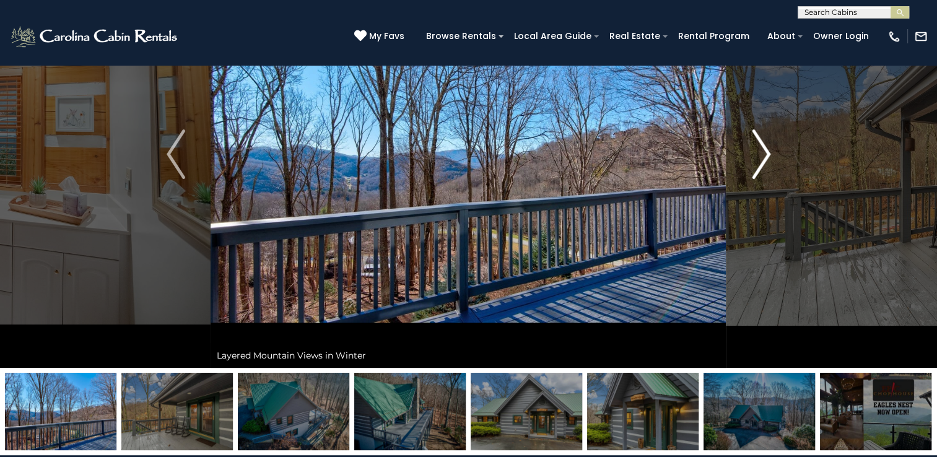
click at [760, 152] on img "Next" at bounding box center [761, 154] width 19 height 50
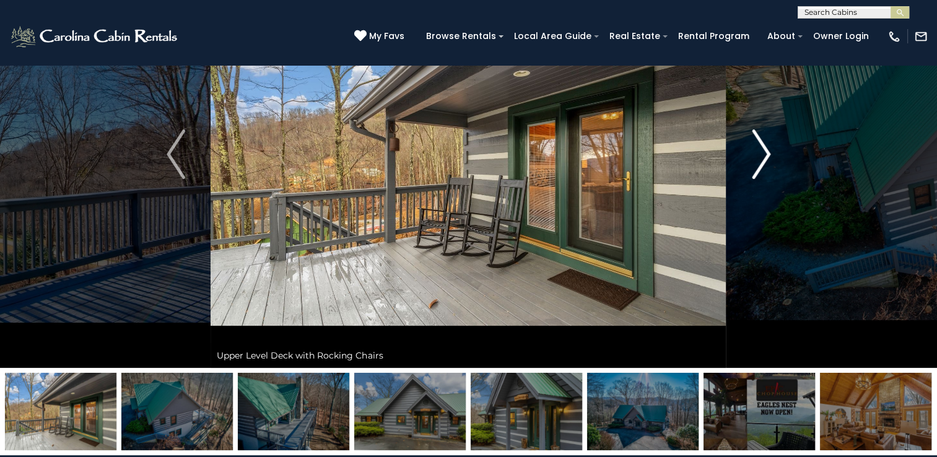
click at [760, 152] on img "Next" at bounding box center [761, 154] width 19 height 50
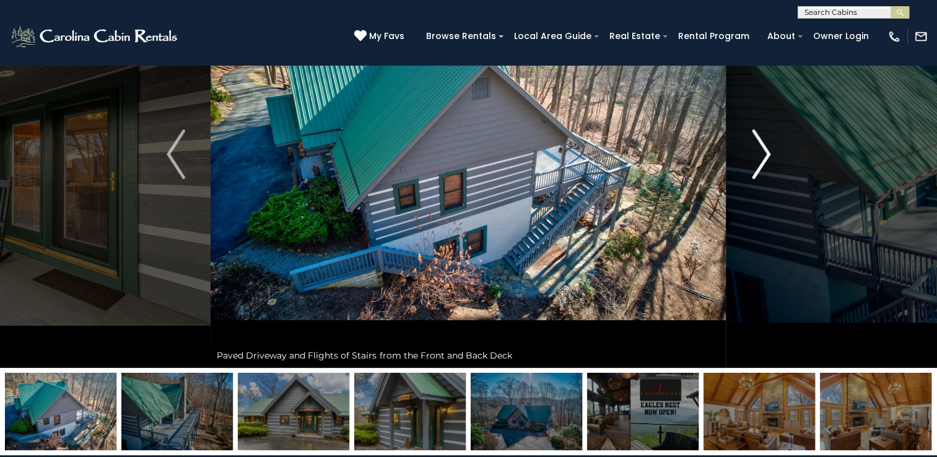
click at [760, 152] on img "Next" at bounding box center [761, 154] width 19 height 50
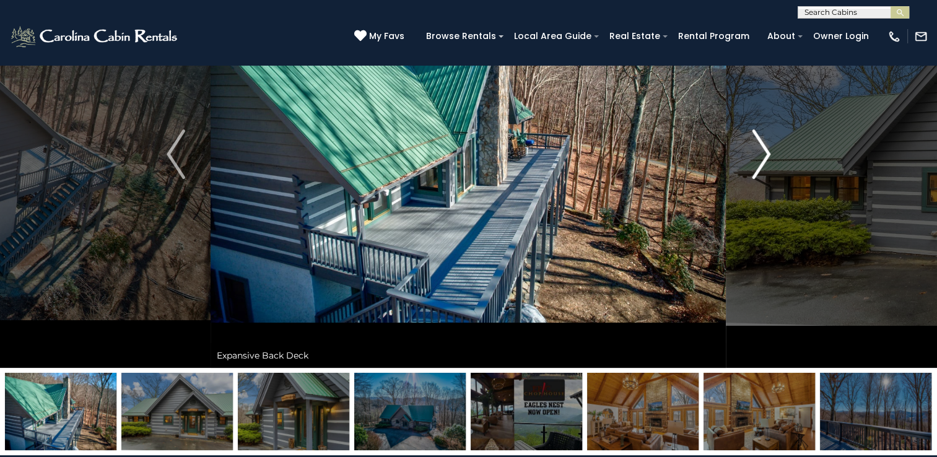
click at [760, 152] on img "Next" at bounding box center [761, 154] width 19 height 50
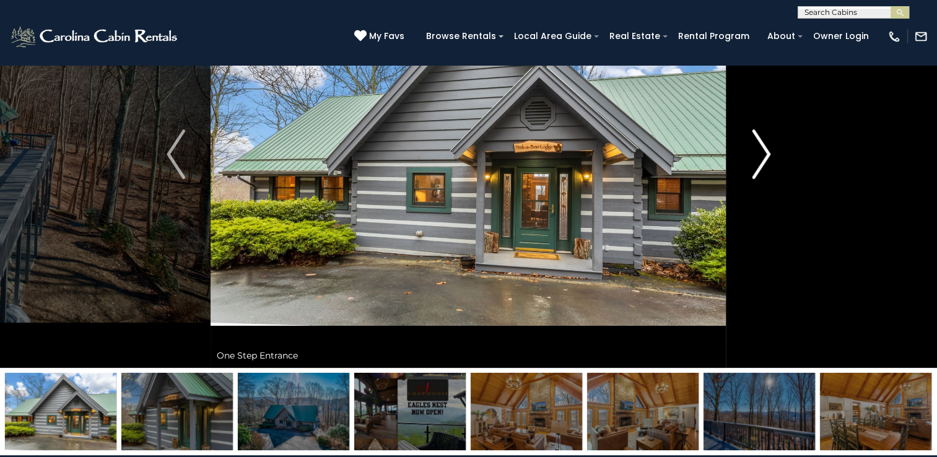
click at [760, 152] on img "Next" at bounding box center [761, 154] width 19 height 50
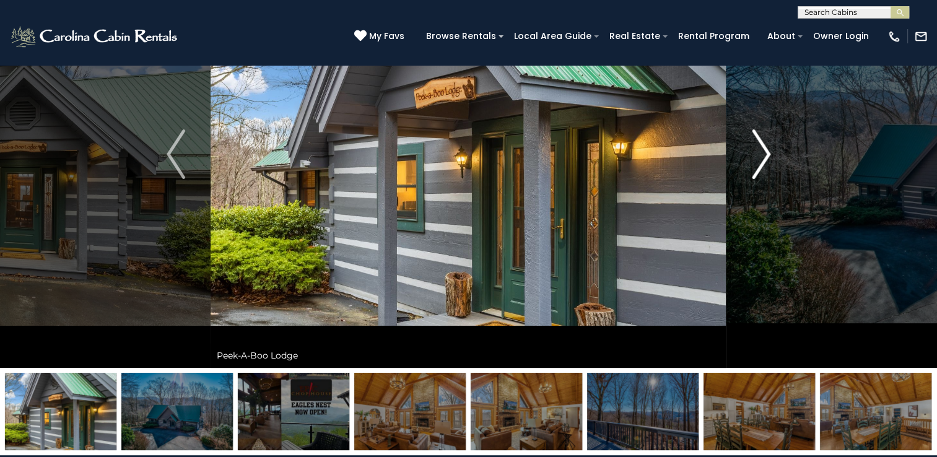
click at [760, 152] on img "Next" at bounding box center [761, 154] width 19 height 50
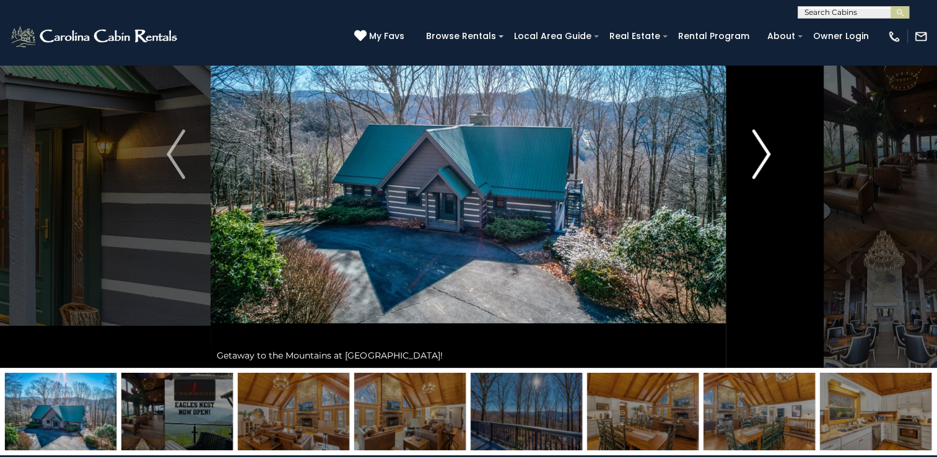
click at [760, 152] on img "Next" at bounding box center [761, 154] width 19 height 50
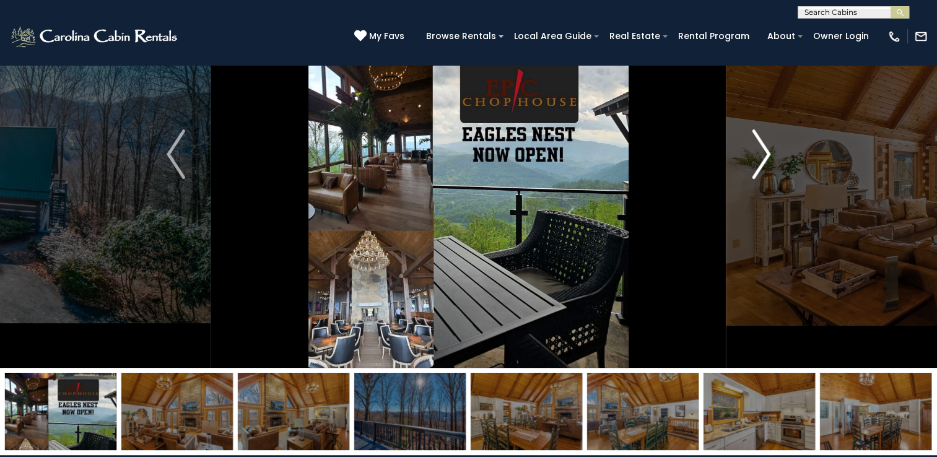
click at [760, 152] on img "Next" at bounding box center [761, 154] width 19 height 50
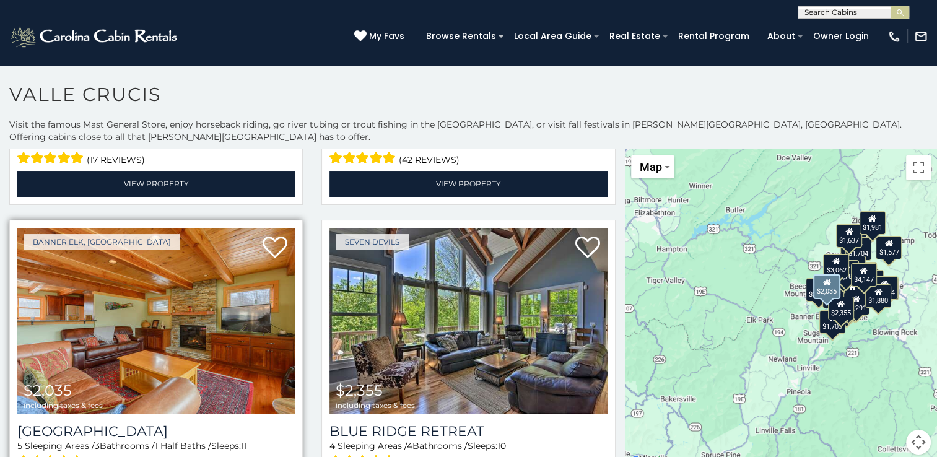
scroll to position [929, 0]
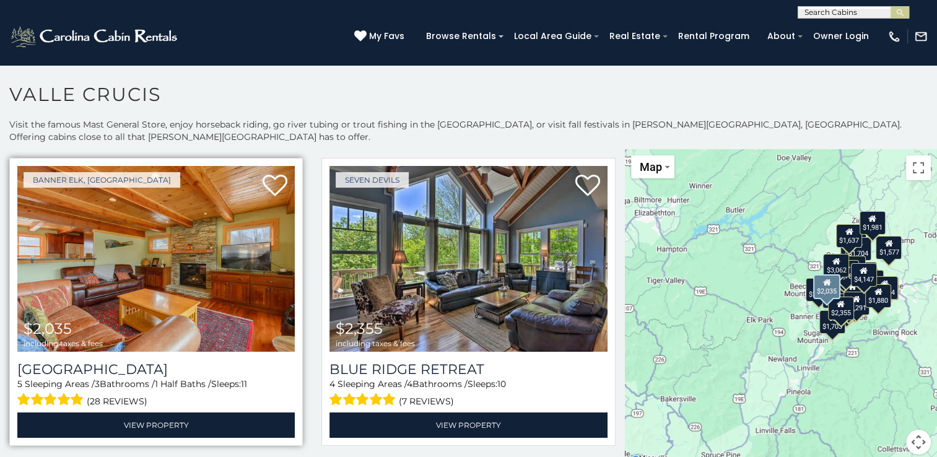
click at [199, 264] on img at bounding box center [155, 259] width 277 height 186
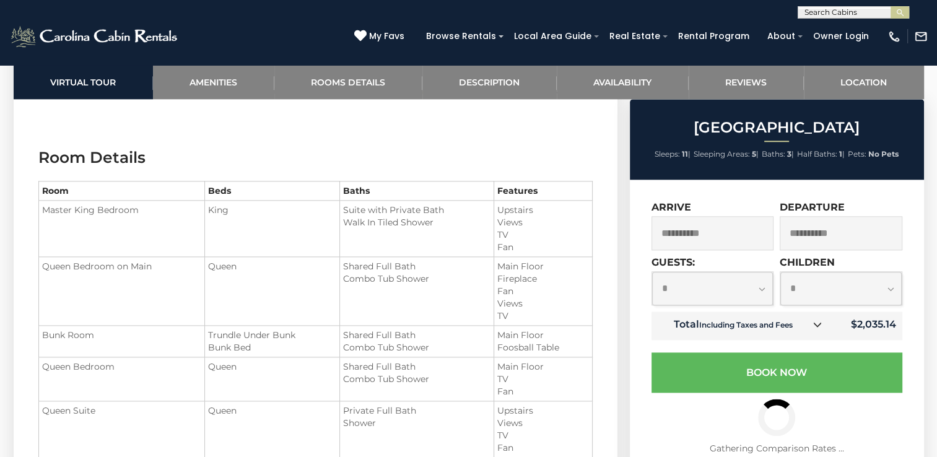
scroll to position [1487, 0]
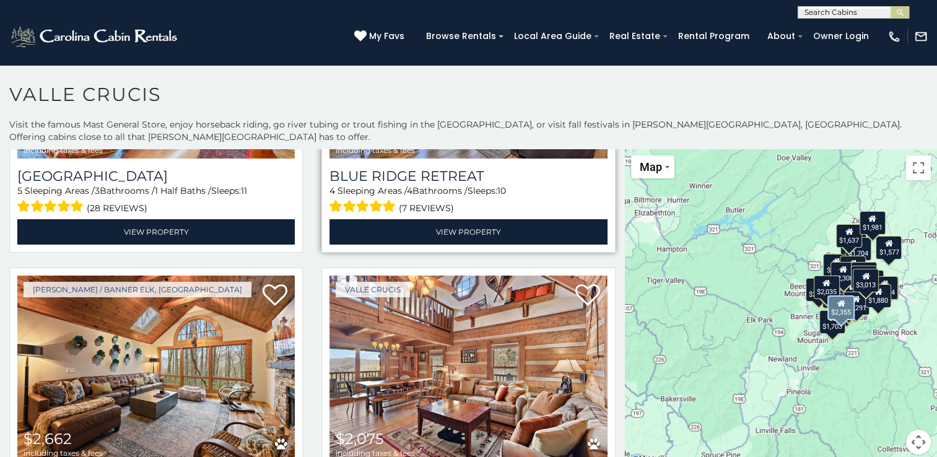
scroll to position [1177, 0]
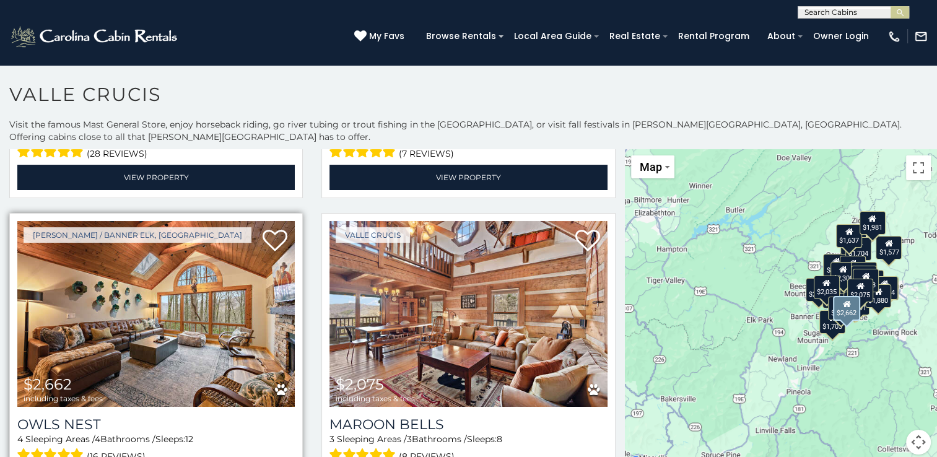
click at [152, 266] on img at bounding box center [155, 314] width 277 height 186
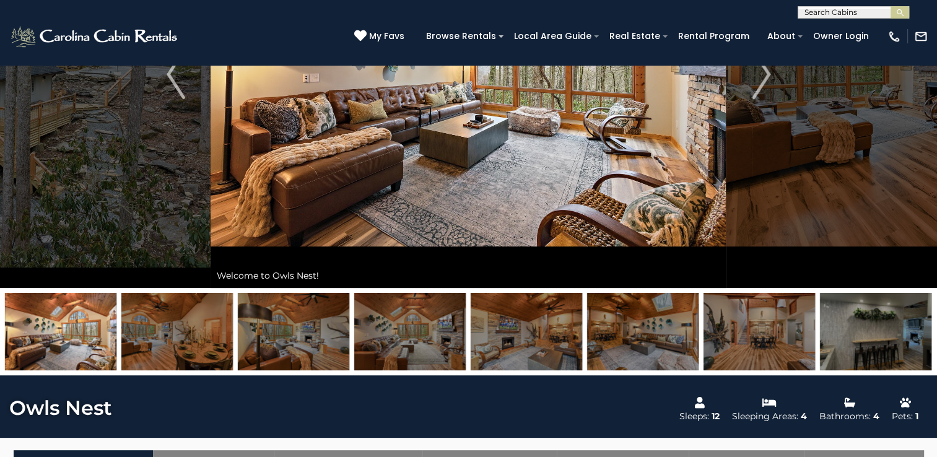
scroll to position [124, 0]
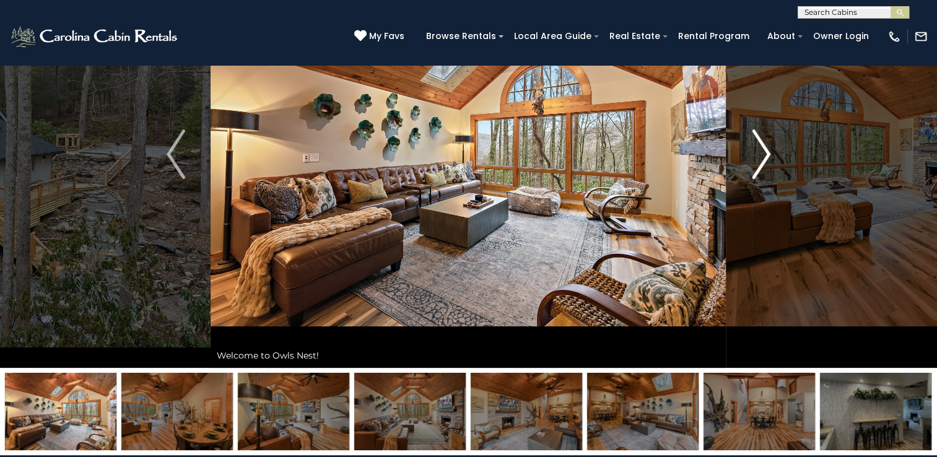
click at [763, 152] on img "Next" at bounding box center [761, 154] width 19 height 50
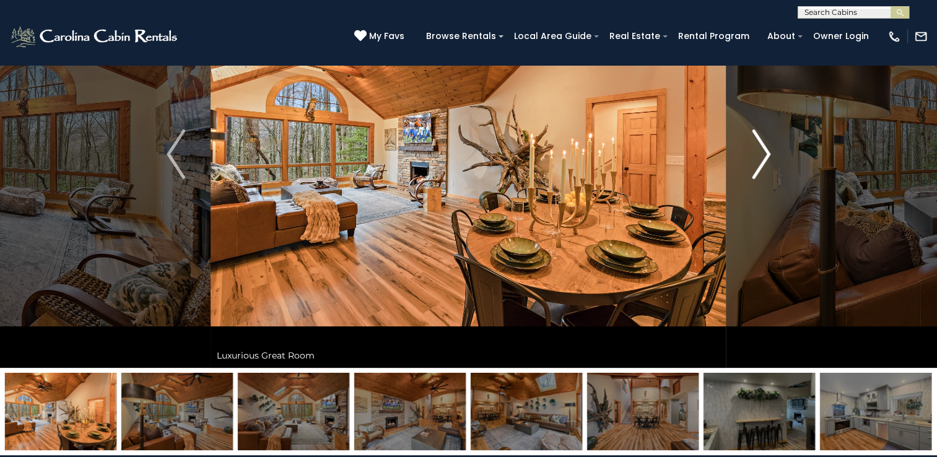
click at [763, 152] on img "Next" at bounding box center [761, 154] width 19 height 50
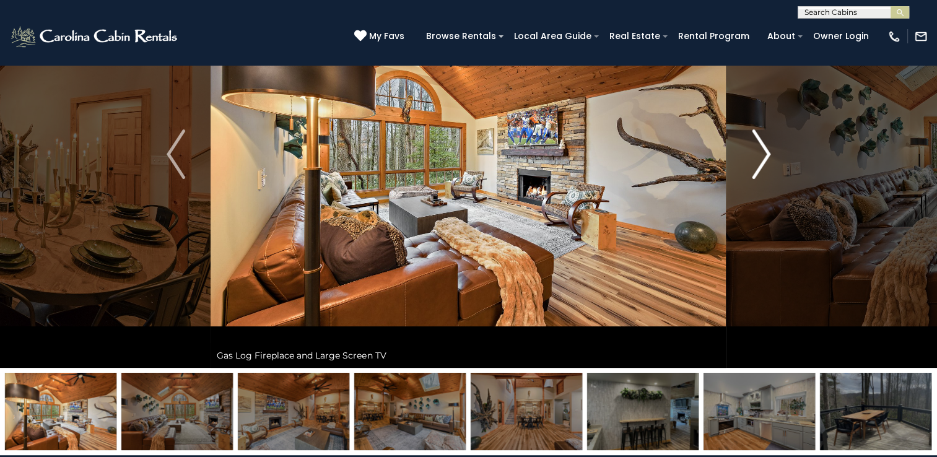
click at [765, 155] on img "Next" at bounding box center [761, 154] width 19 height 50
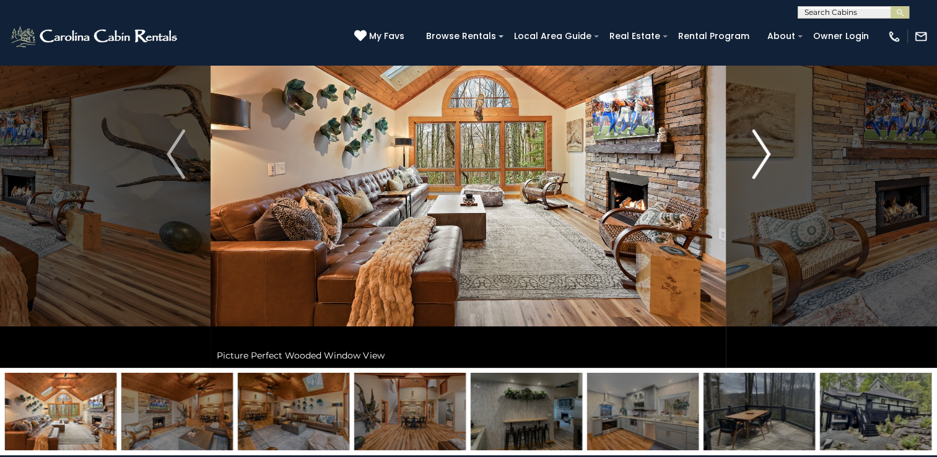
click at [765, 155] on img "Next" at bounding box center [761, 154] width 19 height 50
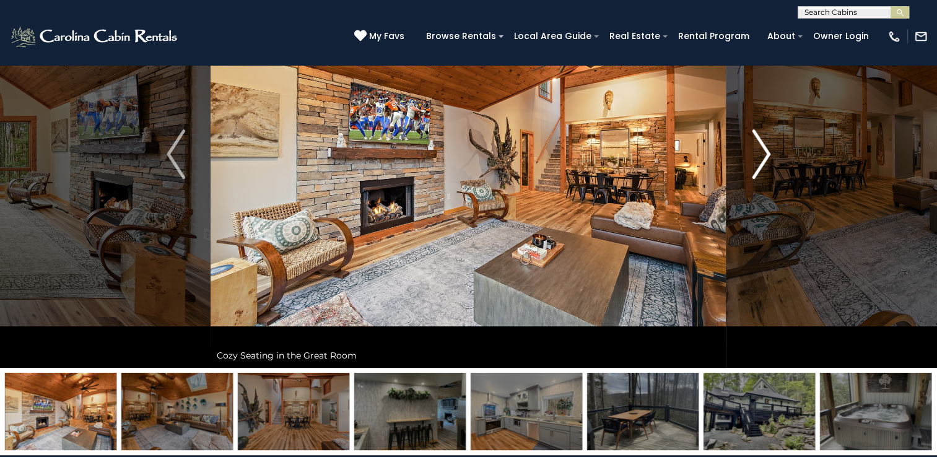
click at [765, 155] on img "Next" at bounding box center [761, 154] width 19 height 50
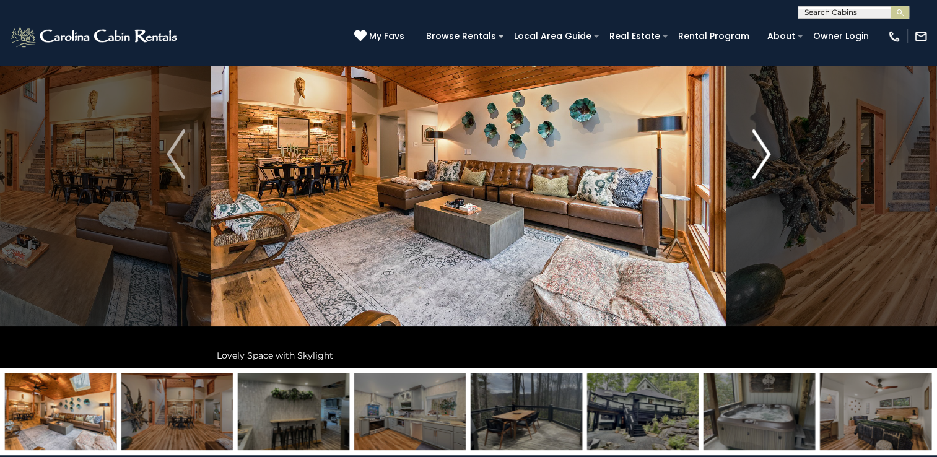
click at [765, 155] on img "Next" at bounding box center [761, 154] width 19 height 50
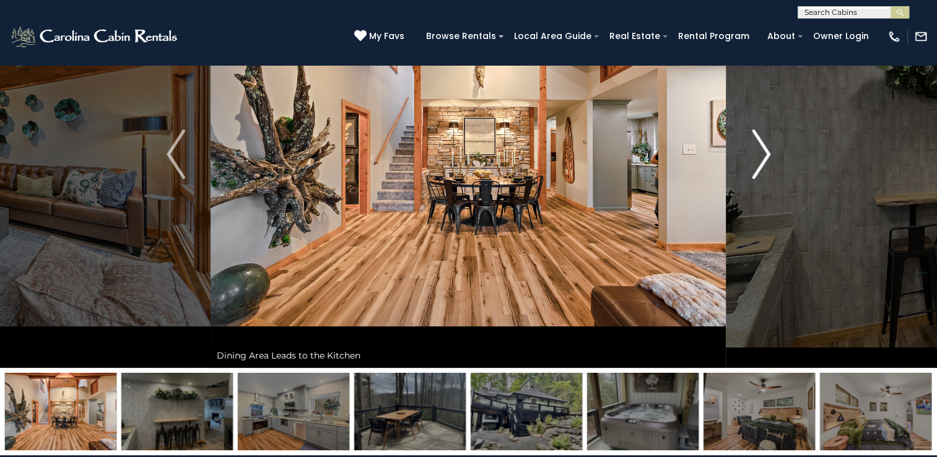
click at [765, 155] on img "Next" at bounding box center [761, 154] width 19 height 50
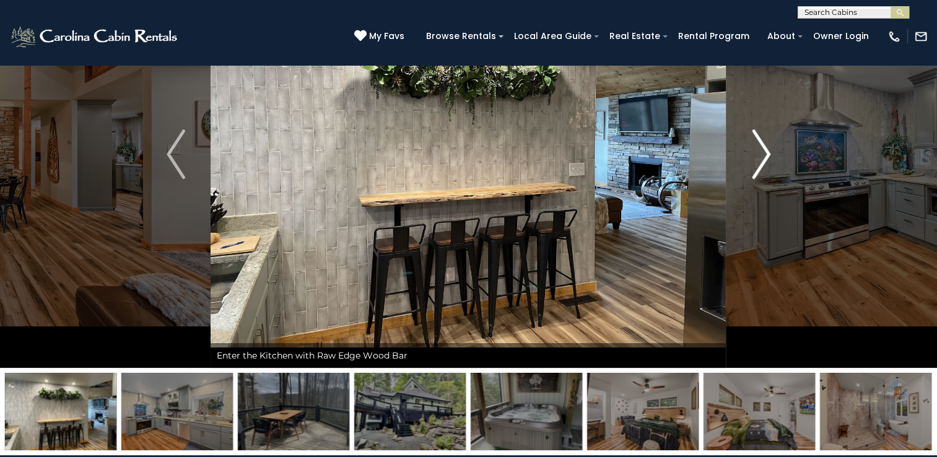
click at [765, 155] on img "Next" at bounding box center [761, 154] width 19 height 50
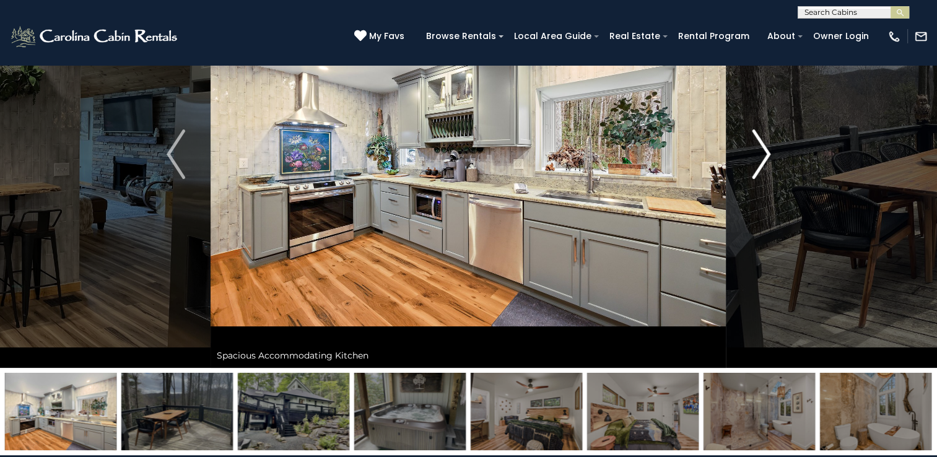
click at [765, 155] on img "Next" at bounding box center [761, 154] width 19 height 50
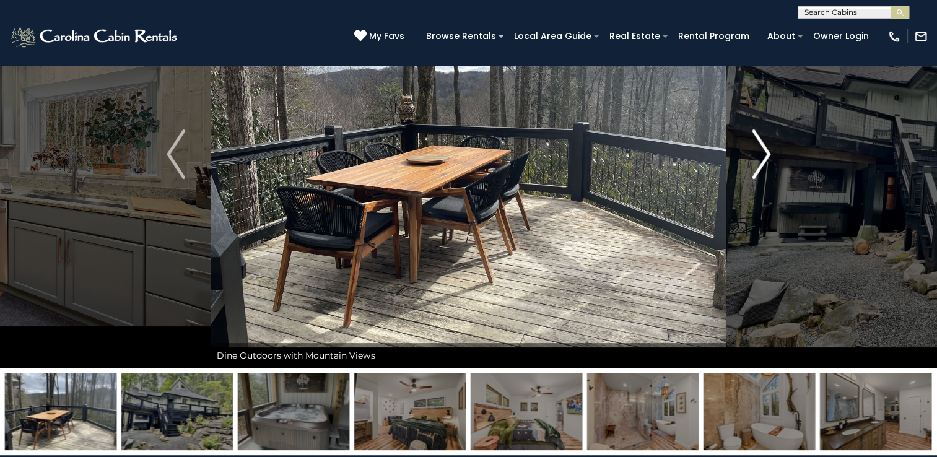
click at [765, 155] on img "Next" at bounding box center [761, 154] width 19 height 50
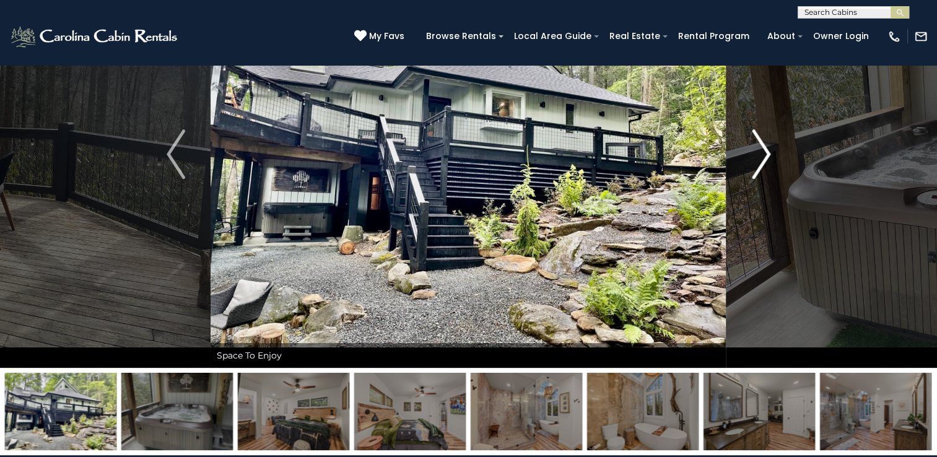
click at [765, 155] on img "Next" at bounding box center [761, 154] width 19 height 50
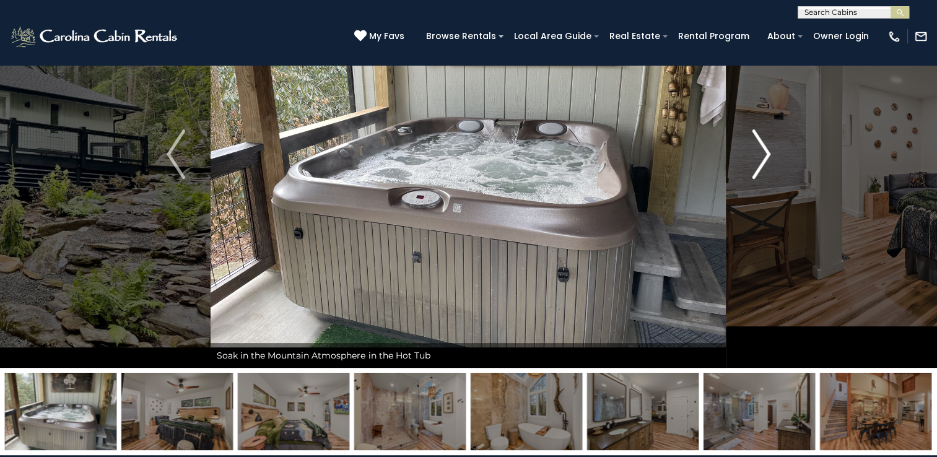
click at [765, 155] on img "Next" at bounding box center [761, 154] width 19 height 50
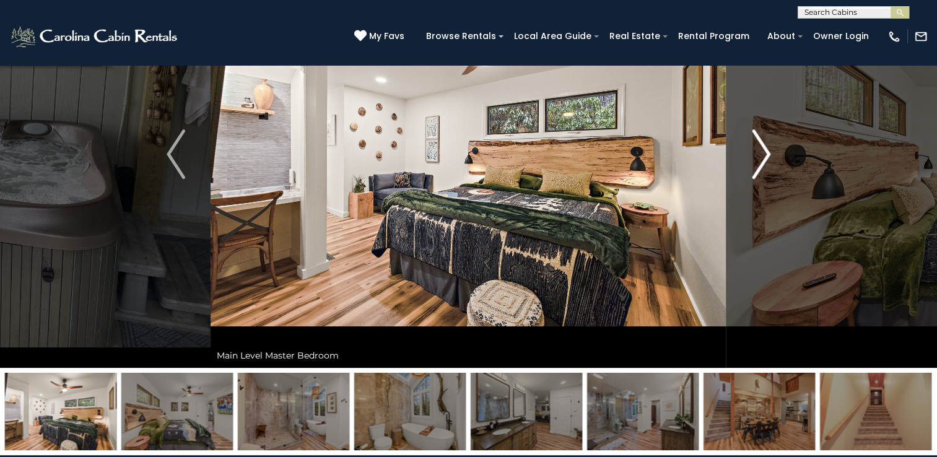
click at [765, 155] on img "Next" at bounding box center [761, 154] width 19 height 50
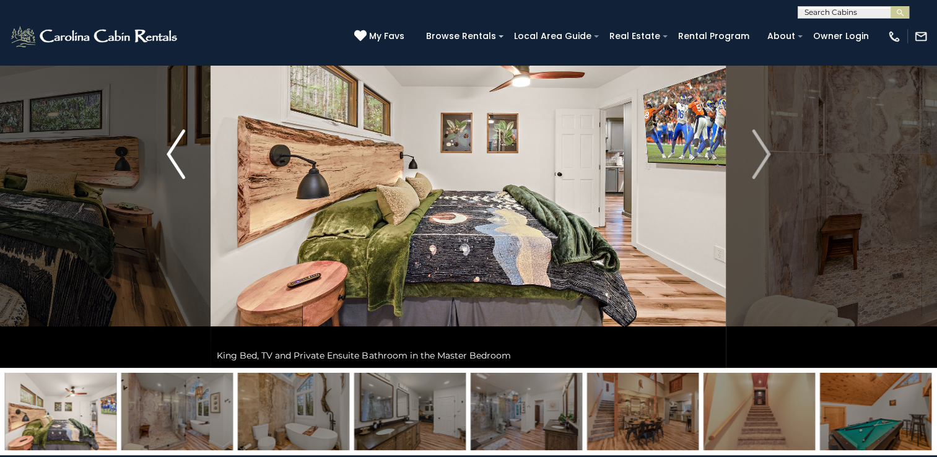
click at [186, 164] on button "Previous" at bounding box center [175, 154] width 69 height 427
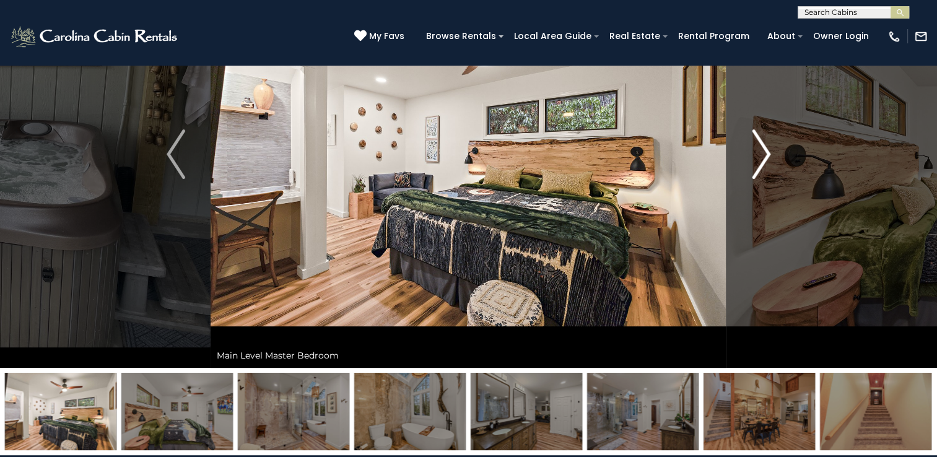
click at [766, 155] on img "Next" at bounding box center [761, 154] width 19 height 50
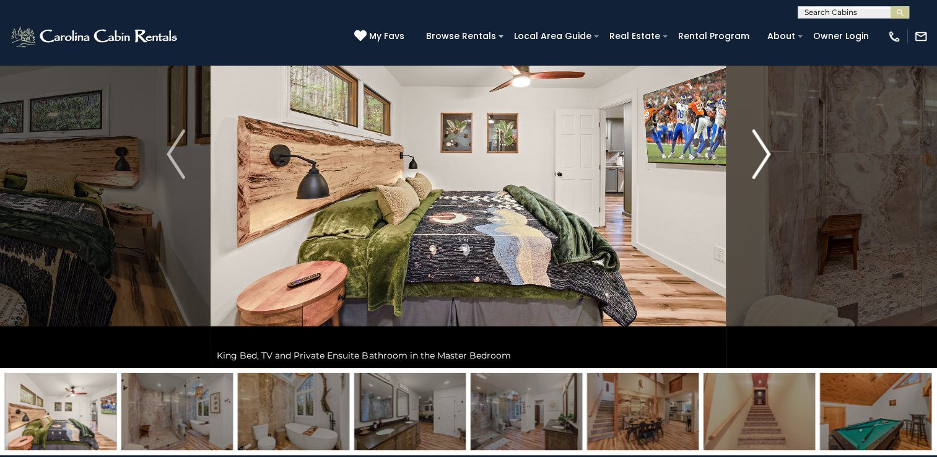
click at [766, 155] on img "Next" at bounding box center [761, 154] width 19 height 50
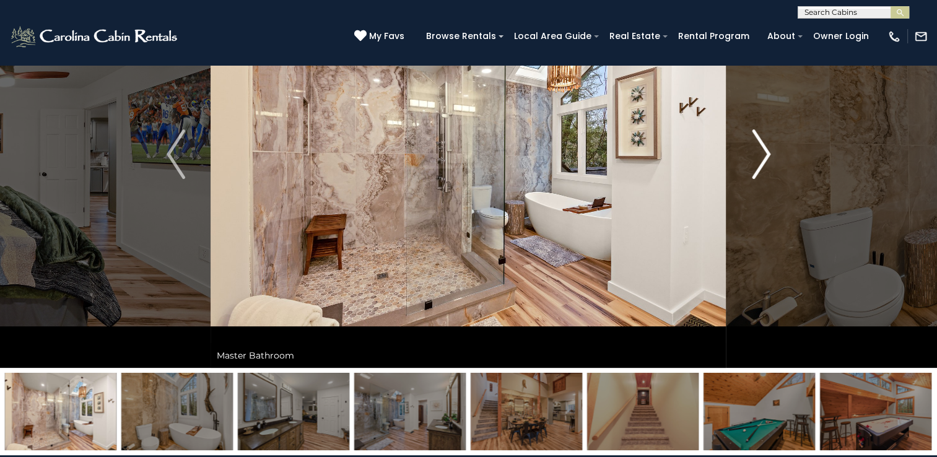
click at [766, 155] on img "Next" at bounding box center [761, 154] width 19 height 50
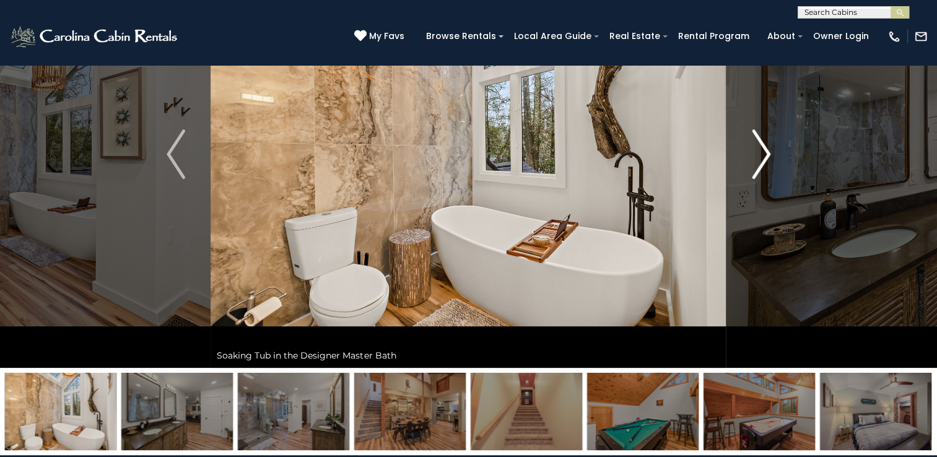
click at [766, 155] on img "Next" at bounding box center [761, 154] width 19 height 50
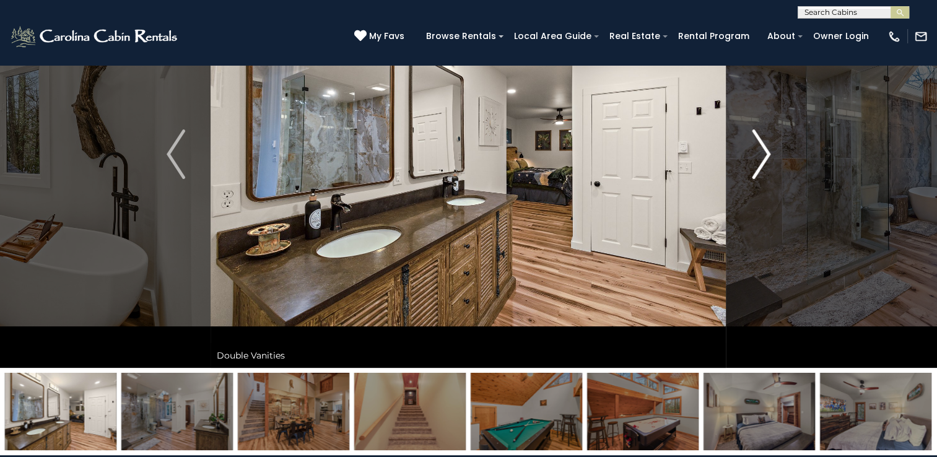
click at [766, 155] on img "Next" at bounding box center [761, 154] width 19 height 50
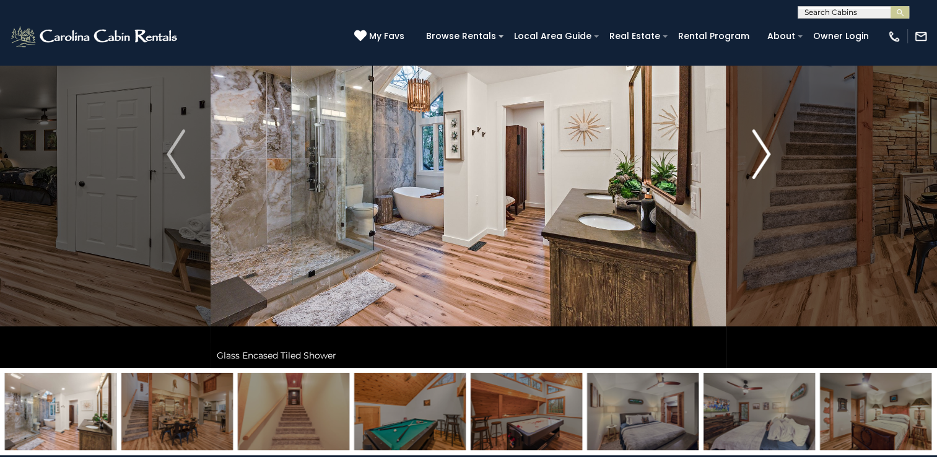
click at [766, 155] on img "Next" at bounding box center [761, 154] width 19 height 50
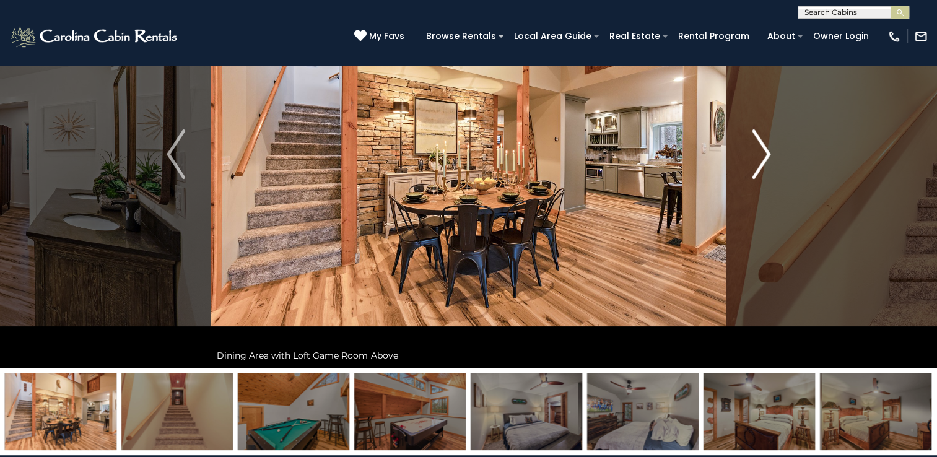
click at [766, 155] on img "Next" at bounding box center [761, 154] width 19 height 50
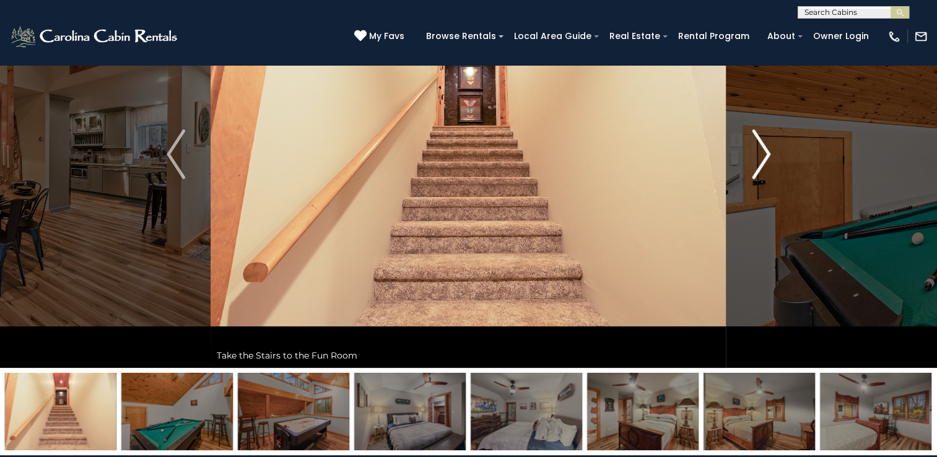
click at [766, 155] on img "Next" at bounding box center [761, 154] width 19 height 50
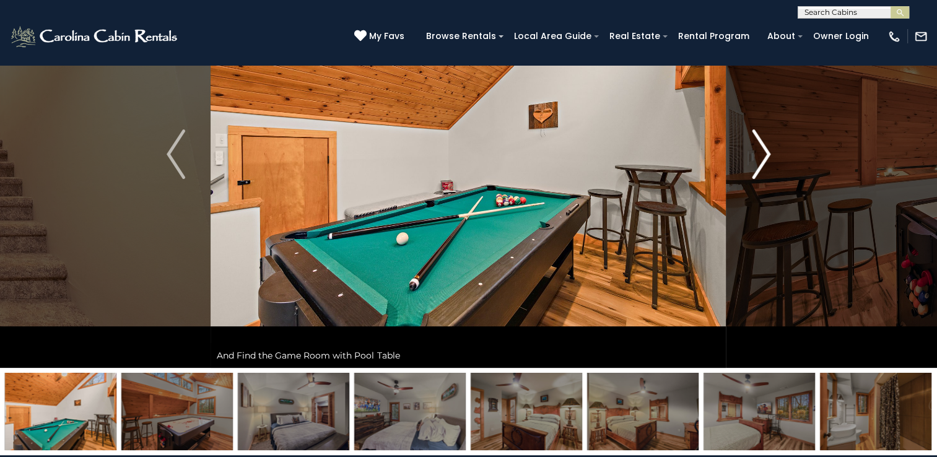
click at [766, 155] on img "Next" at bounding box center [761, 154] width 19 height 50
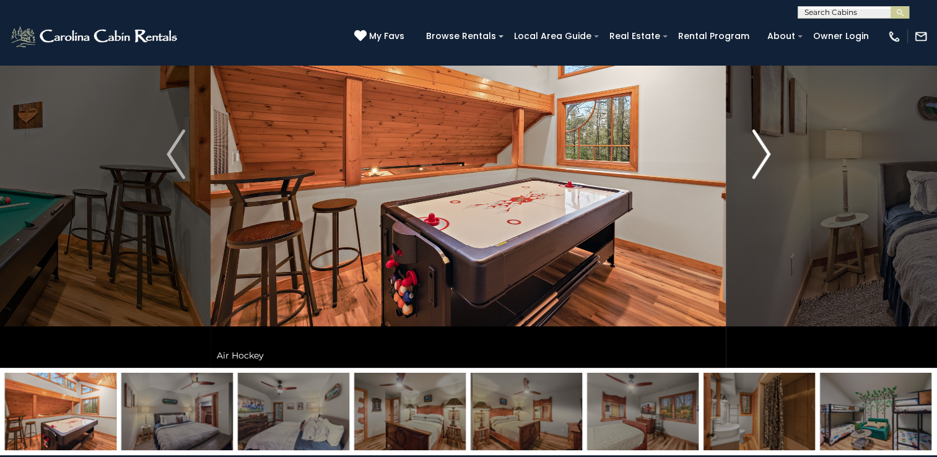
click at [766, 155] on img "Next" at bounding box center [761, 154] width 19 height 50
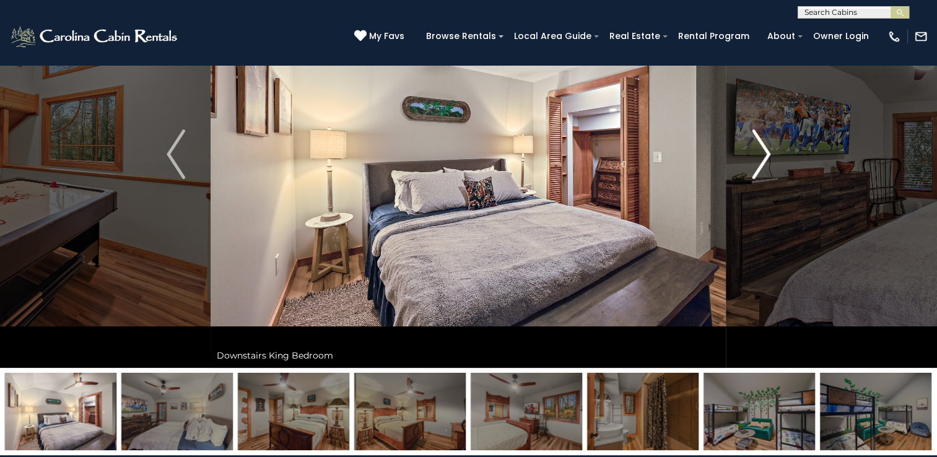
click at [766, 155] on img "Next" at bounding box center [761, 154] width 19 height 50
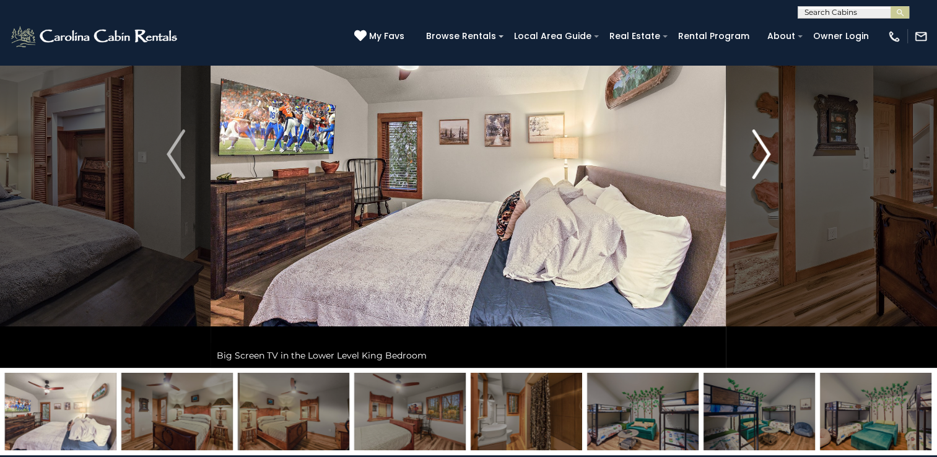
click at [766, 155] on img "Next" at bounding box center [761, 154] width 19 height 50
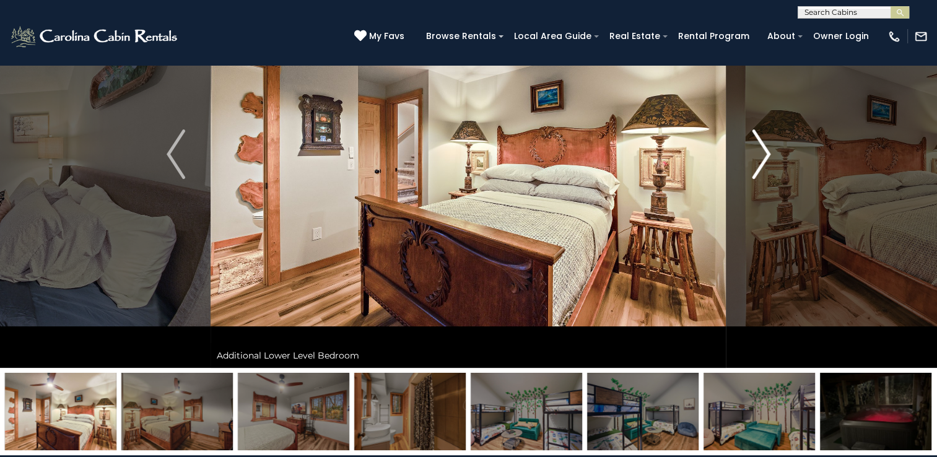
click at [766, 155] on img "Next" at bounding box center [761, 154] width 19 height 50
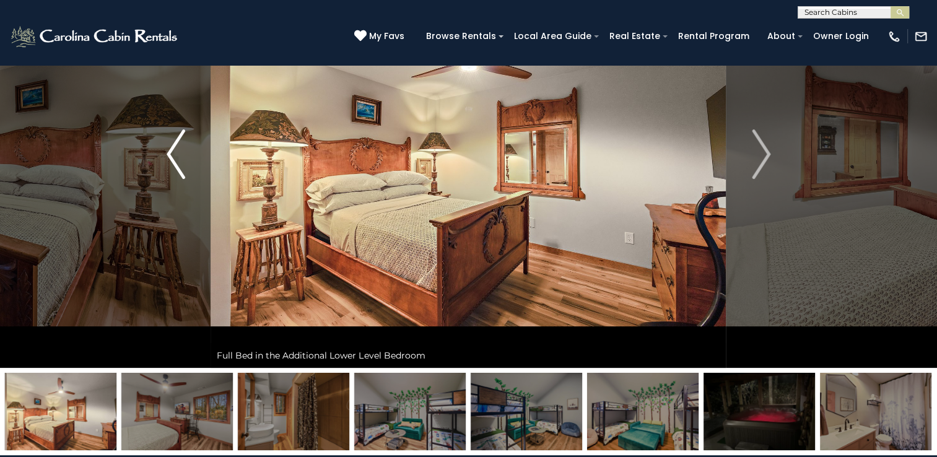
click at [169, 157] on img "Previous" at bounding box center [176, 154] width 19 height 50
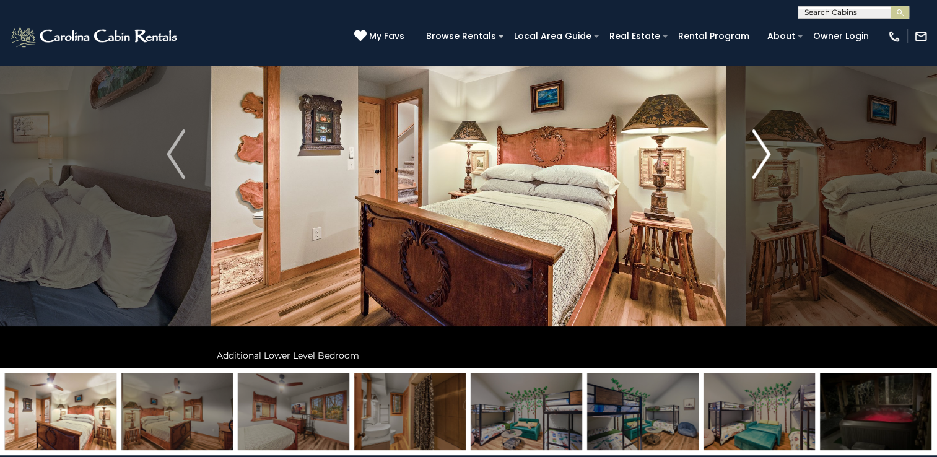
click at [768, 150] on img "Next" at bounding box center [761, 154] width 19 height 50
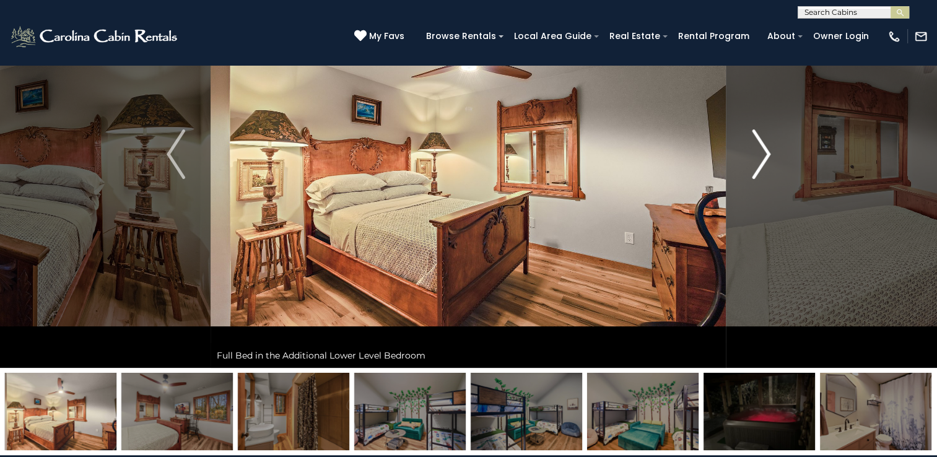
click at [768, 150] on img "Next" at bounding box center [761, 154] width 19 height 50
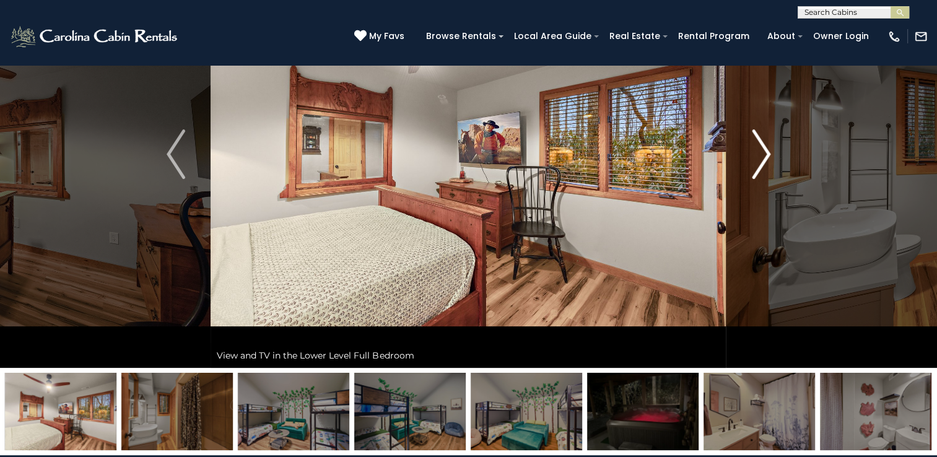
click at [768, 150] on img "Next" at bounding box center [761, 154] width 19 height 50
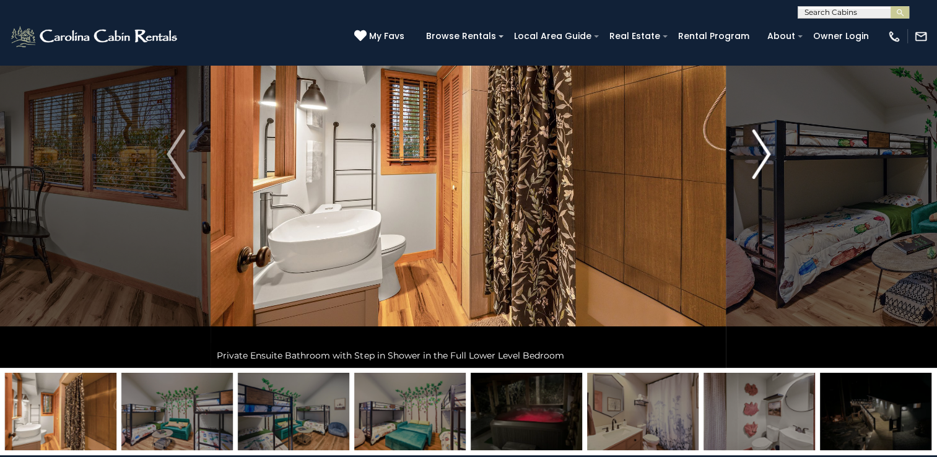
click at [768, 150] on img "Next" at bounding box center [761, 154] width 19 height 50
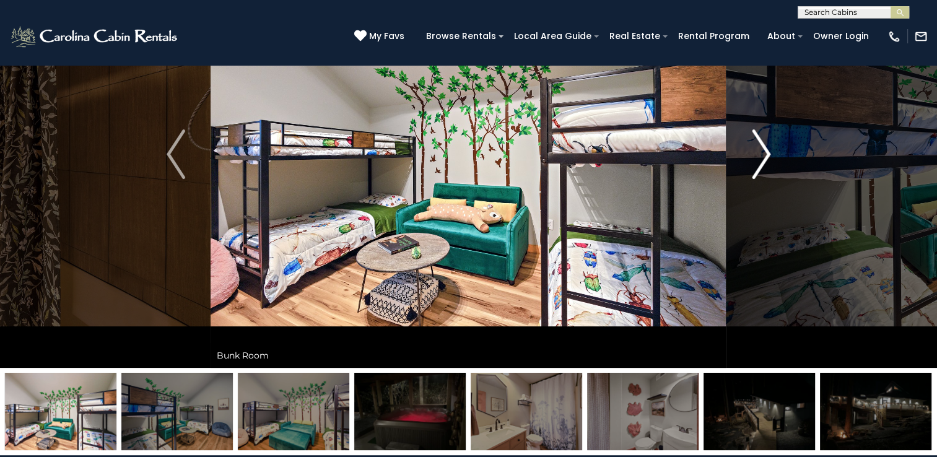
click at [768, 150] on img "Next" at bounding box center [761, 154] width 19 height 50
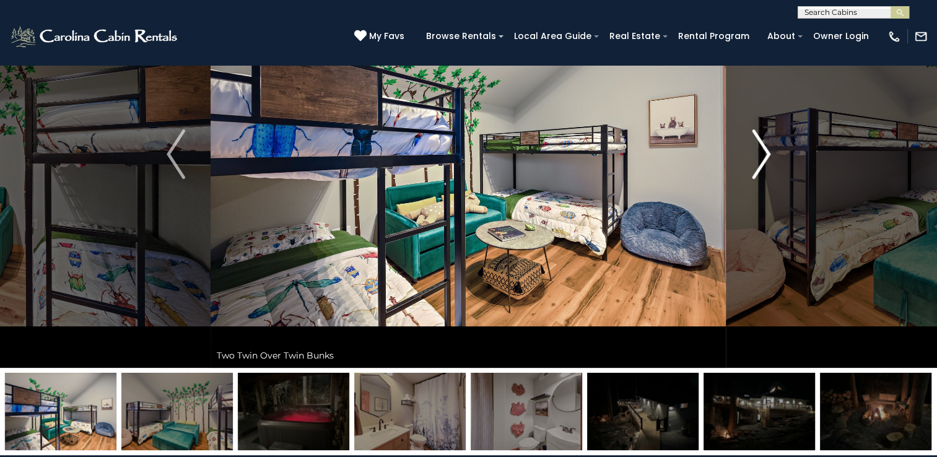
click at [768, 150] on img "Next" at bounding box center [761, 154] width 19 height 50
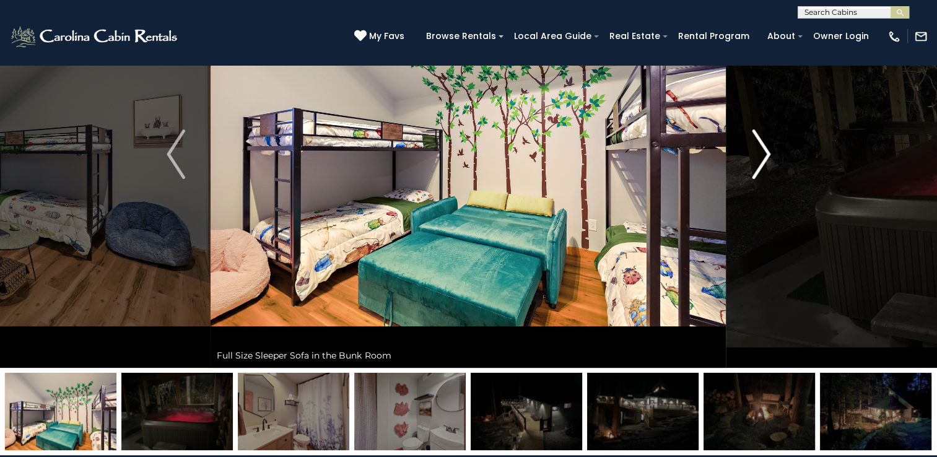
click at [768, 150] on img "Next" at bounding box center [761, 154] width 19 height 50
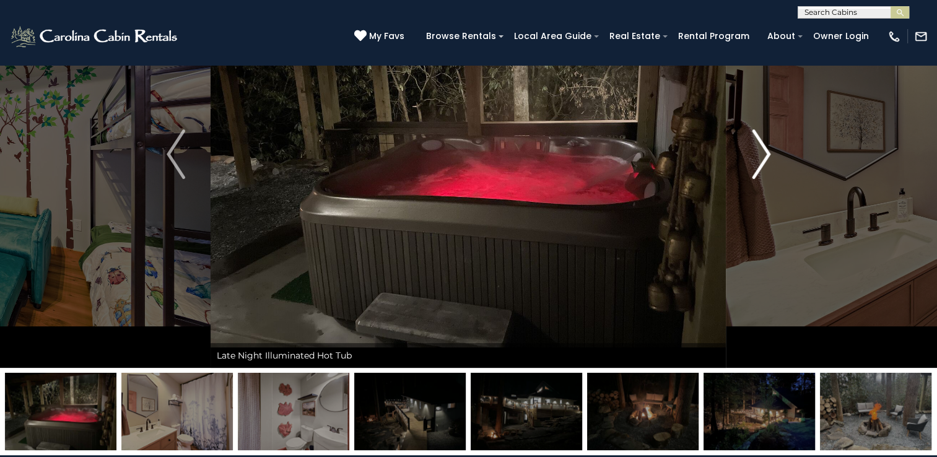
click at [768, 150] on img "Next" at bounding box center [761, 154] width 19 height 50
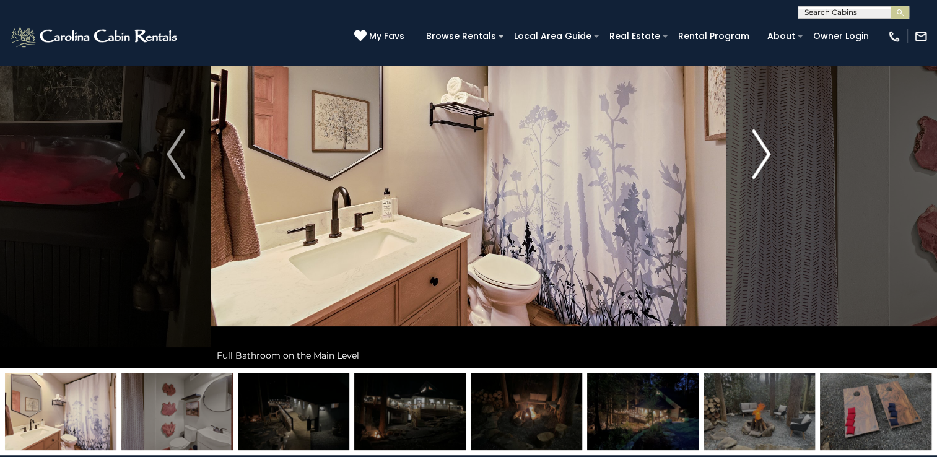
click at [768, 150] on img "Next" at bounding box center [761, 154] width 19 height 50
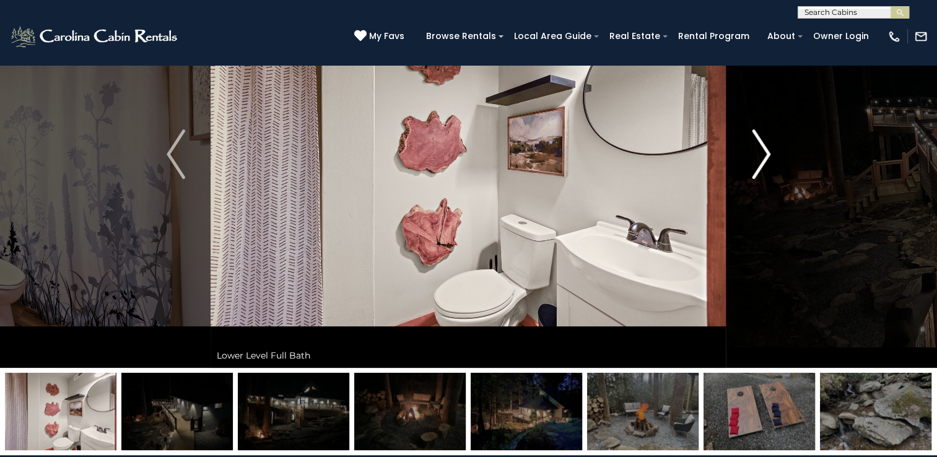
click at [768, 150] on img "Next" at bounding box center [761, 154] width 19 height 50
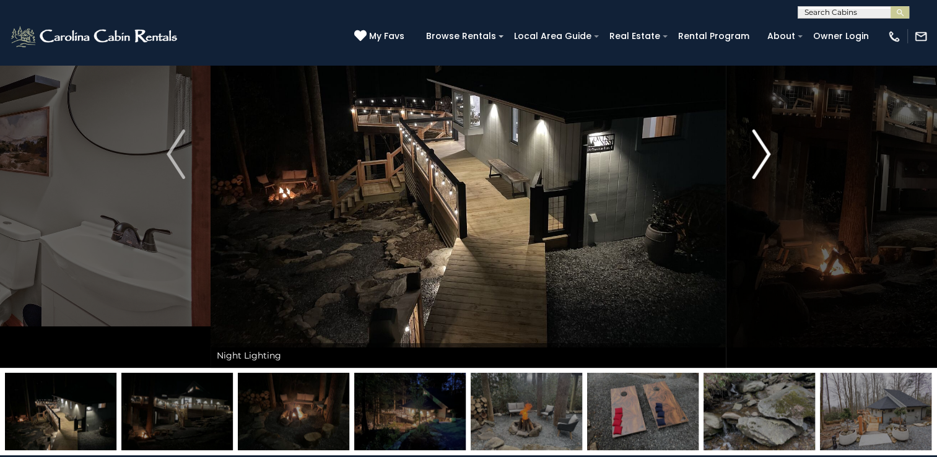
click at [768, 150] on img "Next" at bounding box center [761, 154] width 19 height 50
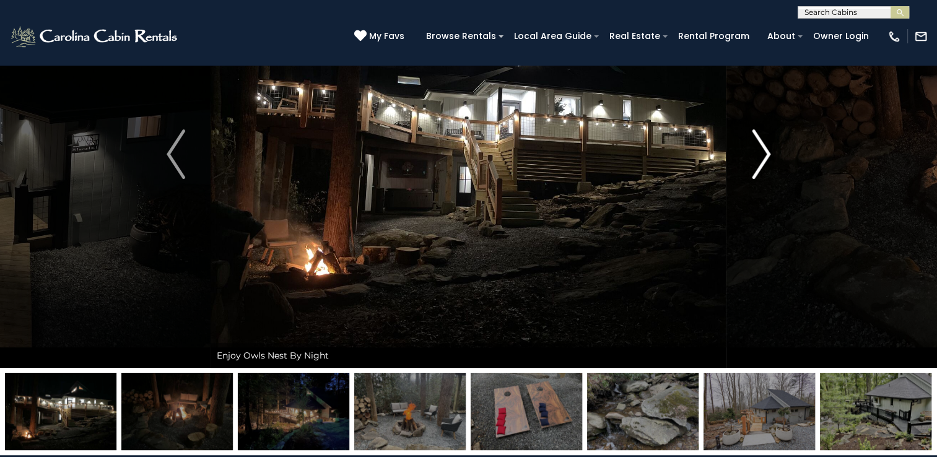
click at [768, 150] on img "Next" at bounding box center [761, 154] width 19 height 50
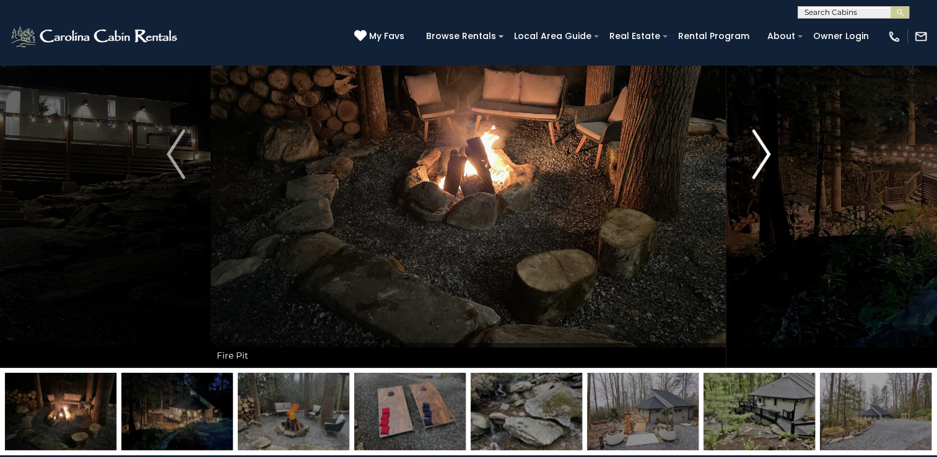
click at [768, 150] on img "Next" at bounding box center [761, 154] width 19 height 50
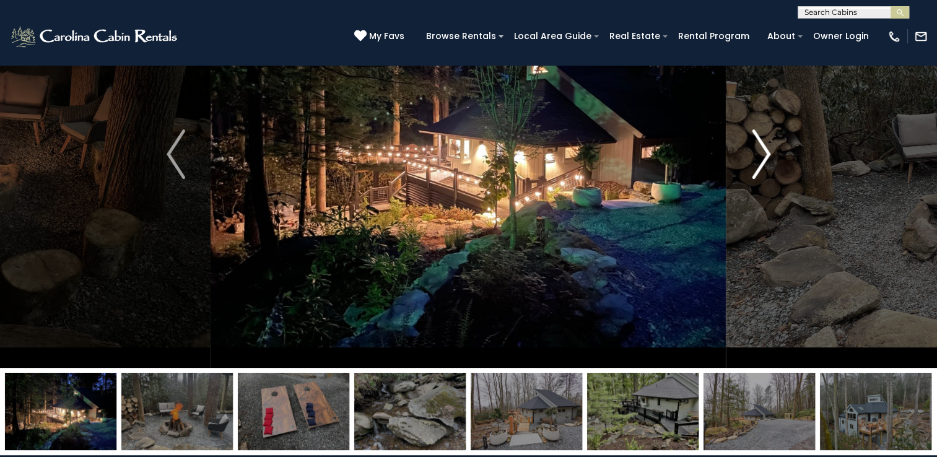
click at [768, 150] on img "Next" at bounding box center [761, 154] width 19 height 50
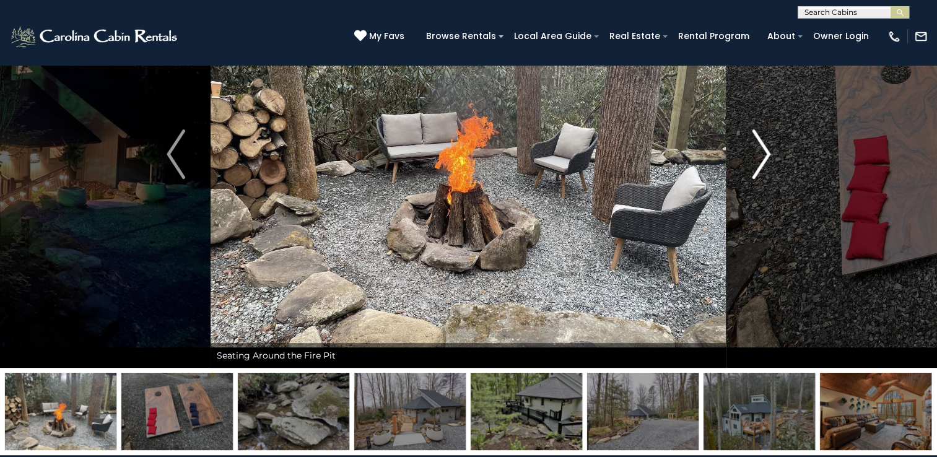
click at [768, 150] on img "Next" at bounding box center [761, 154] width 19 height 50
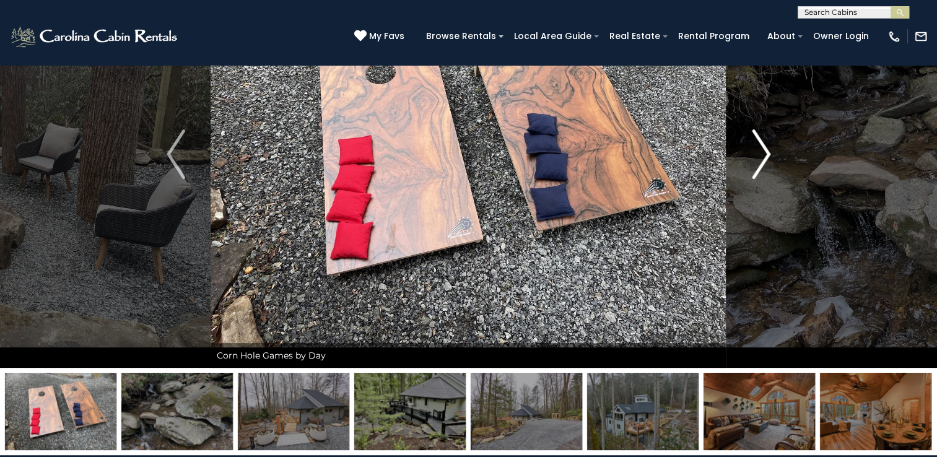
click at [768, 150] on img "Next" at bounding box center [761, 154] width 19 height 50
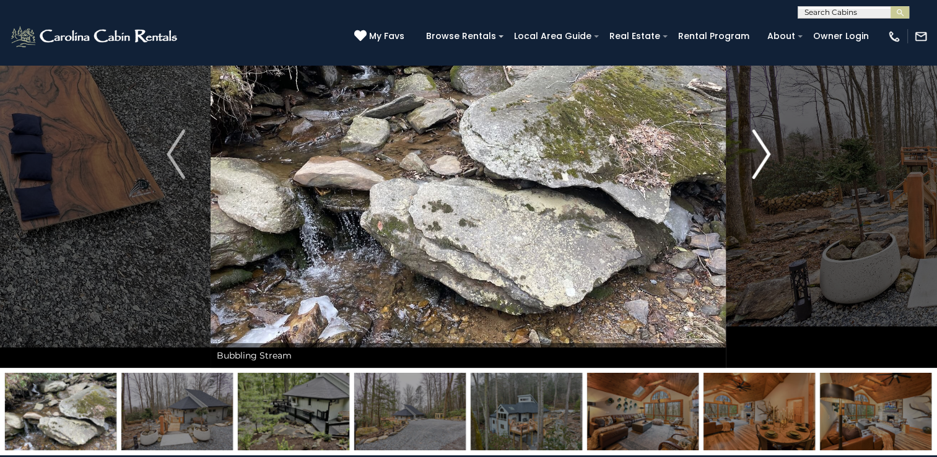
click at [768, 150] on img "Next" at bounding box center [761, 154] width 19 height 50
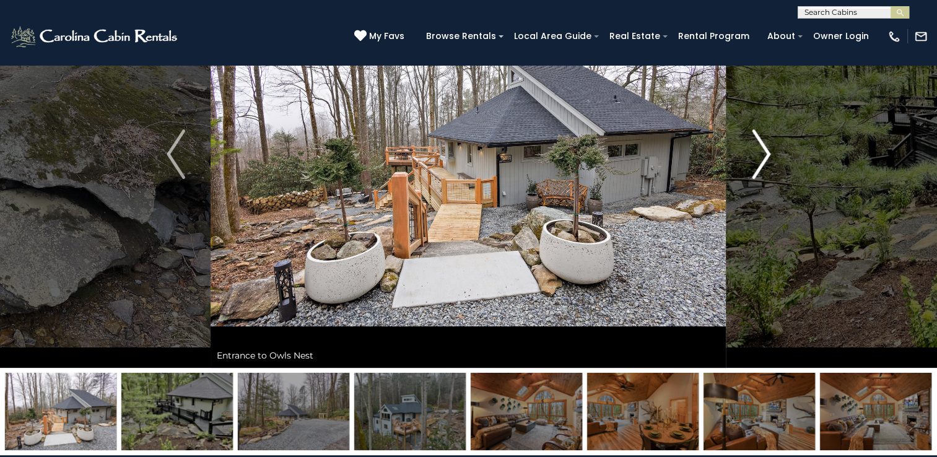
click at [768, 150] on img "Next" at bounding box center [761, 154] width 19 height 50
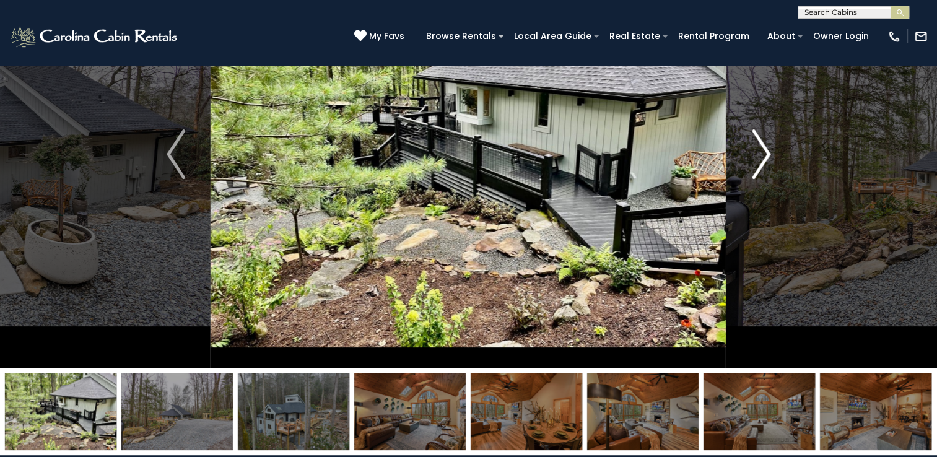
click at [766, 147] on img "Next" at bounding box center [761, 154] width 19 height 50
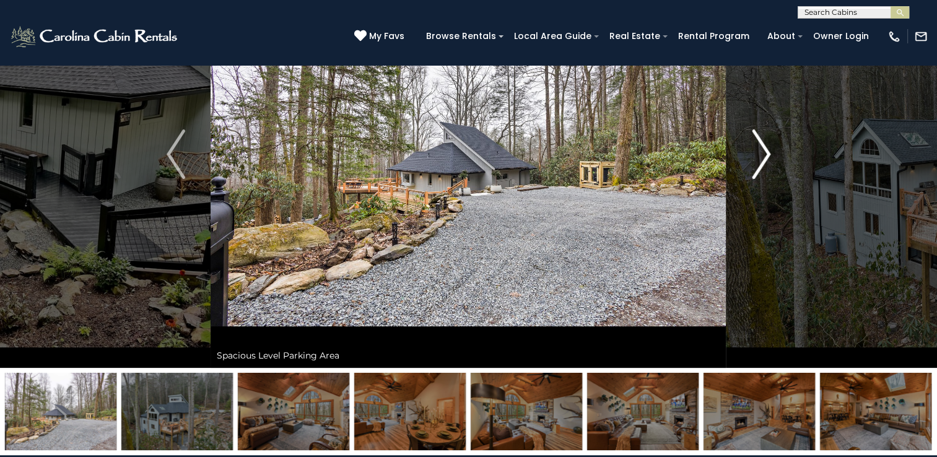
click at [766, 147] on img "Next" at bounding box center [761, 154] width 19 height 50
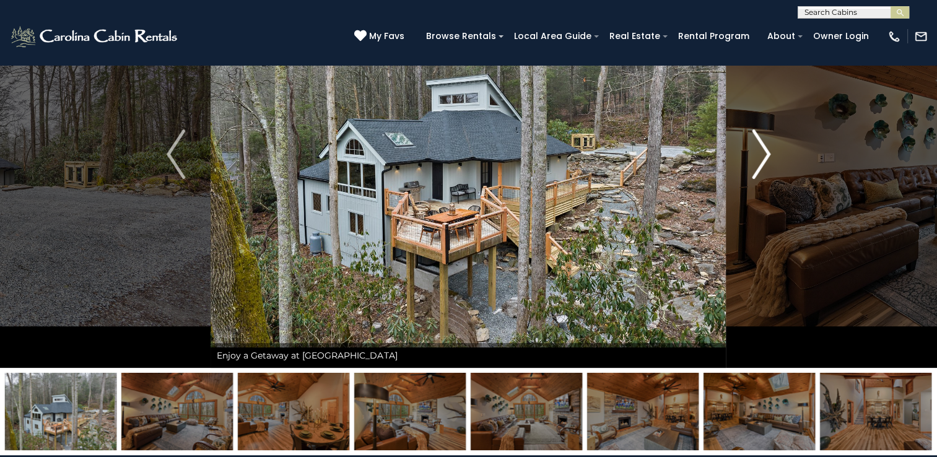
click at [766, 147] on img "Next" at bounding box center [761, 154] width 19 height 50
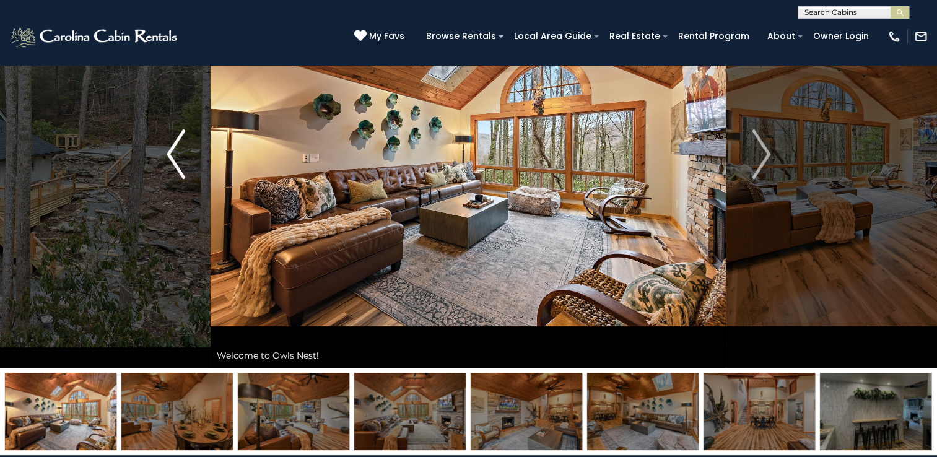
click at [173, 165] on img "Previous" at bounding box center [176, 154] width 19 height 50
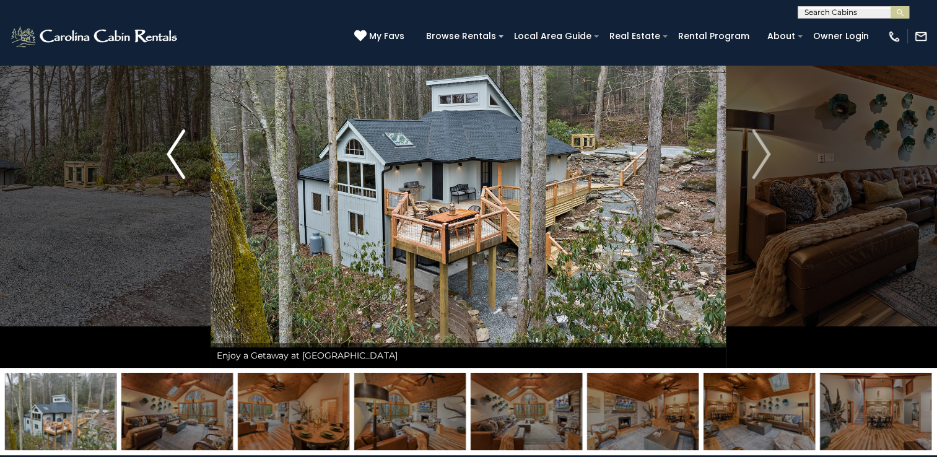
click at [173, 165] on img "Previous" at bounding box center [176, 154] width 19 height 50
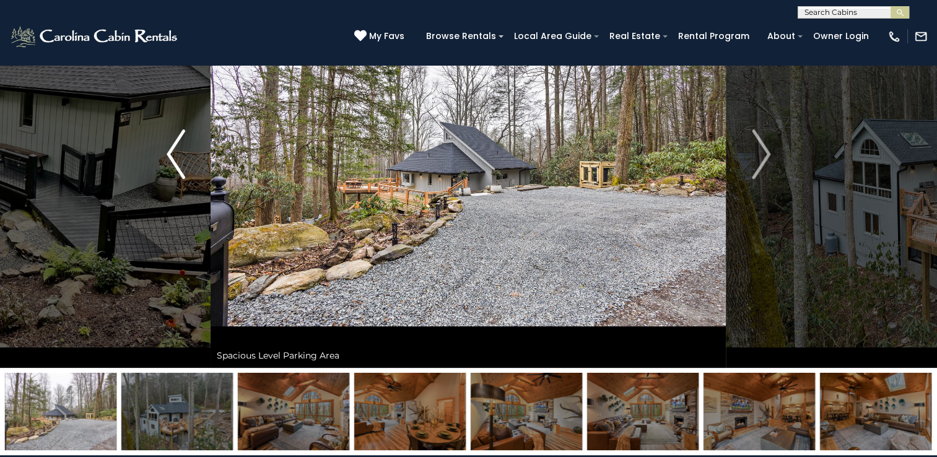
click at [173, 165] on img "Previous" at bounding box center [176, 154] width 19 height 50
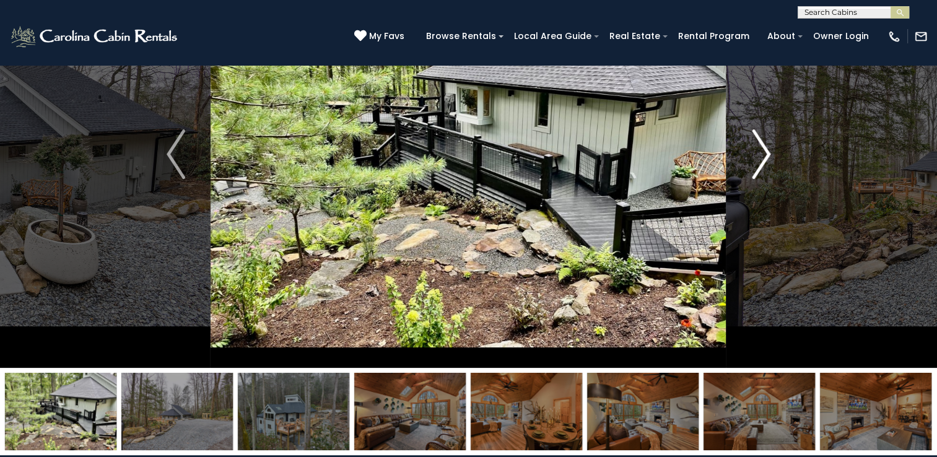
click at [762, 157] on img "Next" at bounding box center [761, 154] width 19 height 50
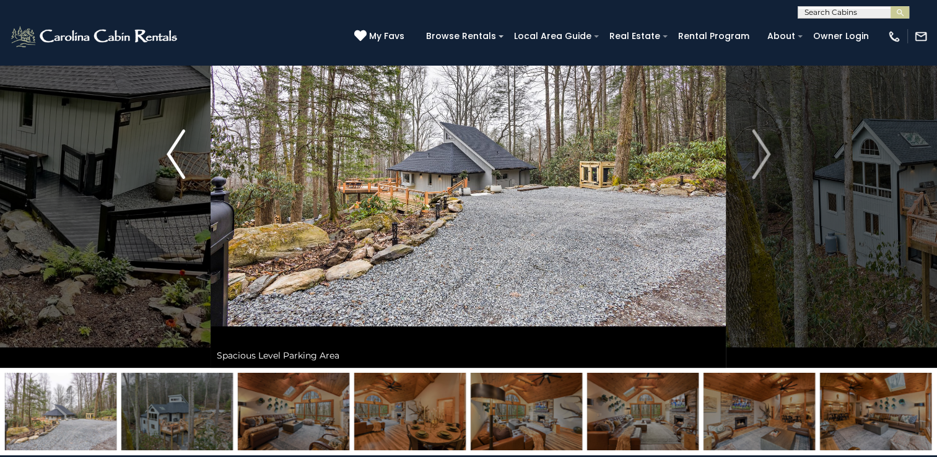
click at [173, 159] on img "Previous" at bounding box center [176, 154] width 19 height 50
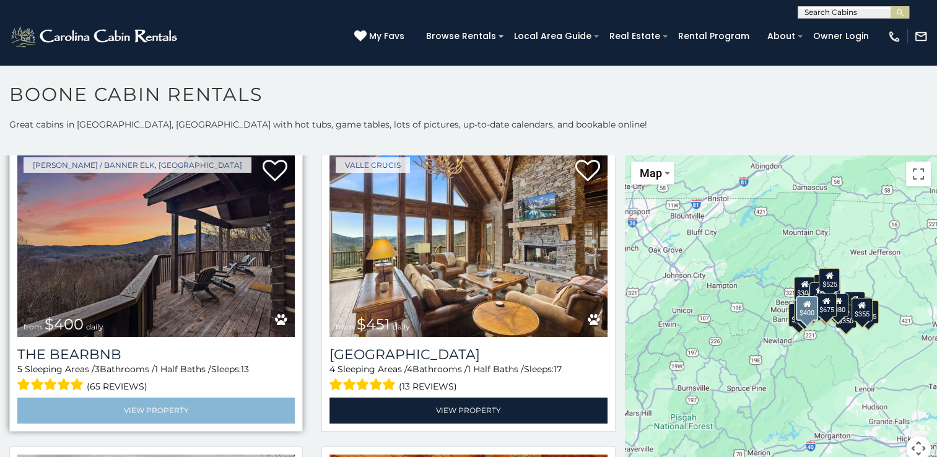
scroll to position [1239, 0]
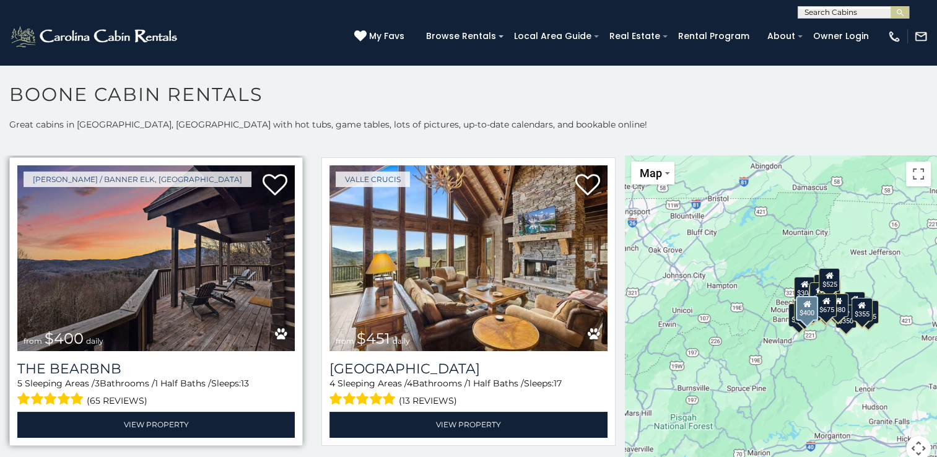
click at [89, 377] on div "5 Sleeping Areas / 3 Bathrooms / 1 Half Baths / Sleeps: 13 (65 reviews)" at bounding box center [155, 393] width 277 height 32
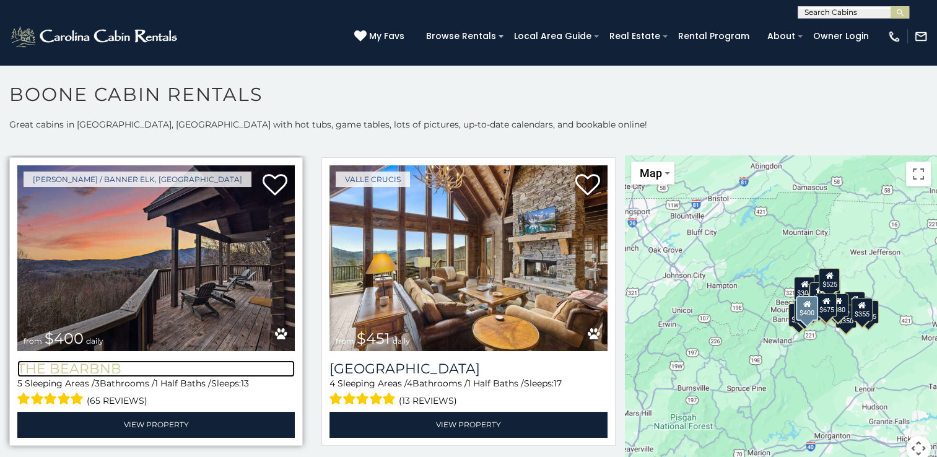
click at [89, 360] on h3 "The Bearbnb" at bounding box center [155, 368] width 277 height 17
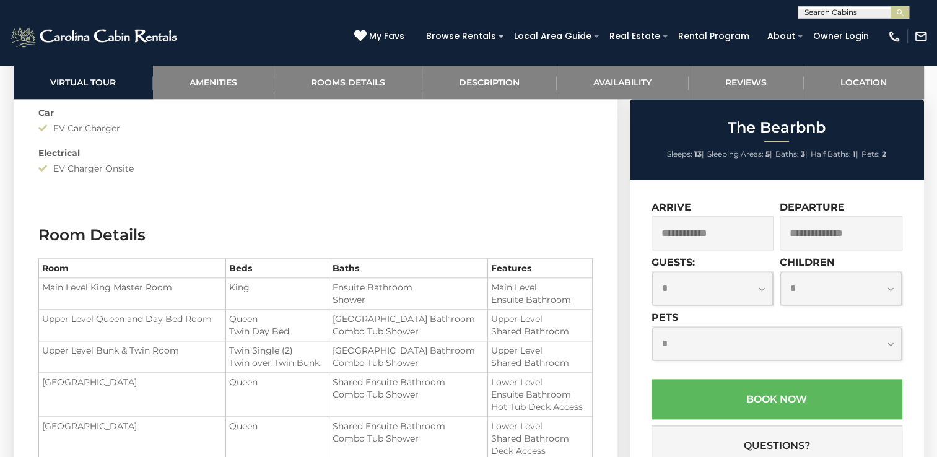
scroll to position [1487, 0]
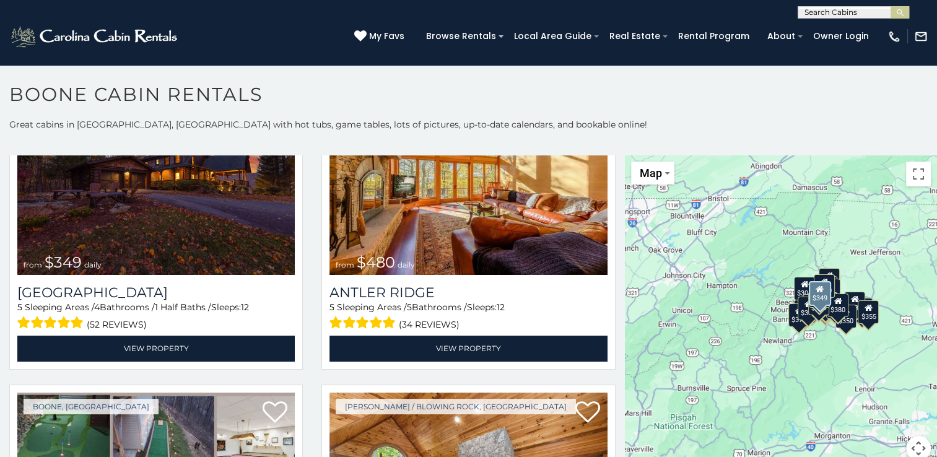
scroll to position [124, 0]
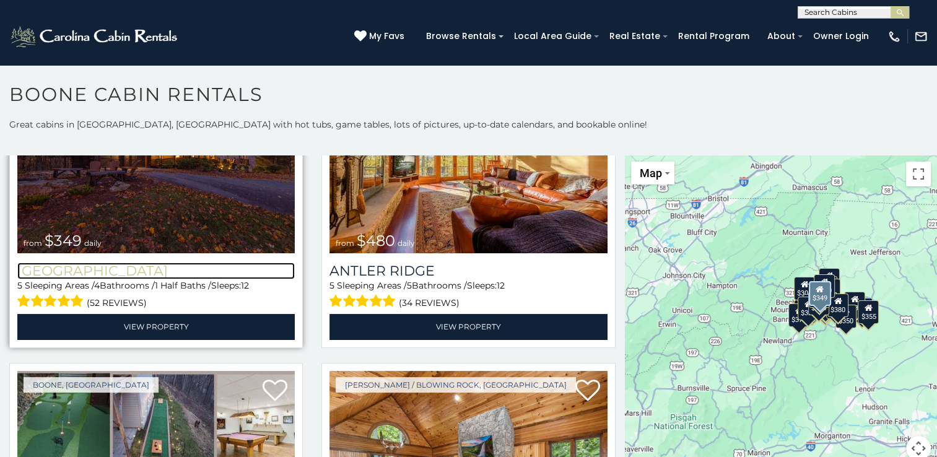
click at [181, 270] on h3 "[GEOGRAPHIC_DATA]" at bounding box center [155, 271] width 277 height 17
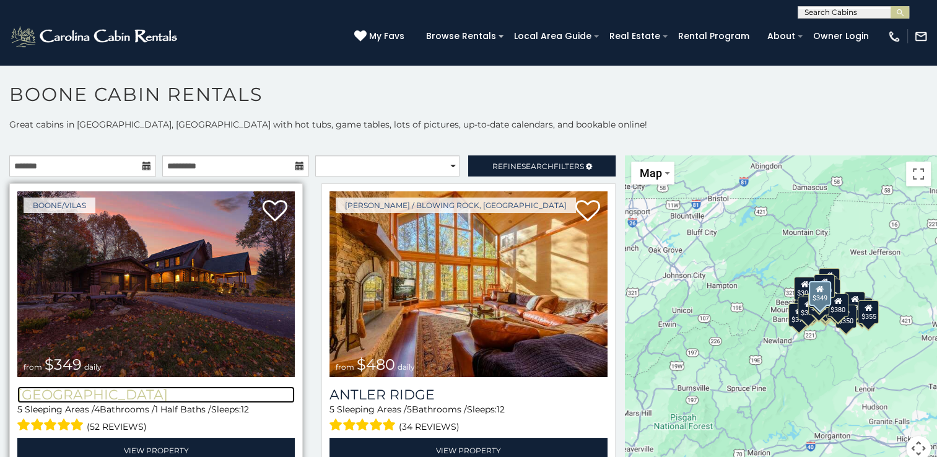
click at [91, 391] on h3 "[GEOGRAPHIC_DATA]" at bounding box center [155, 395] width 277 height 17
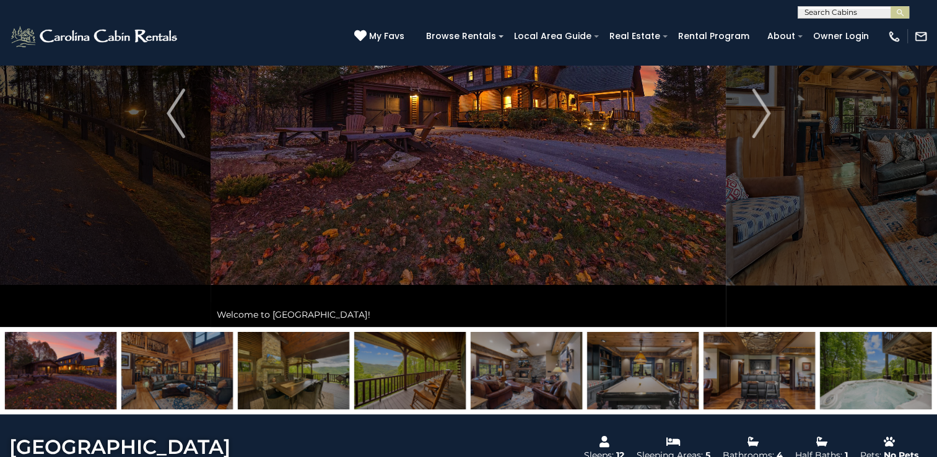
scroll to position [62, 0]
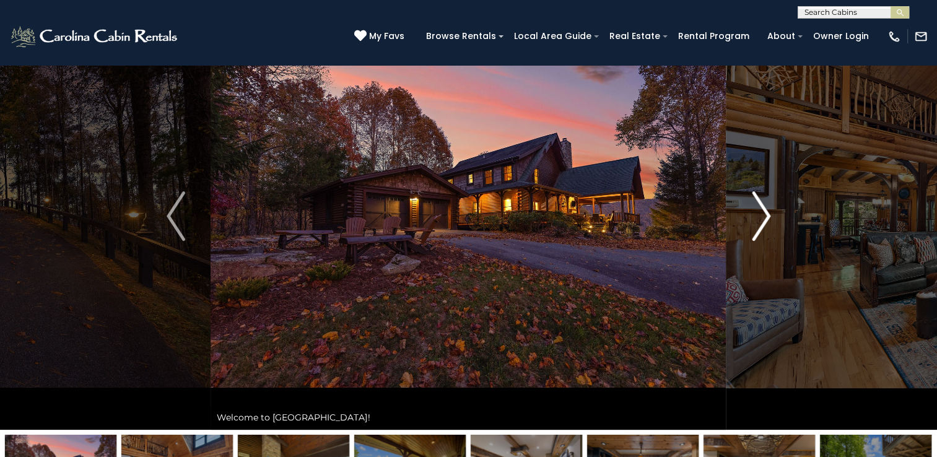
click at [761, 215] on img "Next" at bounding box center [761, 216] width 19 height 50
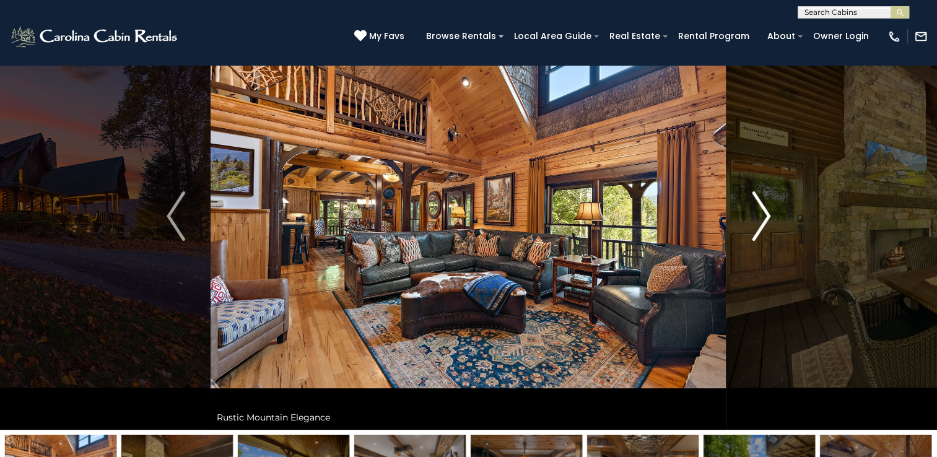
click at [762, 215] on img "Next" at bounding box center [761, 216] width 19 height 50
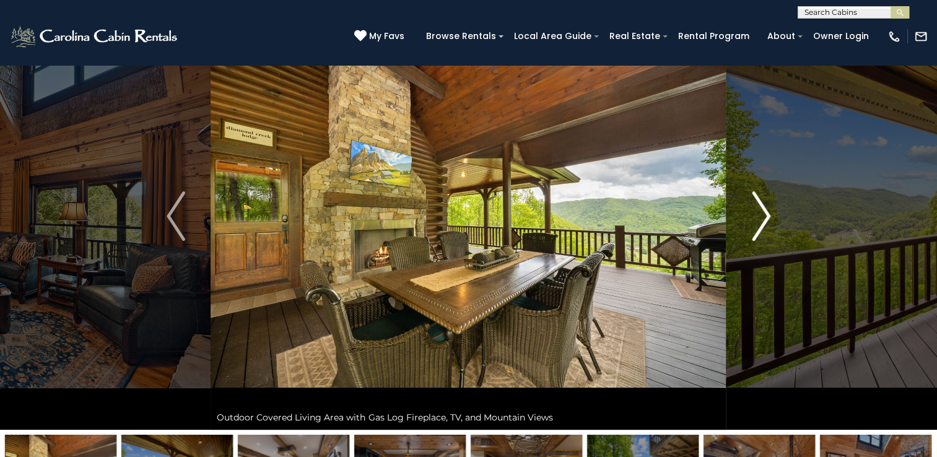
click at [762, 215] on img "Next" at bounding box center [761, 216] width 19 height 50
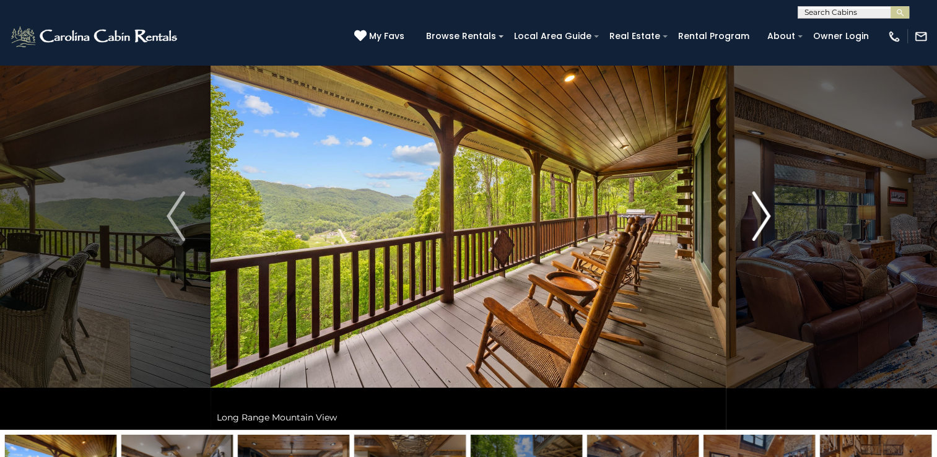
click at [762, 215] on img "Next" at bounding box center [761, 216] width 19 height 50
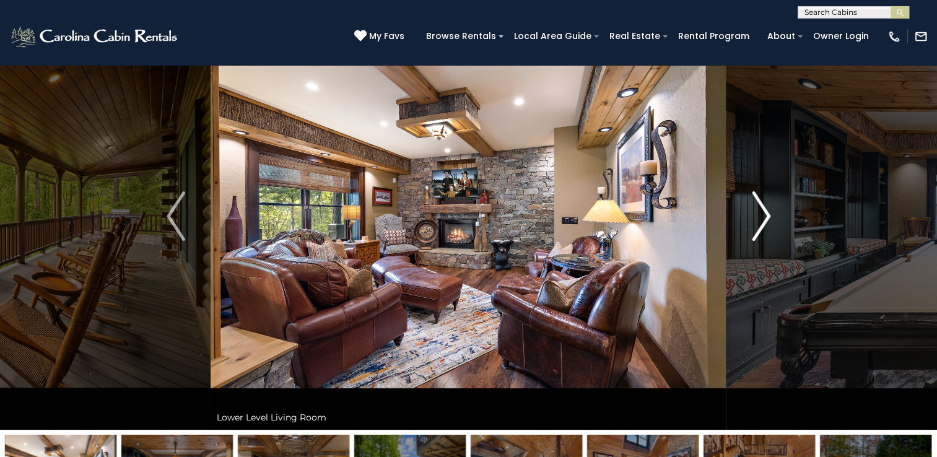
click at [762, 215] on img "Next" at bounding box center [761, 216] width 19 height 50
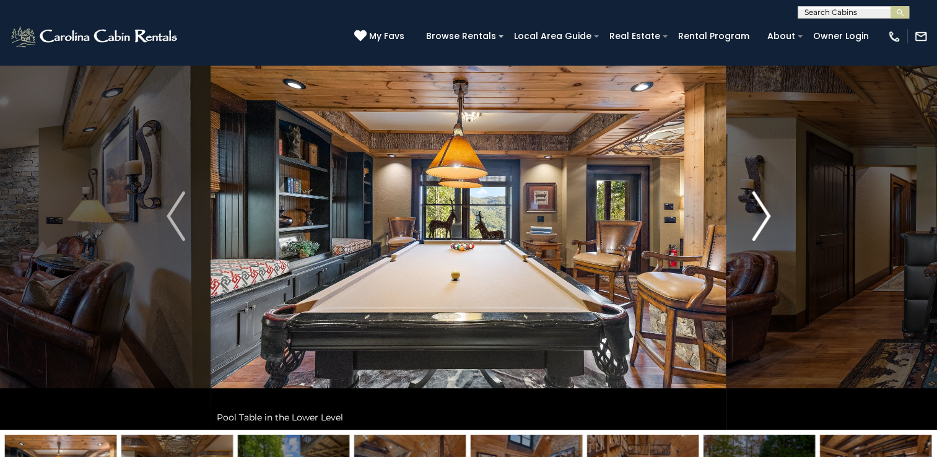
click at [762, 215] on img "Next" at bounding box center [761, 216] width 19 height 50
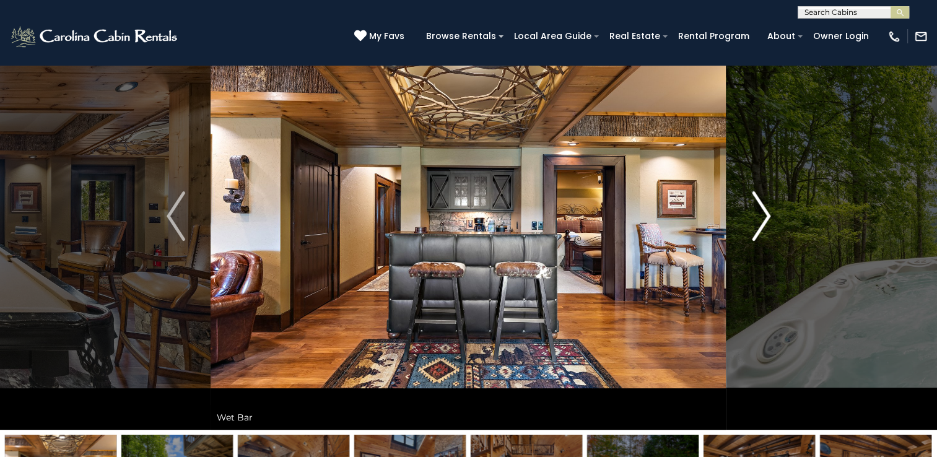
click at [762, 215] on img "Next" at bounding box center [761, 216] width 19 height 50
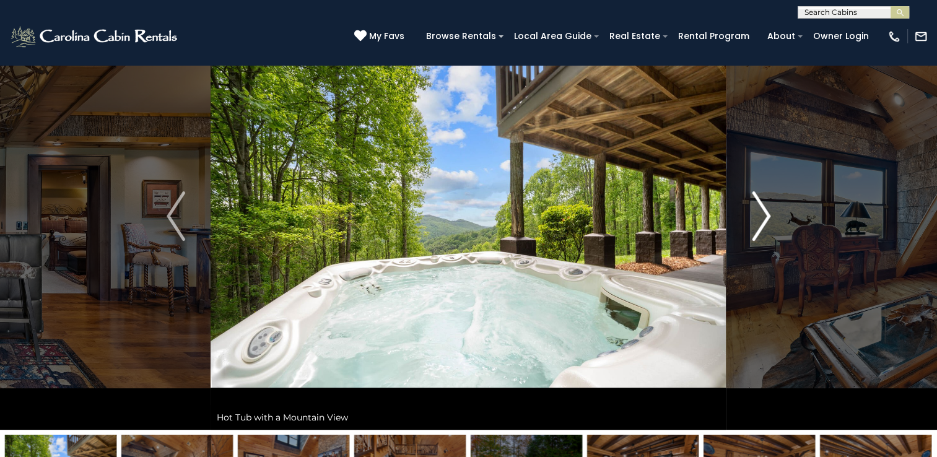
click at [762, 215] on img "Next" at bounding box center [761, 216] width 19 height 50
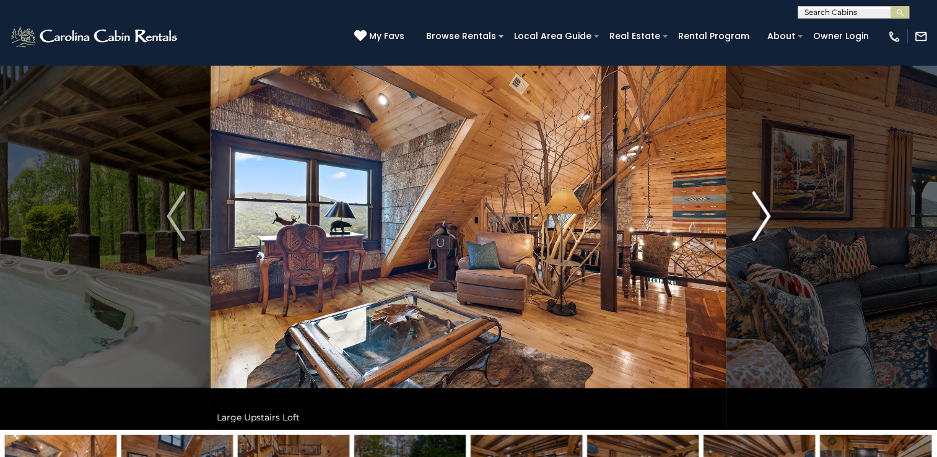
click at [762, 215] on img "Next" at bounding box center [761, 216] width 19 height 50
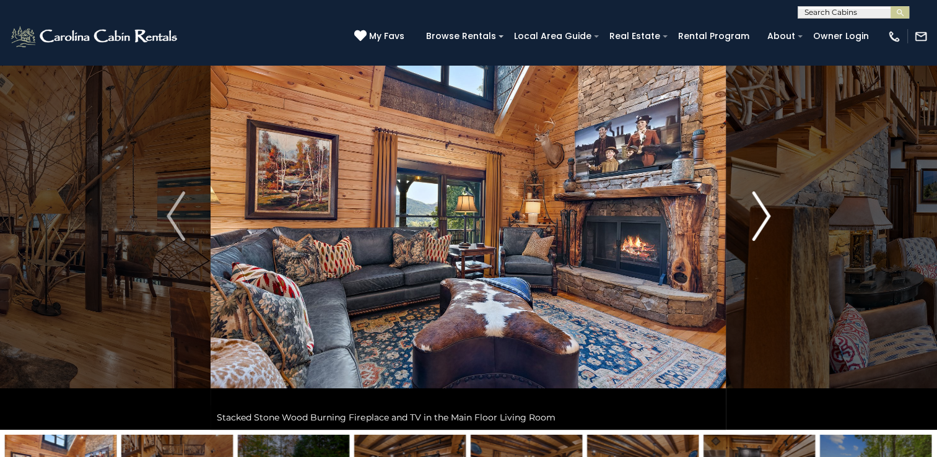
click at [762, 215] on img "Next" at bounding box center [761, 216] width 19 height 50
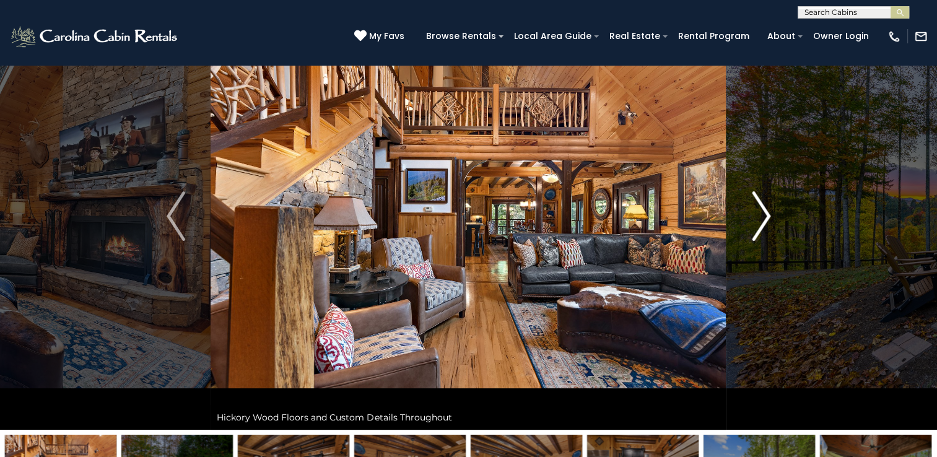
click at [762, 215] on img "Next" at bounding box center [761, 216] width 19 height 50
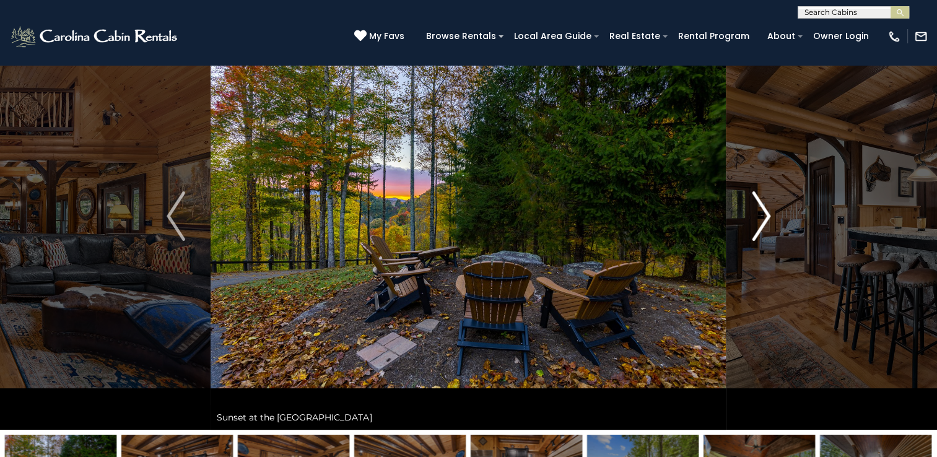
click at [762, 215] on img "Next" at bounding box center [761, 216] width 19 height 50
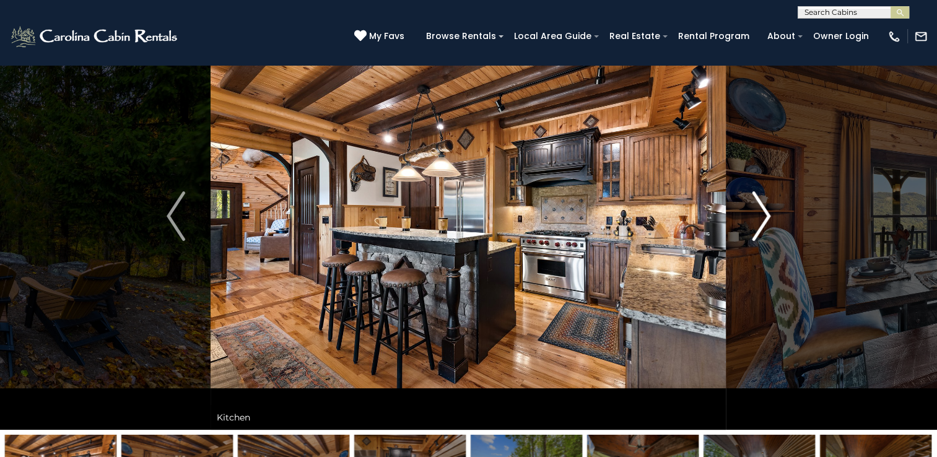
click at [762, 215] on img "Next" at bounding box center [761, 216] width 19 height 50
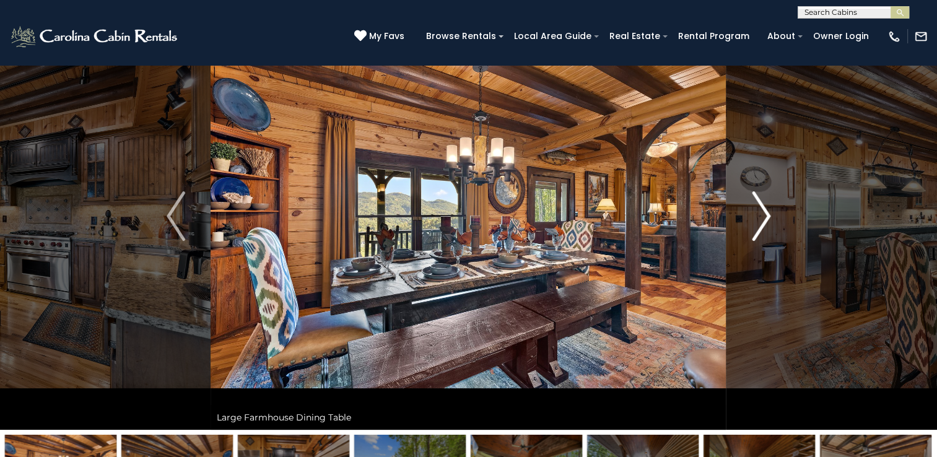
click at [762, 215] on img "Next" at bounding box center [761, 216] width 19 height 50
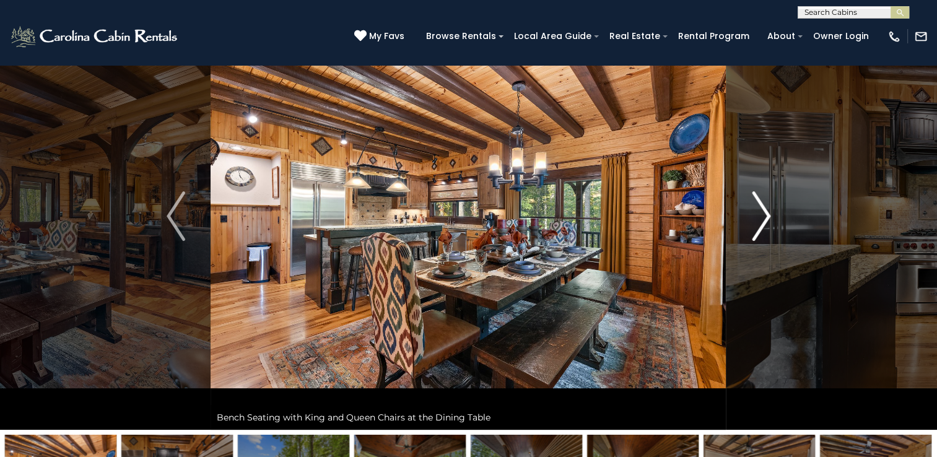
click at [762, 215] on img "Next" at bounding box center [761, 216] width 19 height 50
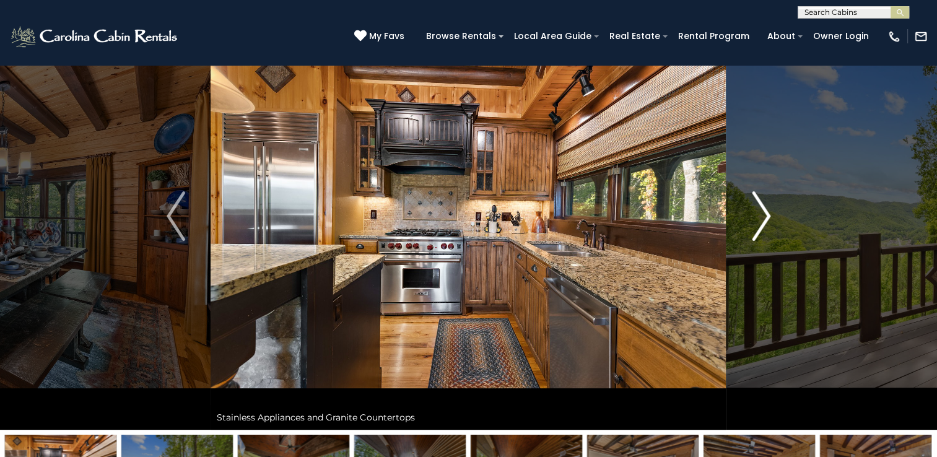
click at [763, 216] on img "Next" at bounding box center [761, 216] width 19 height 50
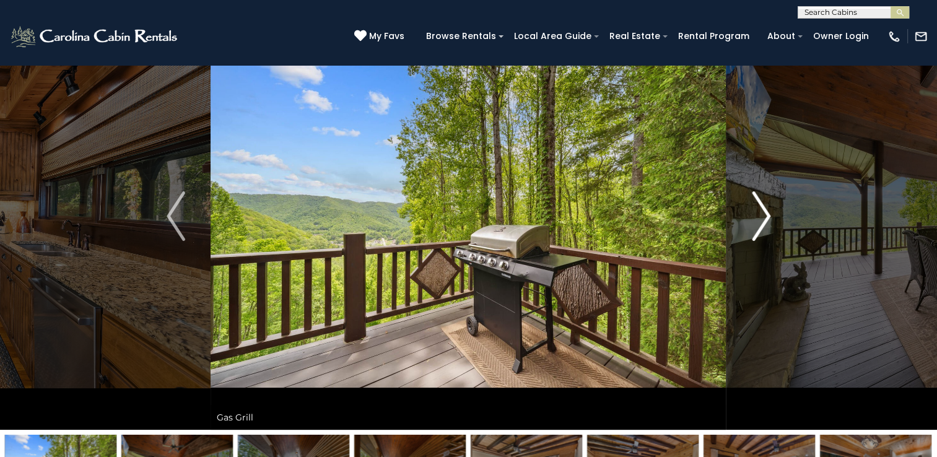
click at [763, 216] on img "Next" at bounding box center [761, 216] width 19 height 50
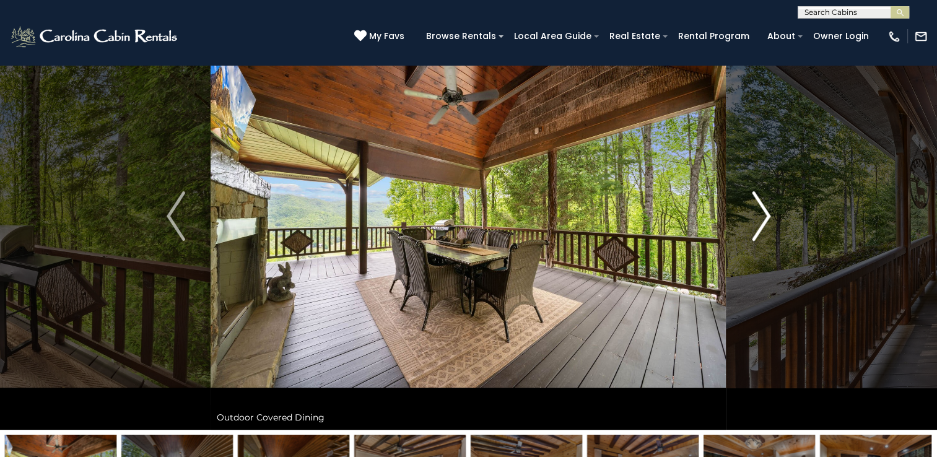
click at [763, 216] on img "Next" at bounding box center [761, 216] width 19 height 50
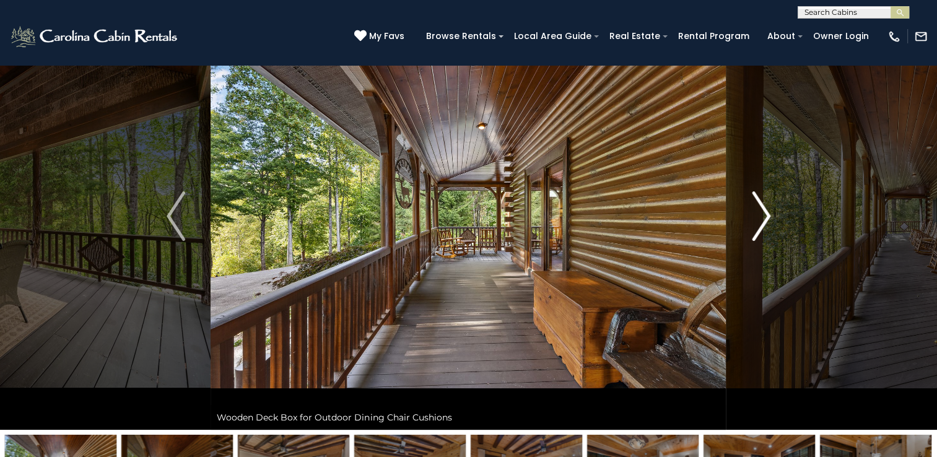
click at [763, 216] on img "Next" at bounding box center [761, 216] width 19 height 50
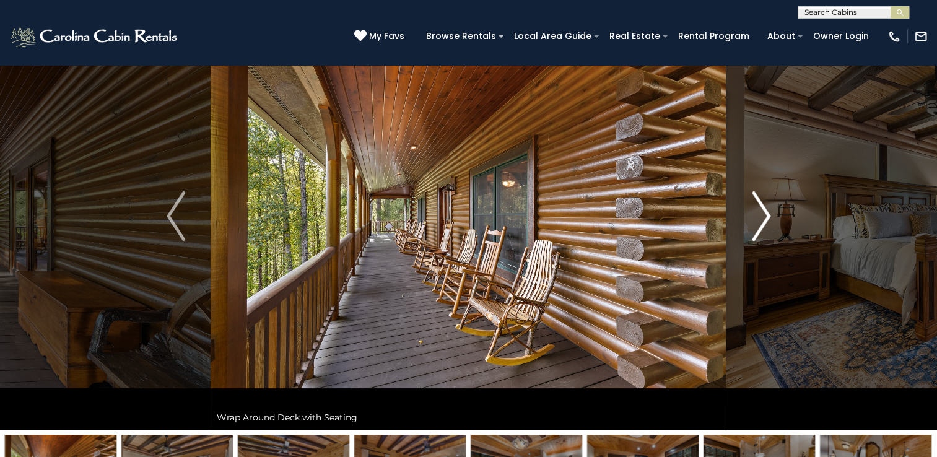
click at [763, 216] on img "Next" at bounding box center [761, 216] width 19 height 50
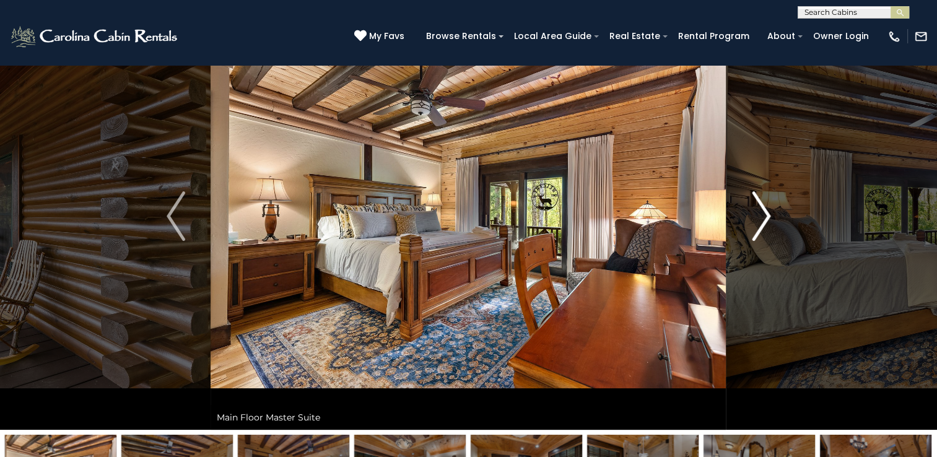
click at [763, 216] on img "Next" at bounding box center [761, 216] width 19 height 50
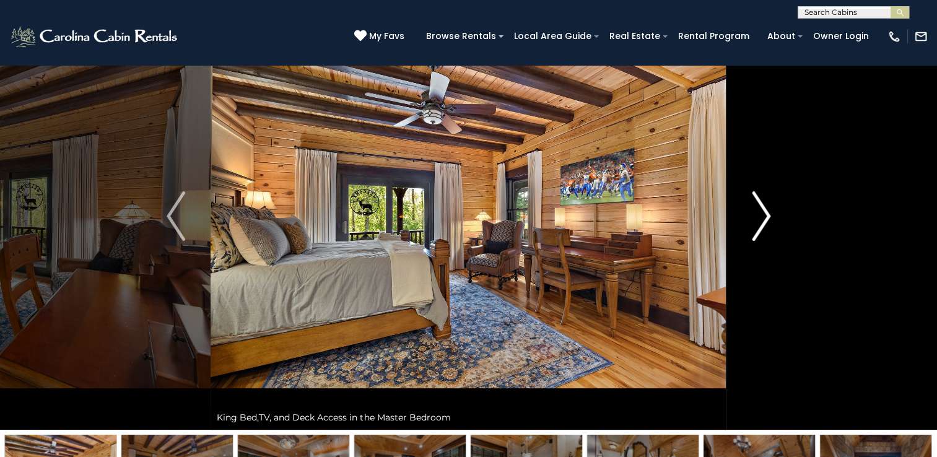
click at [763, 216] on img "Next" at bounding box center [761, 216] width 19 height 50
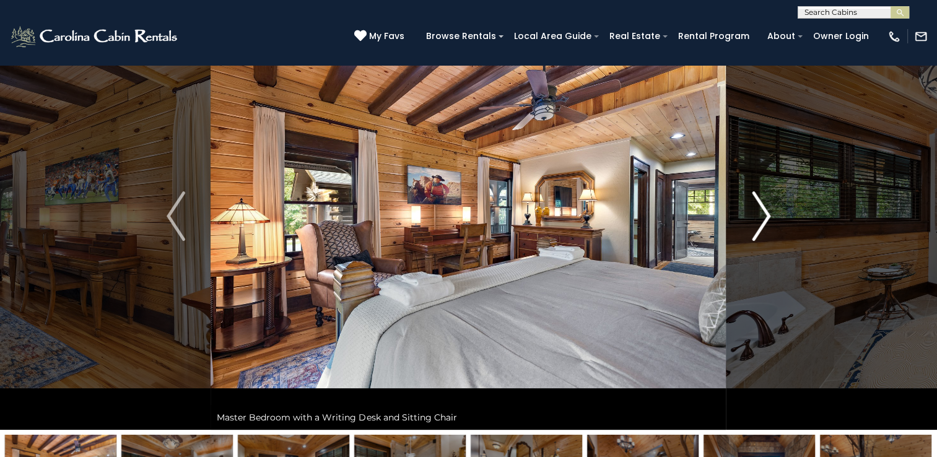
click at [763, 216] on img "Next" at bounding box center [761, 216] width 19 height 50
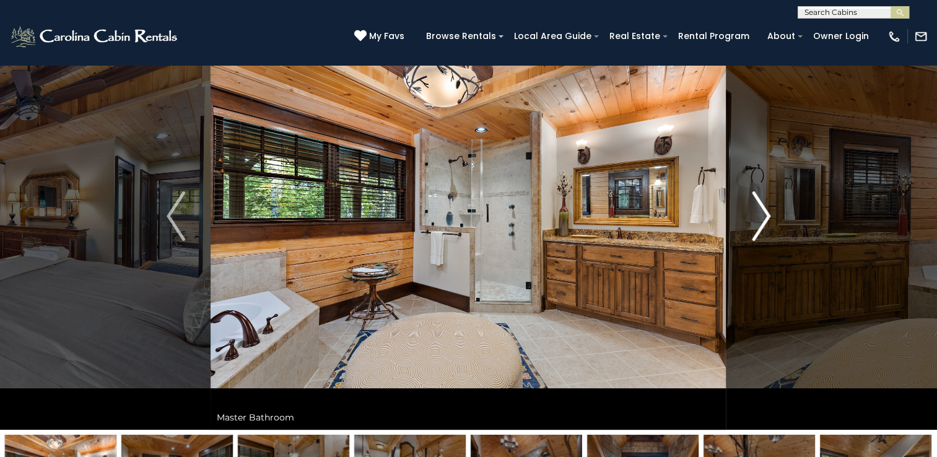
click at [763, 216] on img "Next" at bounding box center [761, 216] width 19 height 50
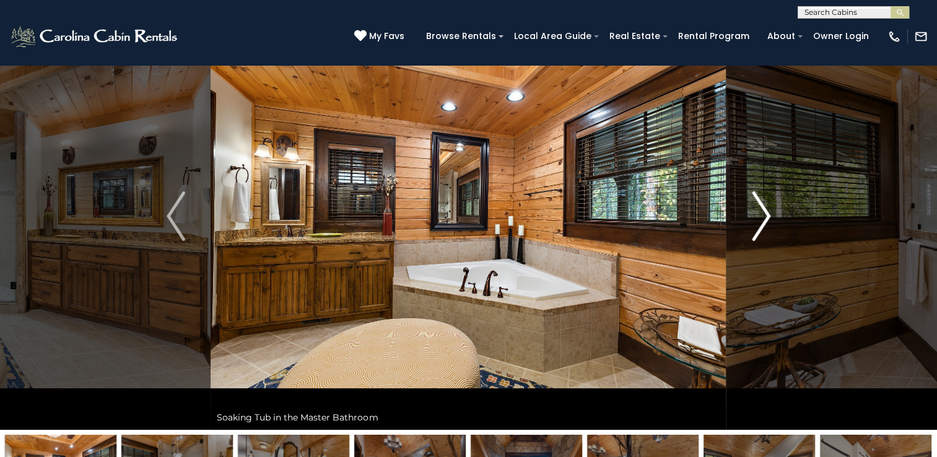
click at [763, 216] on img "Next" at bounding box center [761, 216] width 19 height 50
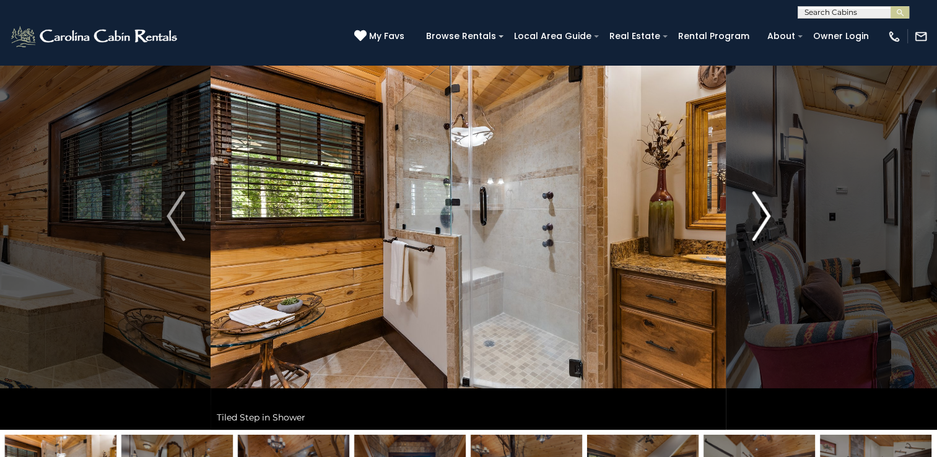
click at [763, 216] on img "Next" at bounding box center [761, 216] width 19 height 50
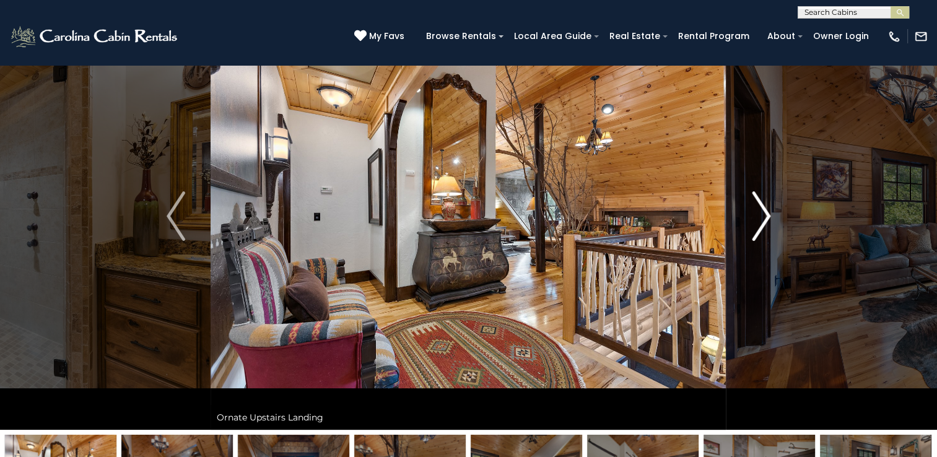
click at [763, 216] on img "Next" at bounding box center [761, 216] width 19 height 50
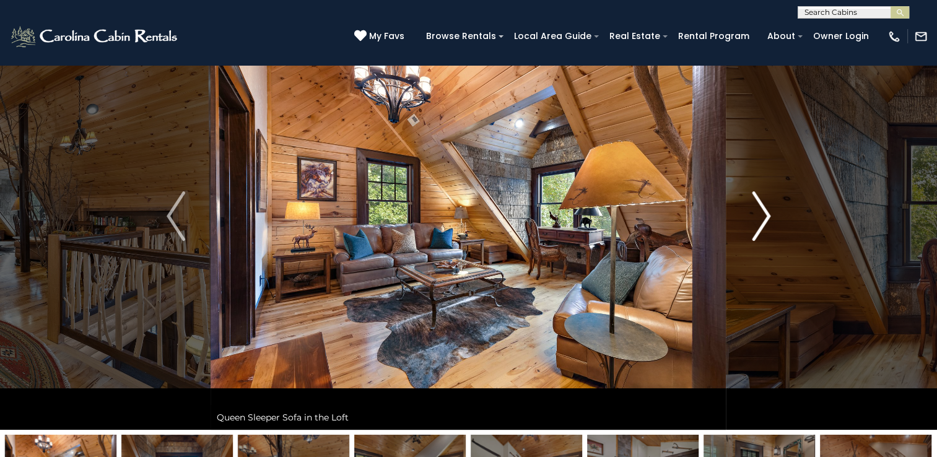
click at [763, 216] on img "Next" at bounding box center [761, 216] width 19 height 50
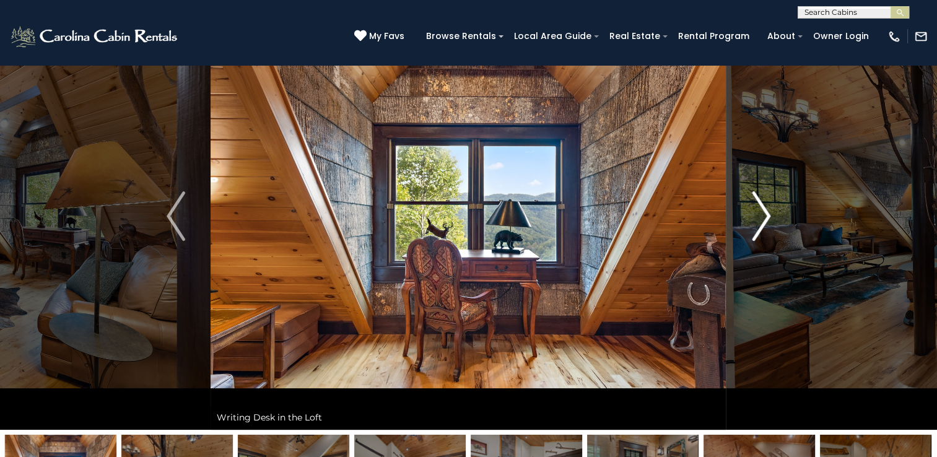
click at [763, 216] on img "Next" at bounding box center [761, 216] width 19 height 50
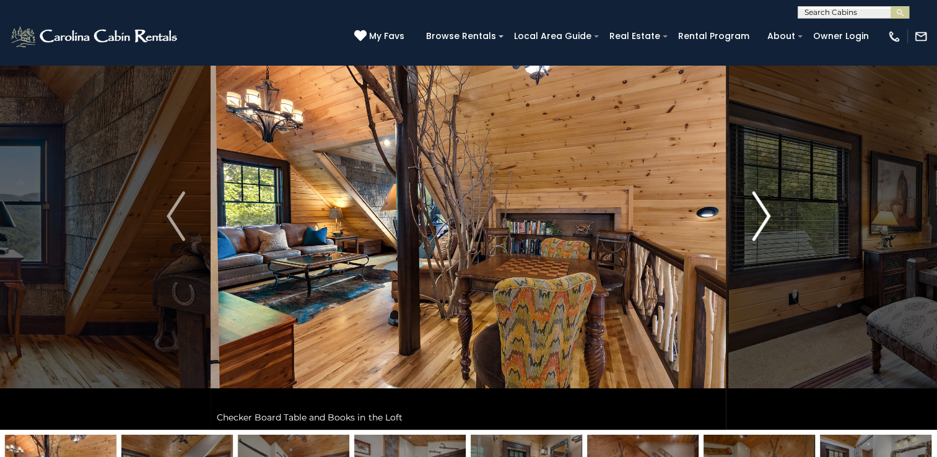
click at [763, 216] on img "Next" at bounding box center [761, 216] width 19 height 50
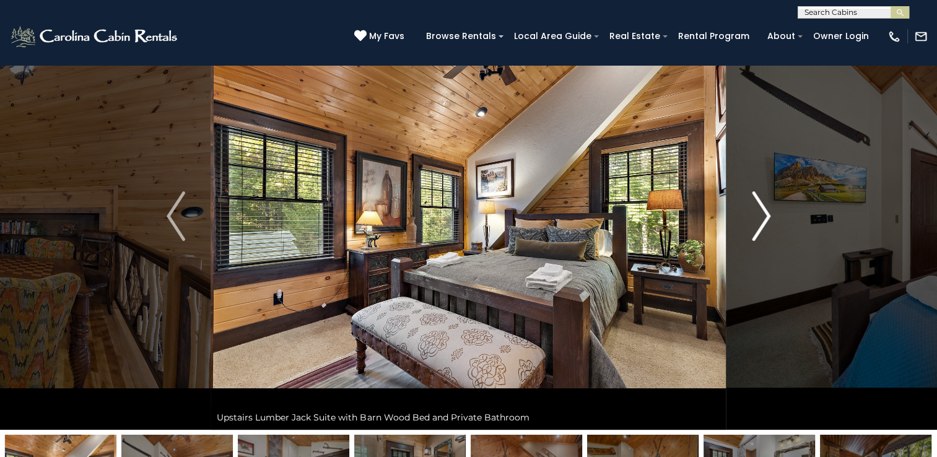
click at [763, 216] on img "Next" at bounding box center [761, 216] width 19 height 50
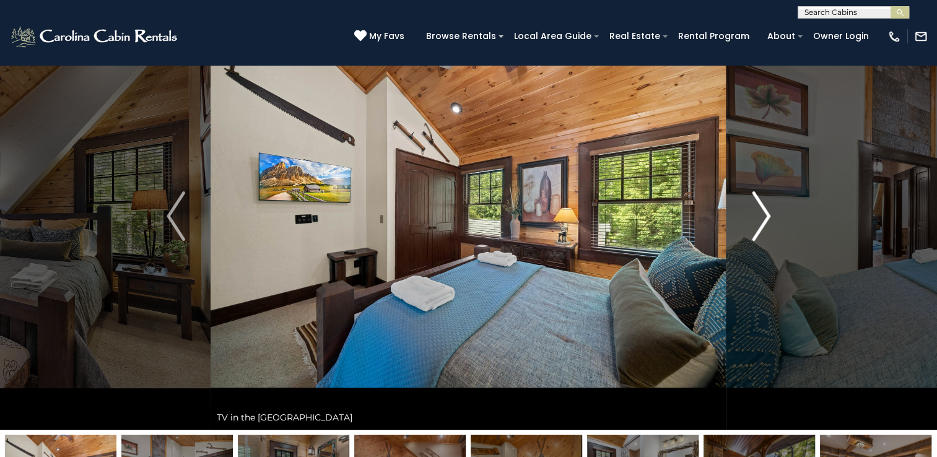
click at [763, 222] on img "Next" at bounding box center [761, 216] width 19 height 50
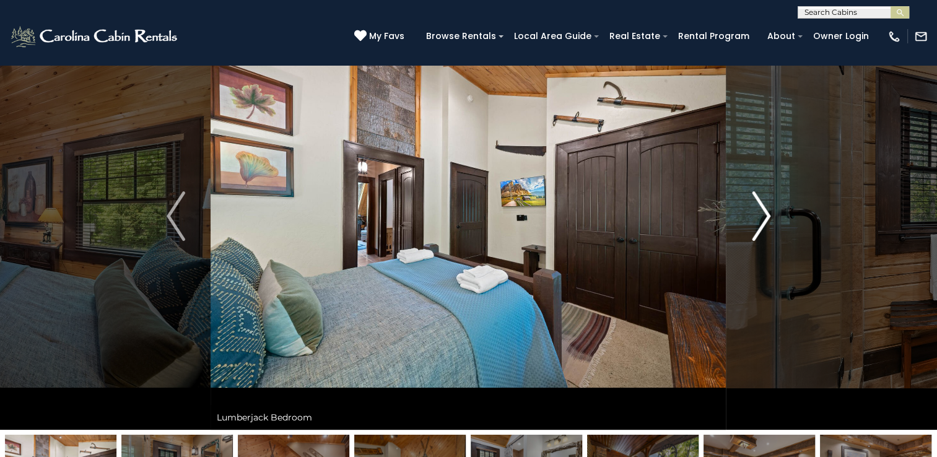
click at [763, 222] on img "Next" at bounding box center [761, 216] width 19 height 50
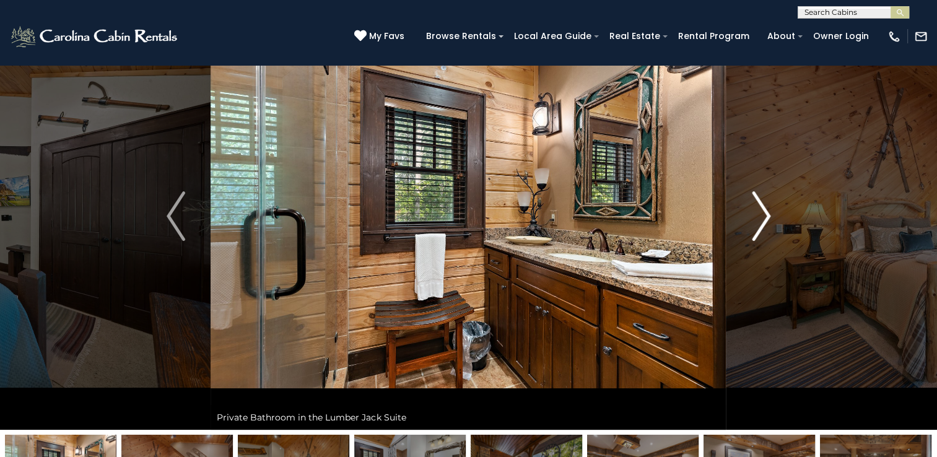
click at [762, 222] on img "Next" at bounding box center [761, 216] width 19 height 50
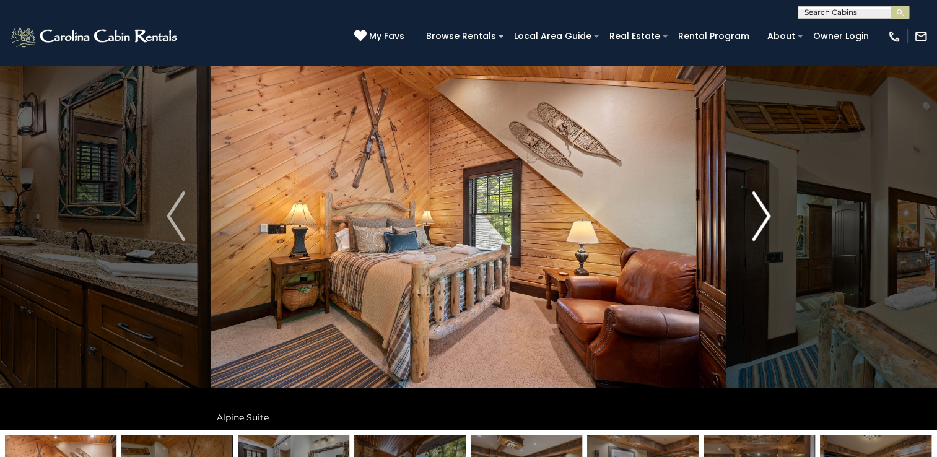
click at [762, 222] on img "Next" at bounding box center [761, 216] width 19 height 50
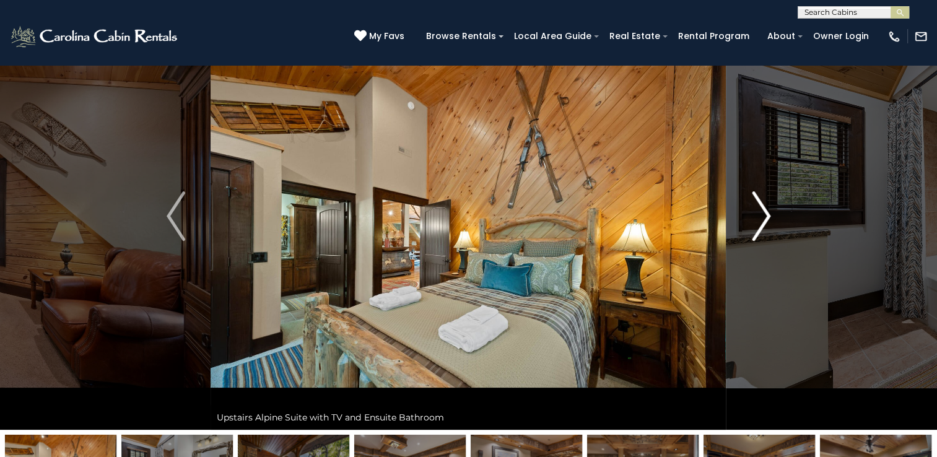
click at [762, 222] on img "Next" at bounding box center [761, 216] width 19 height 50
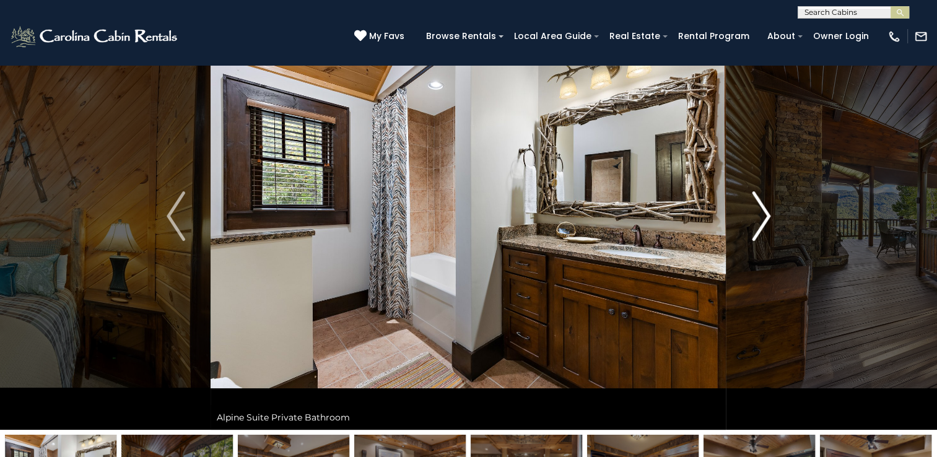
click at [762, 222] on img "Next" at bounding box center [761, 216] width 19 height 50
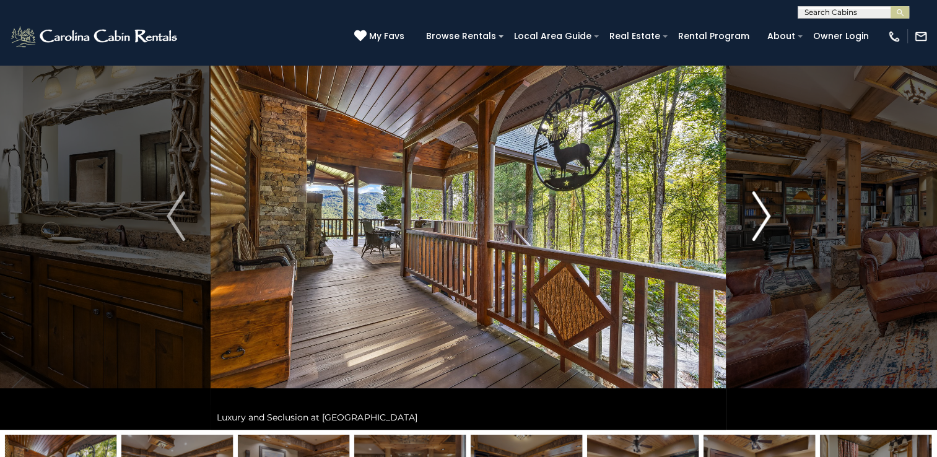
click at [762, 222] on img "Next" at bounding box center [761, 216] width 19 height 50
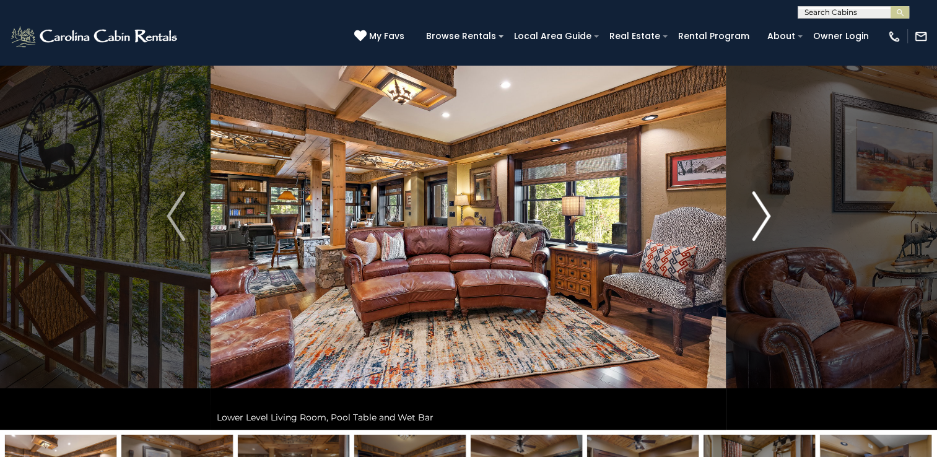
click at [762, 222] on img "Next" at bounding box center [761, 216] width 19 height 50
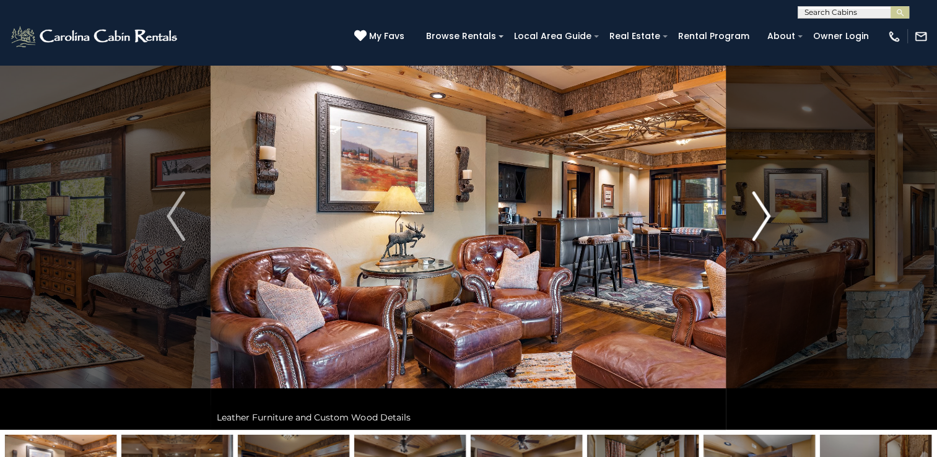
click at [762, 222] on img "Next" at bounding box center [761, 216] width 19 height 50
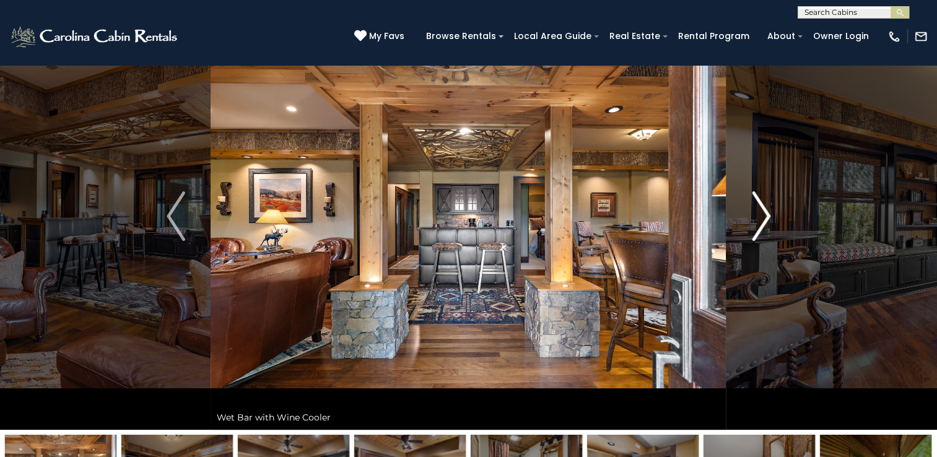
click at [762, 222] on img "Next" at bounding box center [761, 216] width 19 height 50
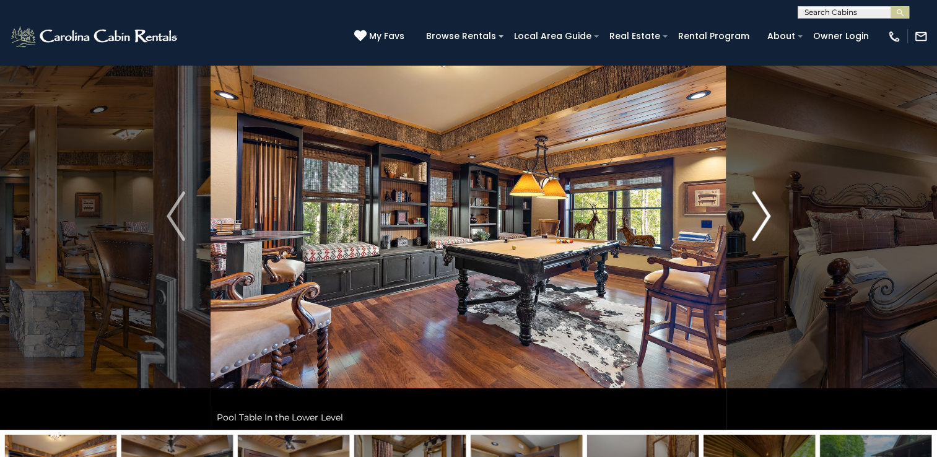
click at [762, 222] on img "Next" at bounding box center [761, 216] width 19 height 50
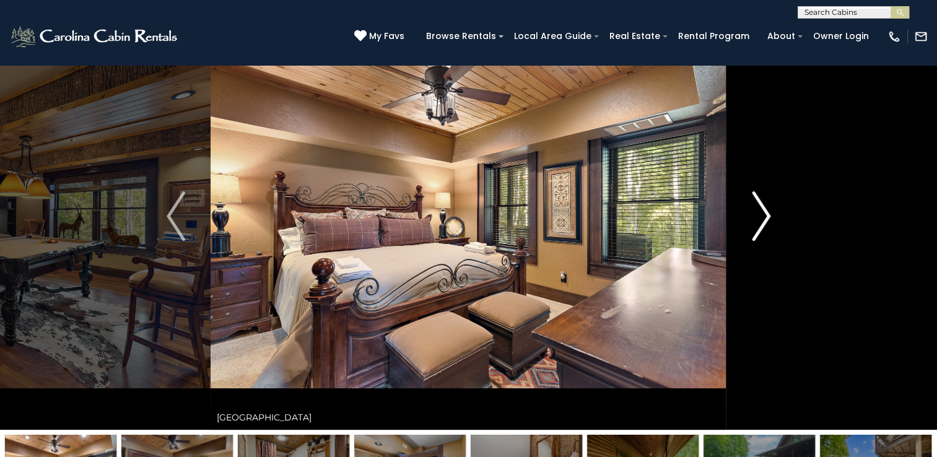
click at [762, 222] on img "Next" at bounding box center [761, 216] width 19 height 50
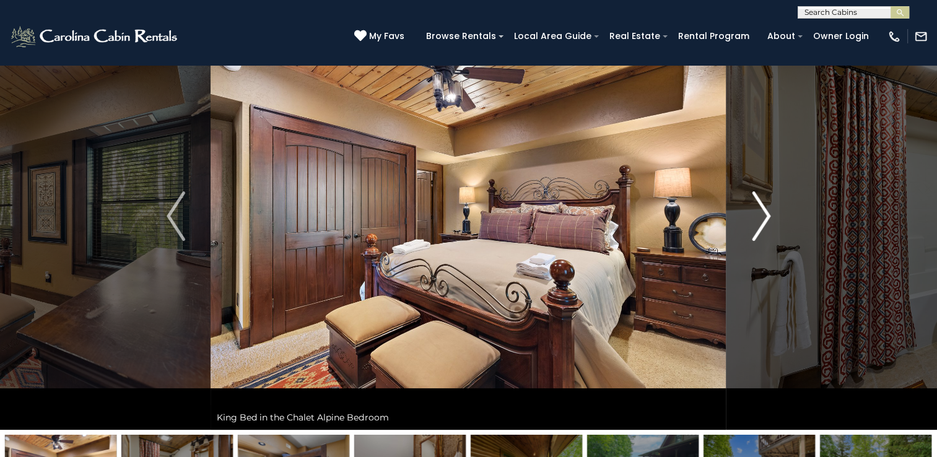
click at [762, 222] on img "Next" at bounding box center [761, 216] width 19 height 50
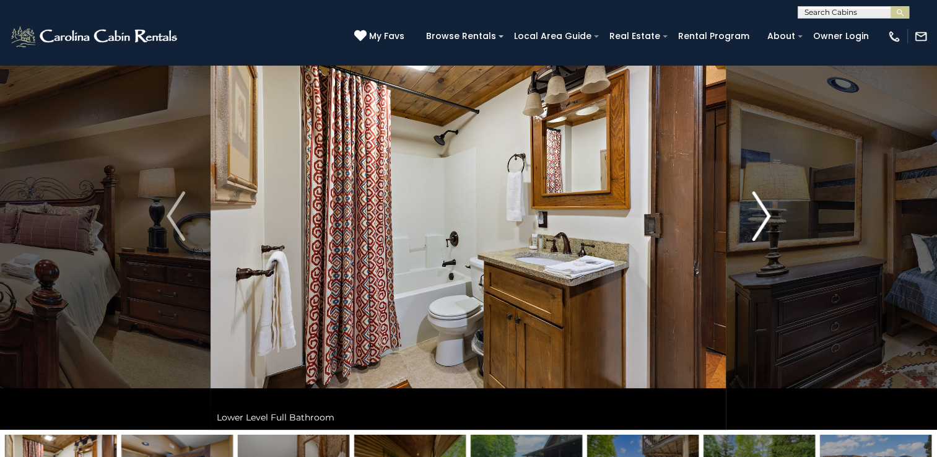
click at [762, 222] on img "Next" at bounding box center [761, 216] width 19 height 50
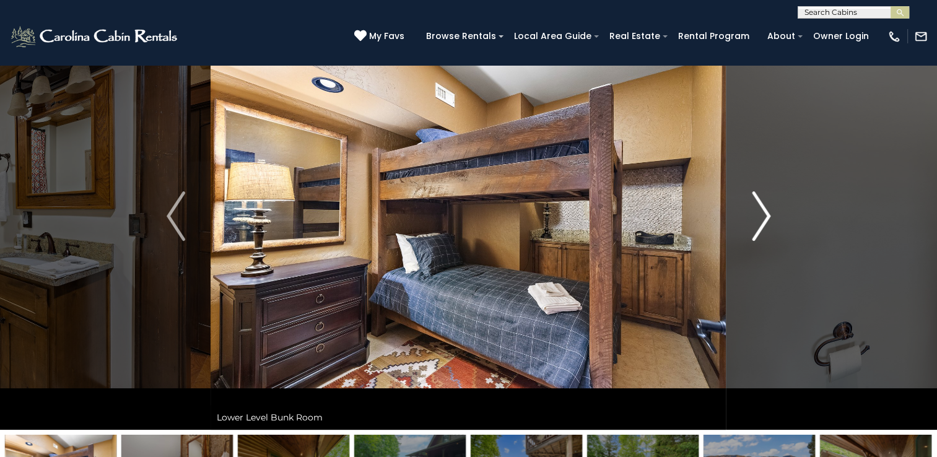
click at [762, 222] on img "Next" at bounding box center [761, 216] width 19 height 50
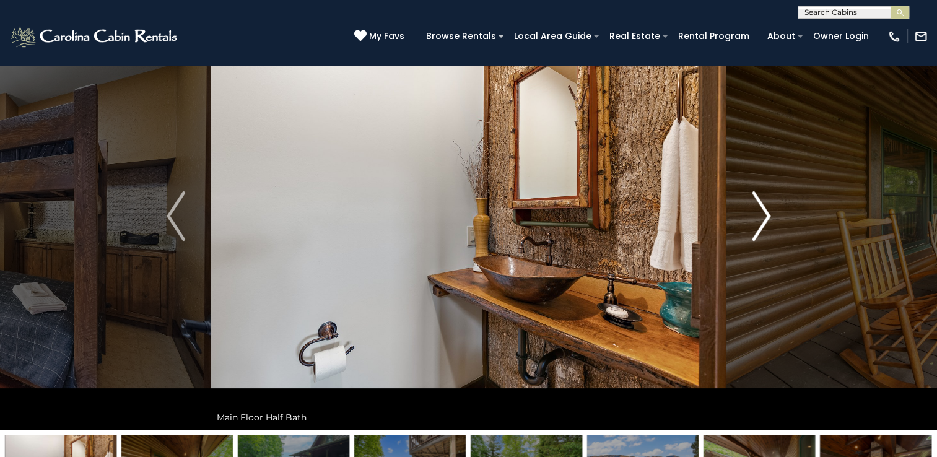
click at [762, 222] on img "Next" at bounding box center [761, 216] width 19 height 50
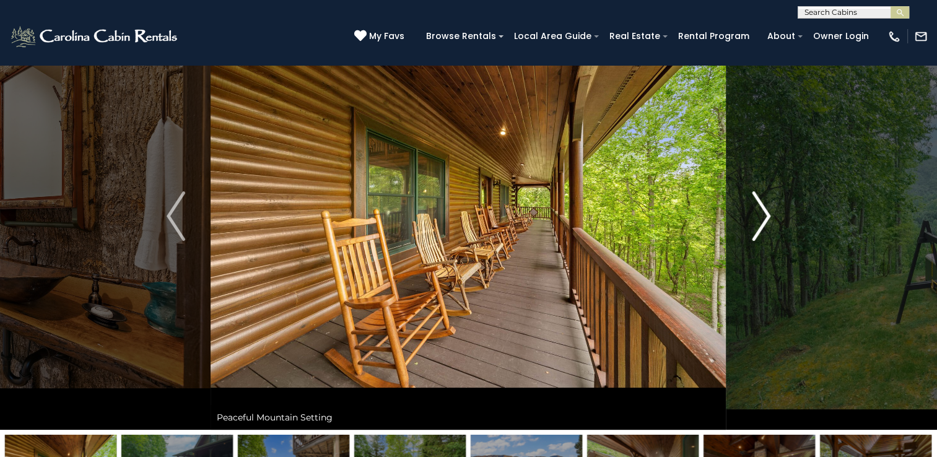
click at [762, 222] on img "Next" at bounding box center [761, 216] width 19 height 50
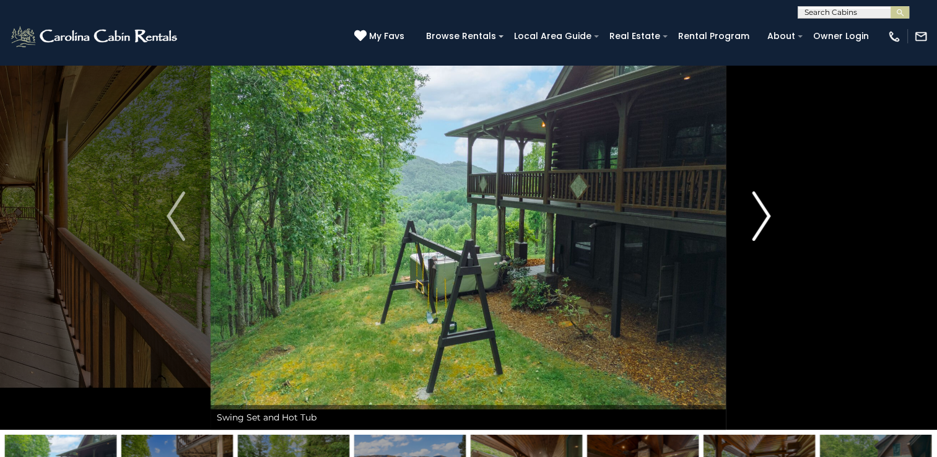
click at [762, 222] on img "Next" at bounding box center [761, 216] width 19 height 50
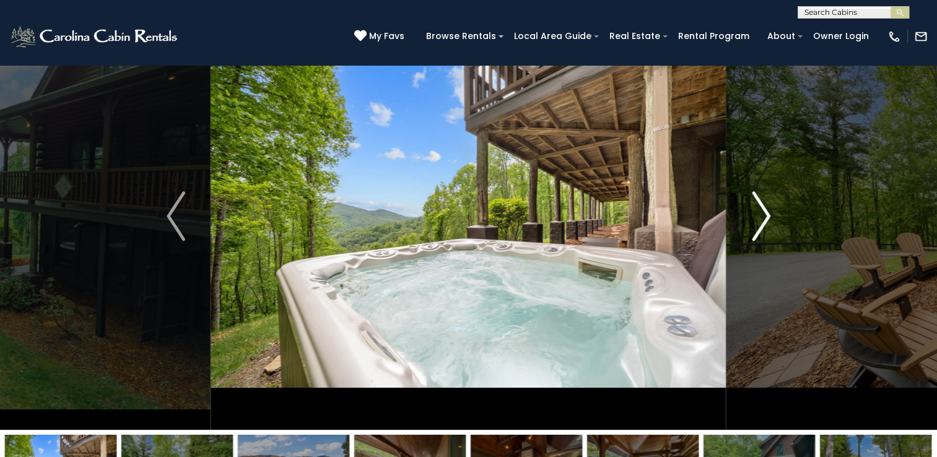
click at [762, 222] on img "Next" at bounding box center [761, 216] width 19 height 50
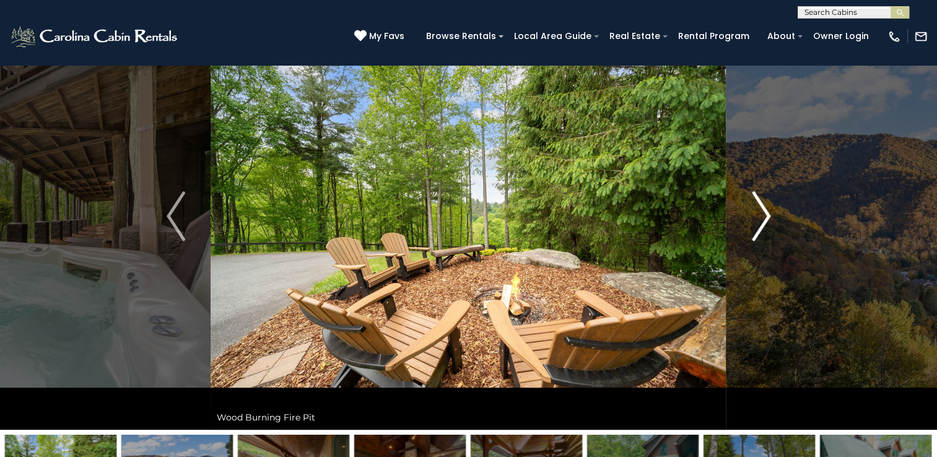
click at [762, 222] on img "Next" at bounding box center [761, 216] width 19 height 50
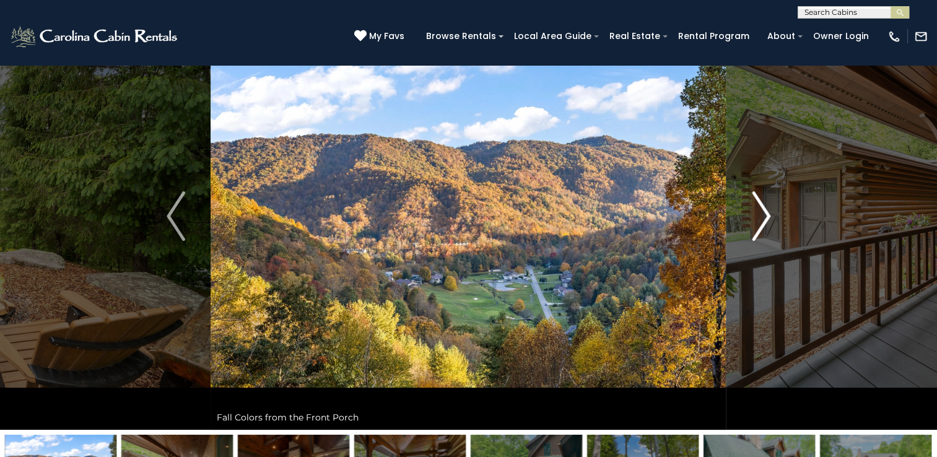
click at [762, 222] on img "Next" at bounding box center [761, 216] width 19 height 50
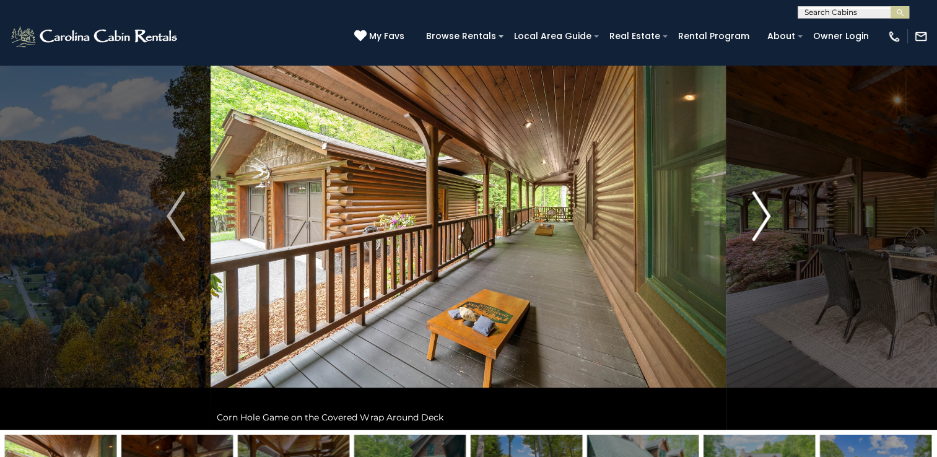
click at [762, 222] on img "Next" at bounding box center [761, 216] width 19 height 50
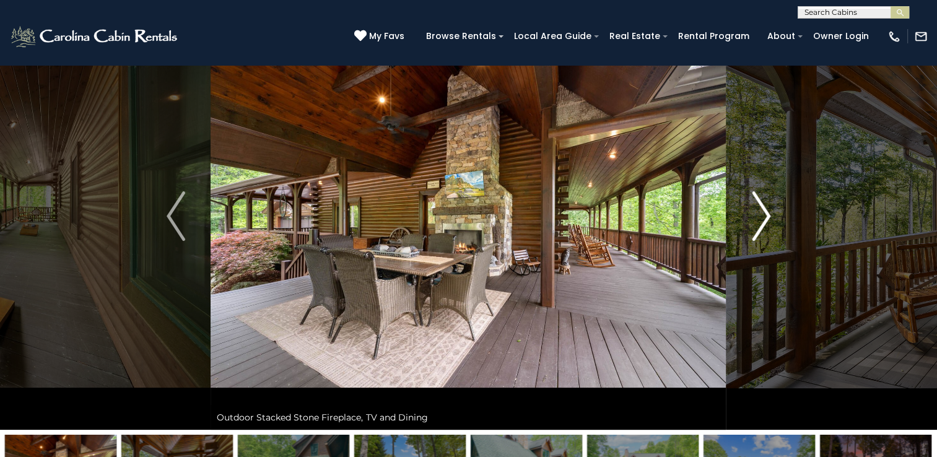
click at [762, 222] on img "Next" at bounding box center [761, 216] width 19 height 50
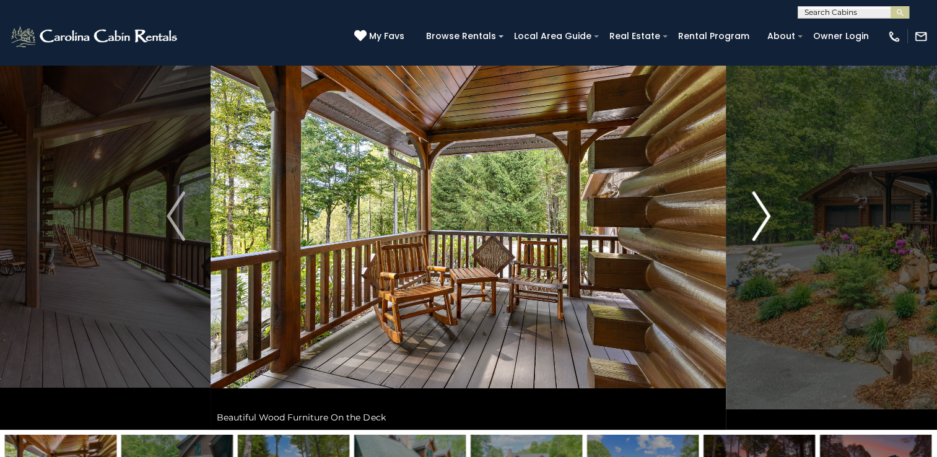
click at [762, 222] on img "Next" at bounding box center [761, 216] width 19 height 50
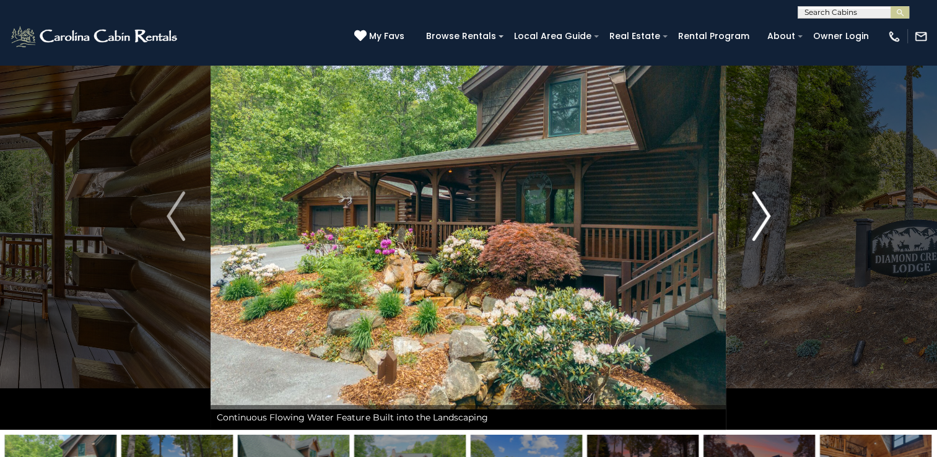
click at [762, 222] on img "Next" at bounding box center [761, 216] width 19 height 50
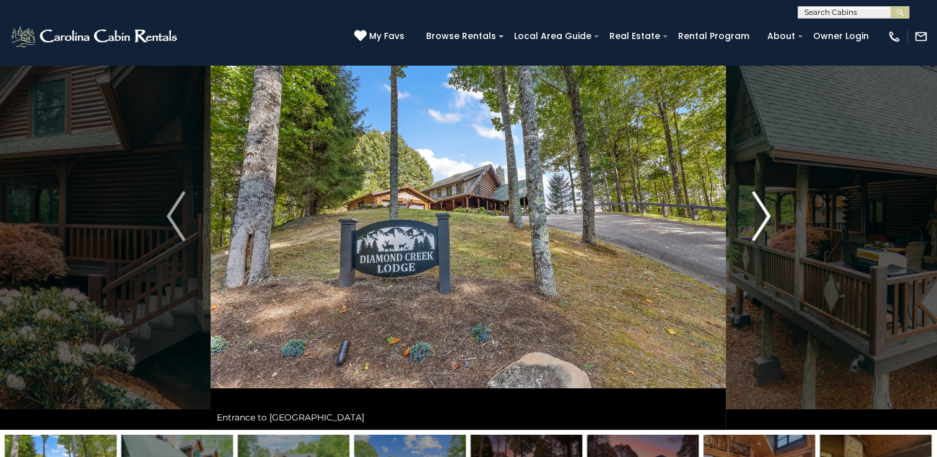
click at [762, 222] on img "Next" at bounding box center [761, 216] width 19 height 50
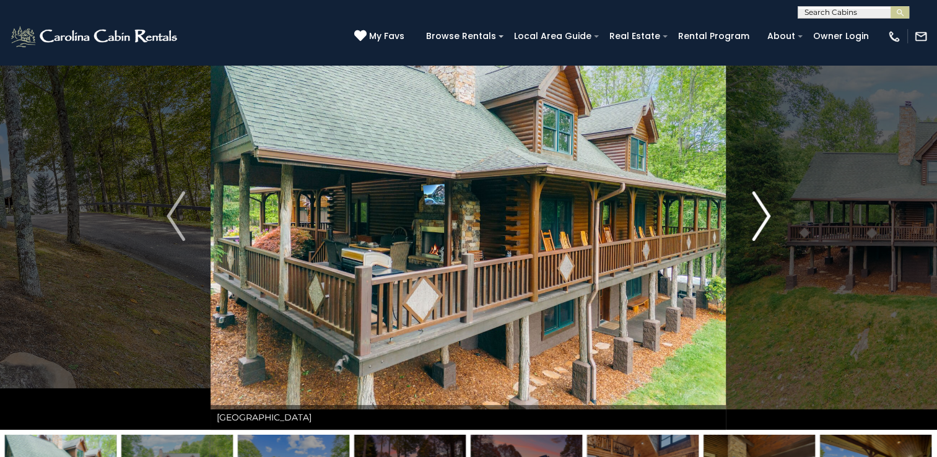
click at [762, 222] on img "Next" at bounding box center [761, 216] width 19 height 50
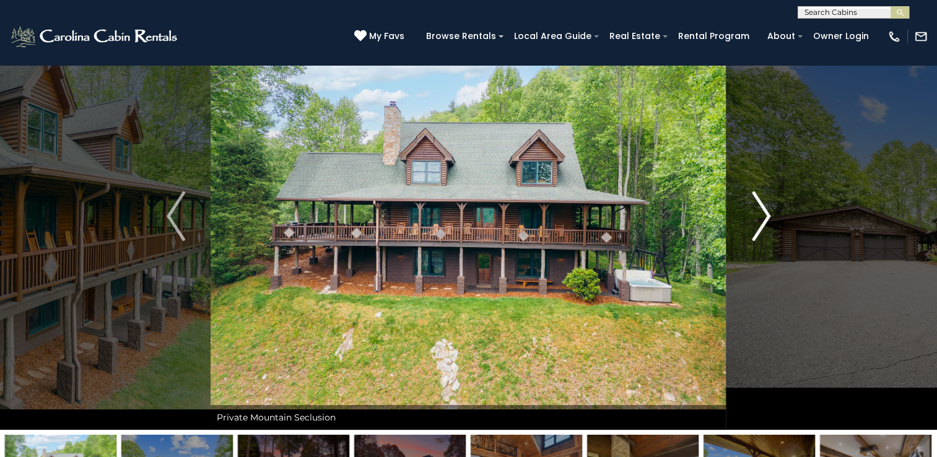
click at [762, 222] on img "Next" at bounding box center [761, 216] width 19 height 50
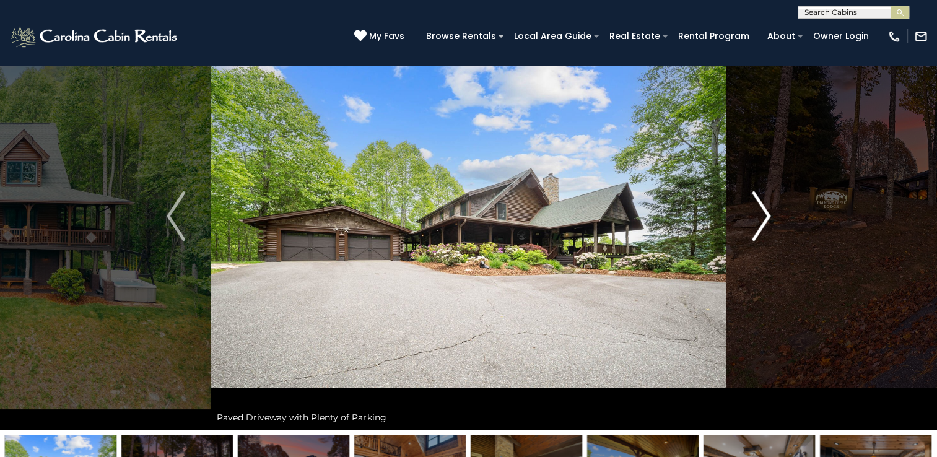
click at [762, 222] on img "Next" at bounding box center [761, 216] width 19 height 50
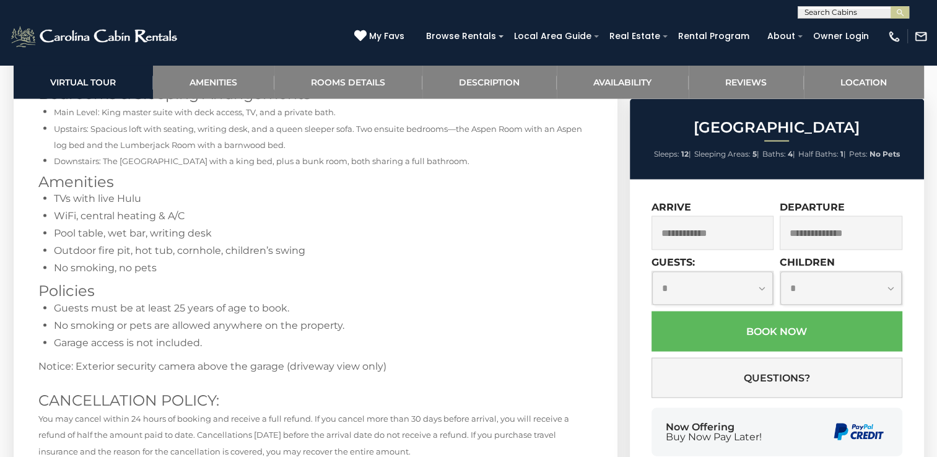
scroll to position [2478, 0]
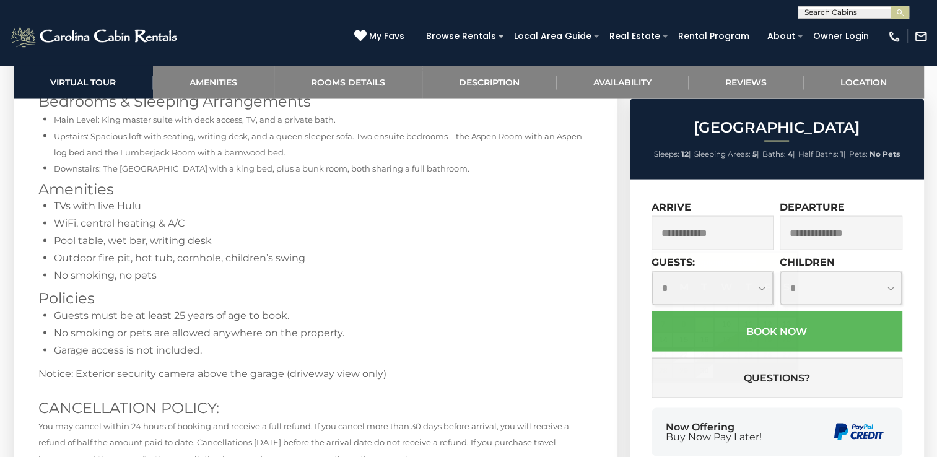
click at [733, 230] on input "text" at bounding box center [713, 233] width 123 height 34
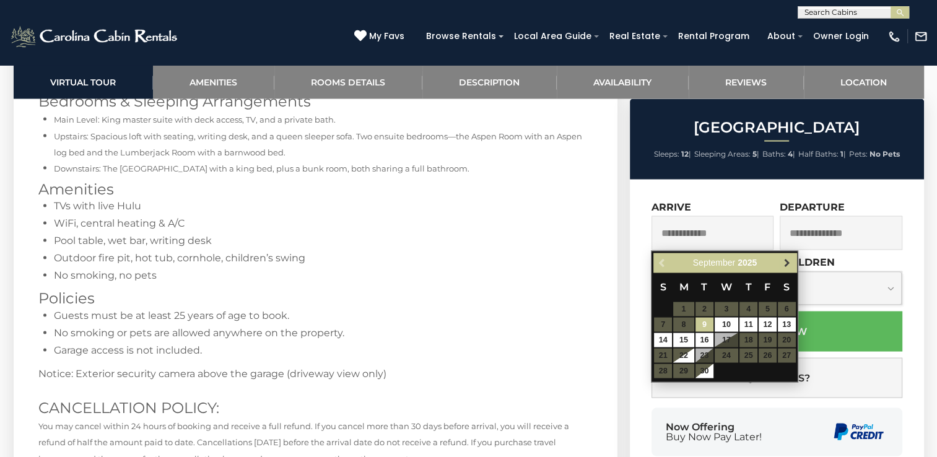
click at [785, 259] on span "Next" at bounding box center [787, 263] width 10 height 10
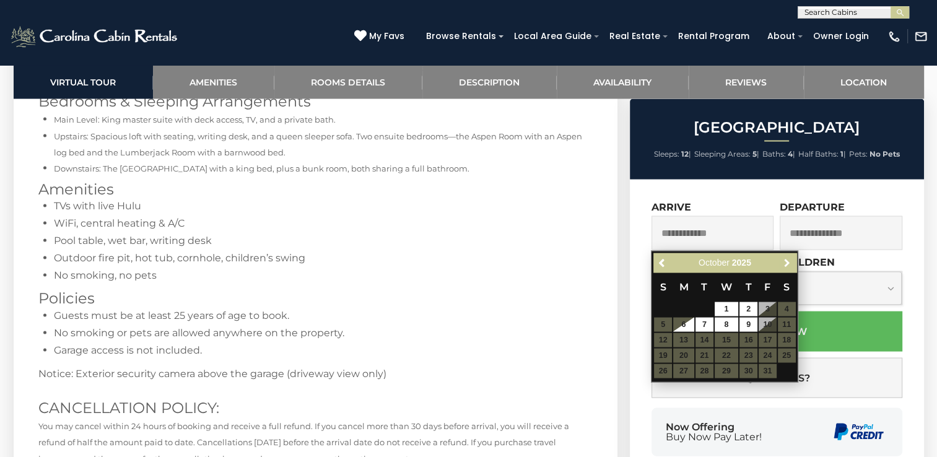
click at [785, 259] on span "Next" at bounding box center [787, 263] width 10 height 10
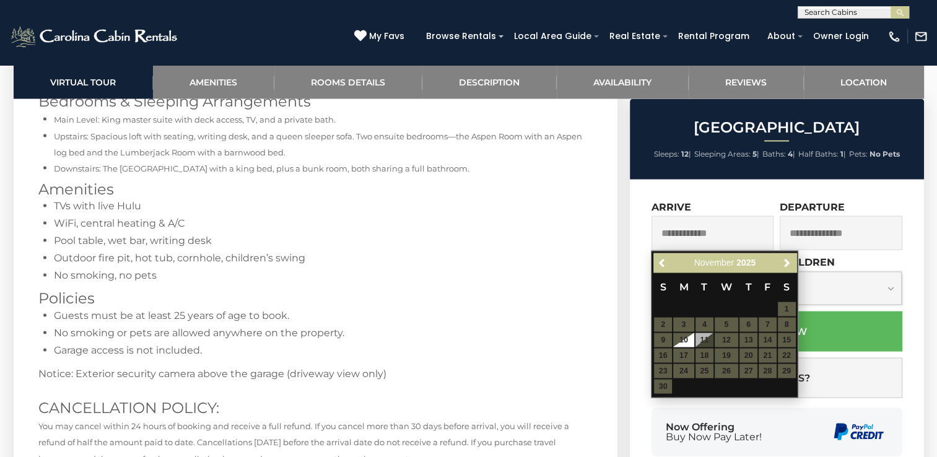
click at [748, 328] on table "S M T W T F S 1 2 3 4 5 6 7 8 9 10 11 12 13 14 15 16 17 18 19 20 21 22 23 24 25…" at bounding box center [724, 334] width 142 height 122
click at [748, 326] on table "S M T W T F S 1 2 3 4 5 6 7 8 9 10 11 12 13 14 15 16 17 18 19 20 21 22 23 24 25…" at bounding box center [724, 334] width 142 height 122
